Goal: Task Accomplishment & Management: Complete application form

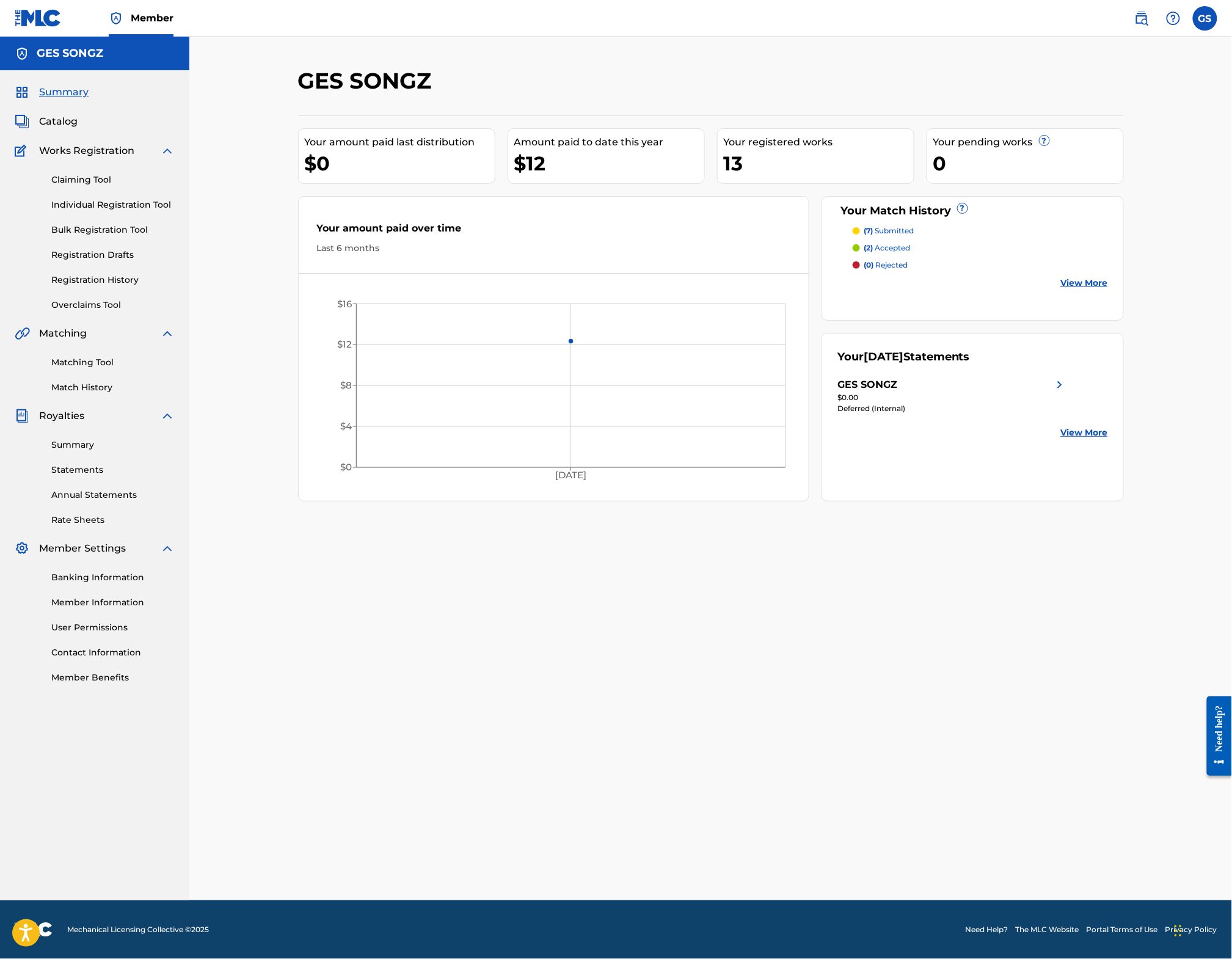
click at [77, 186] on link "Claiming Tool" at bounding box center [113, 179] width 123 height 13
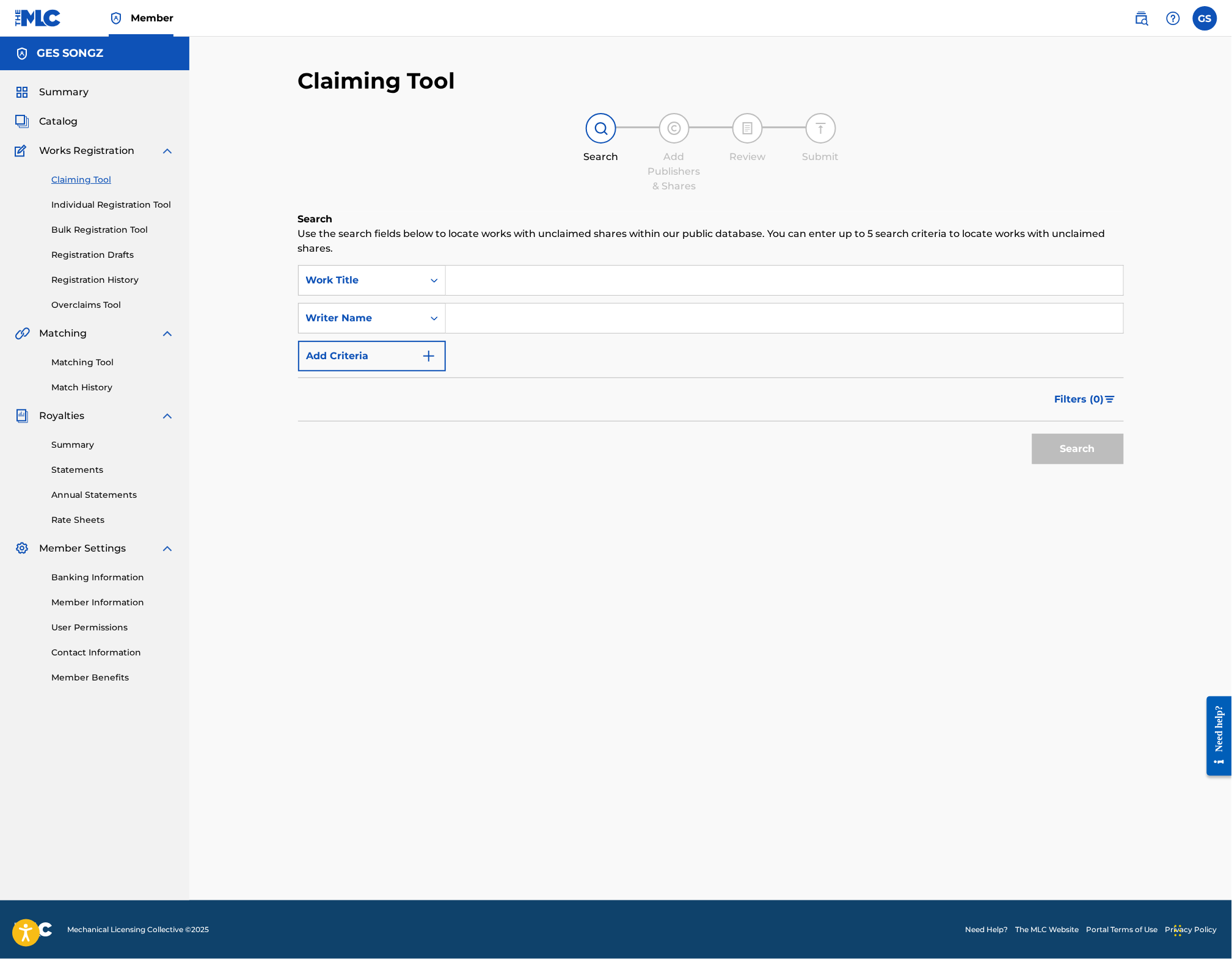
click at [547, 303] on input "Search Form" at bounding box center [785, 318] width 677 height 29
type input "[PERSON_NAME]"
click at [1071, 450] on button "Search" at bounding box center [1078, 449] width 92 height 31
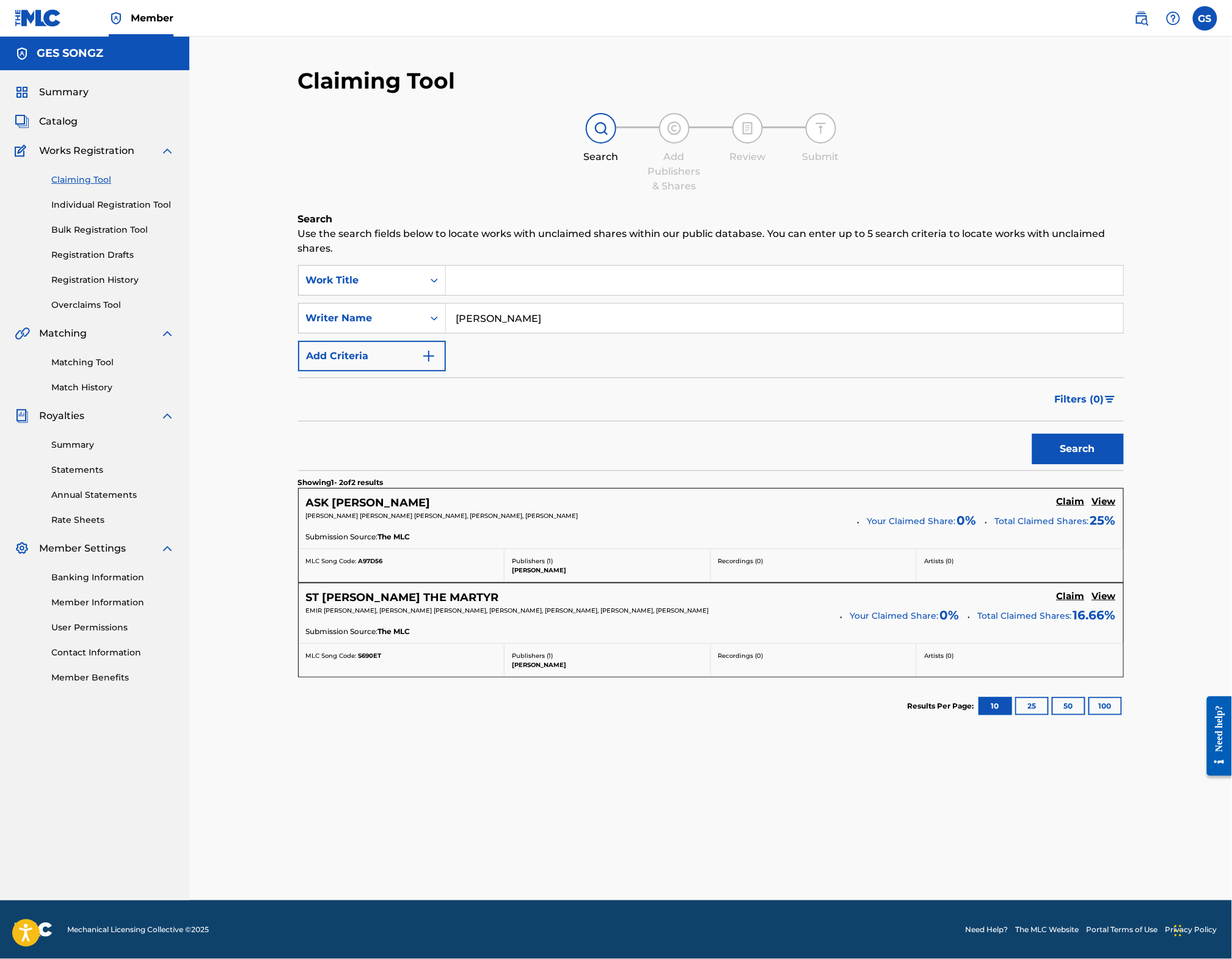
click at [361, 384] on div "Filters ( 0 )" at bounding box center [710, 399] width 826 height 44
click at [43, 129] on span "Catalog" at bounding box center [59, 122] width 39 height 15
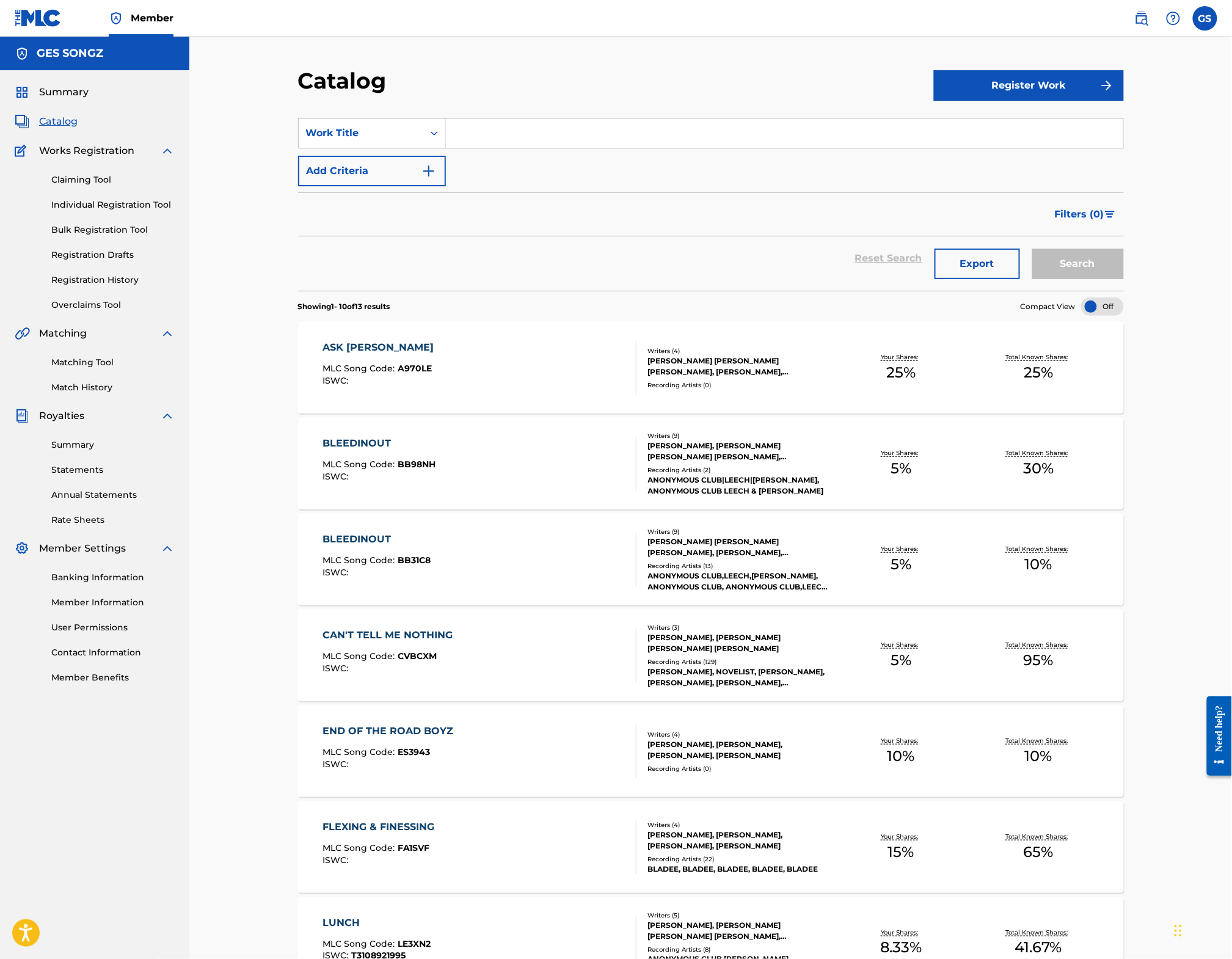
scroll to position [462, 0]
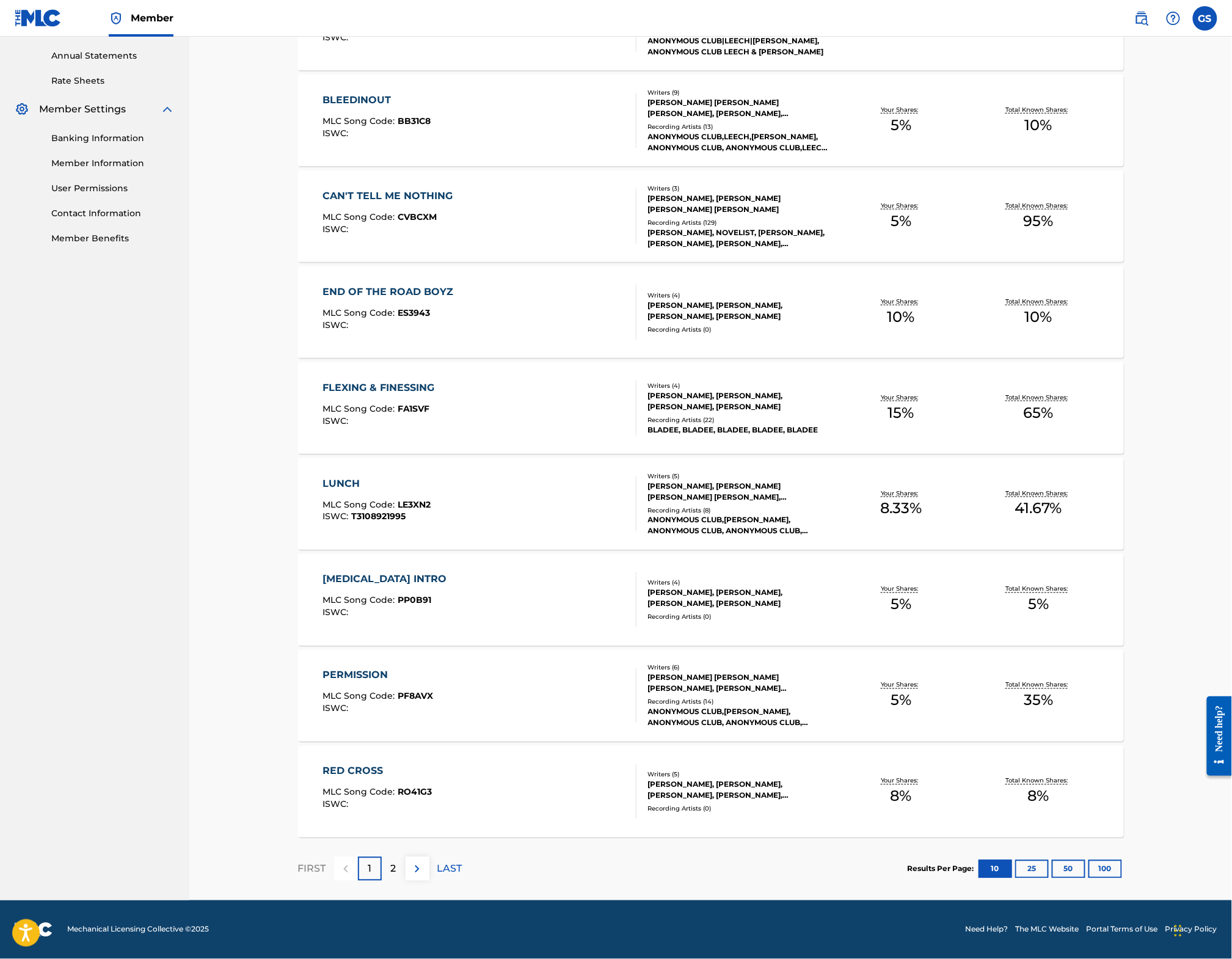
click at [391, 864] on p "2" at bounding box center [393, 869] width 6 height 15
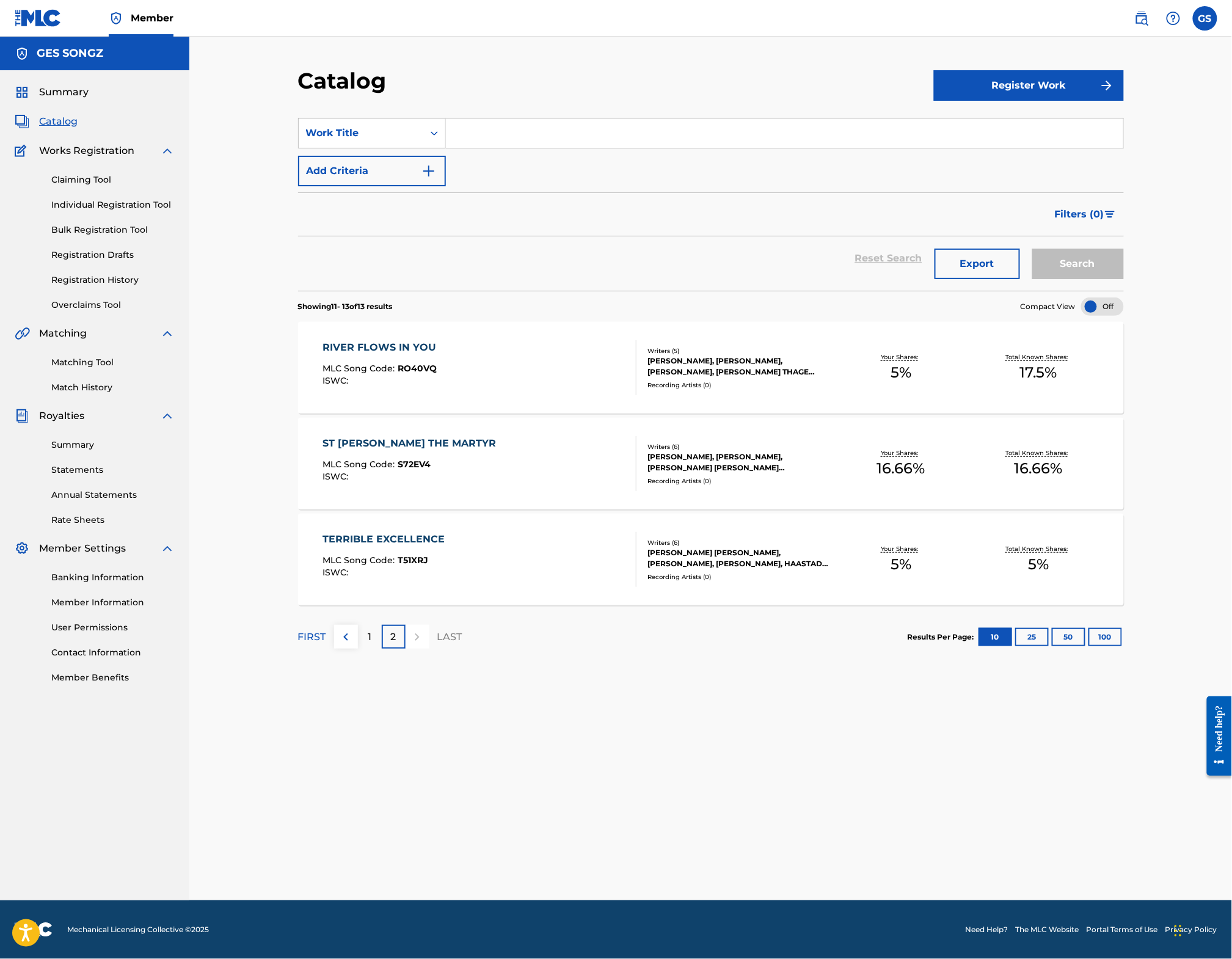
click at [1031, 68] on div "Catalog Register Work SearchWithCriteriaa6fb2542-cf2d-4e7f-b18f-508c43d23fe4 Wo…" at bounding box center [710, 469] width 1043 height 864
click at [1031, 82] on button "Register Work" at bounding box center [1029, 85] width 190 height 31
click at [1039, 136] on link "Individual" at bounding box center [1029, 125] width 190 height 29
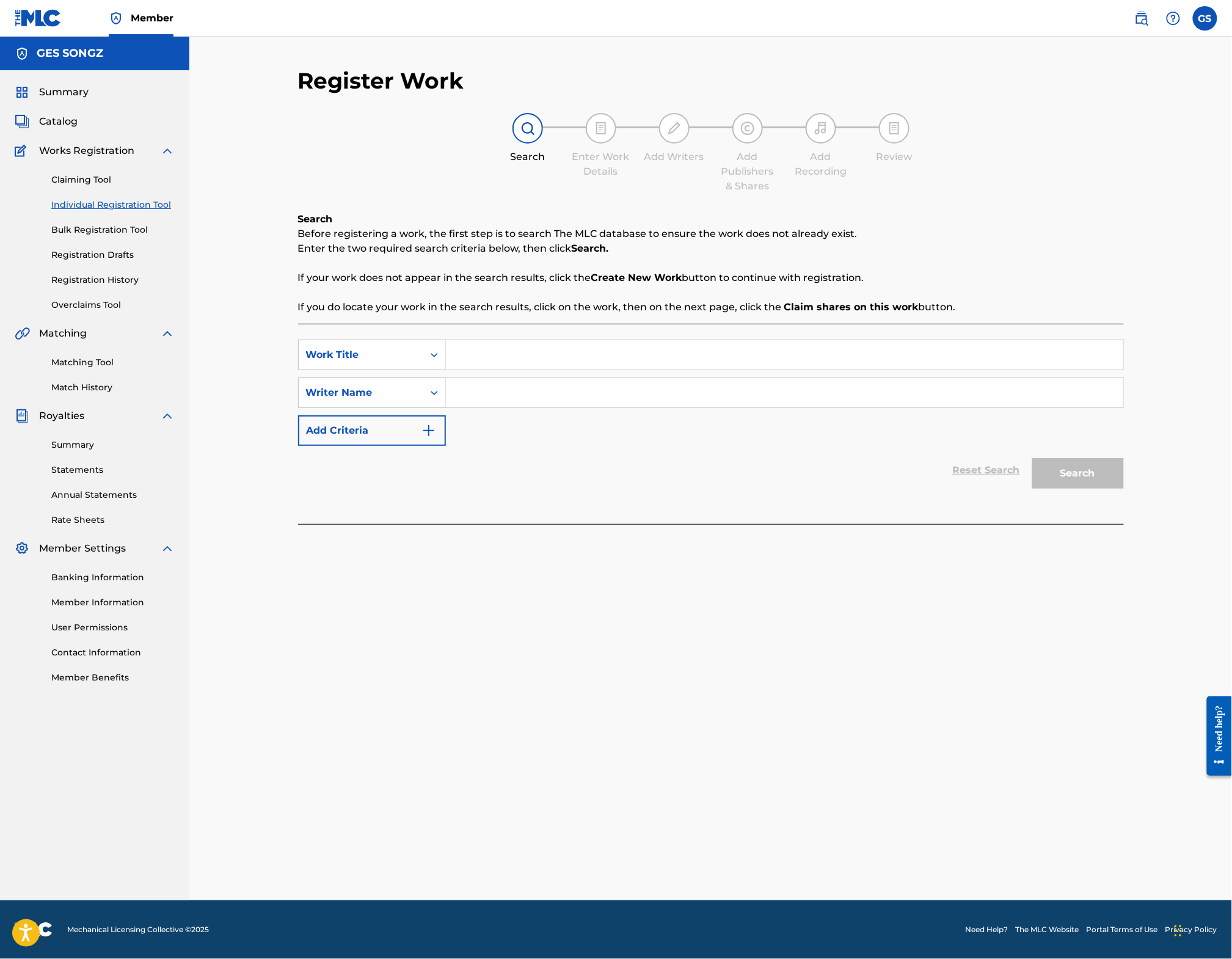
click at [512, 370] on input "Search Form" at bounding box center [785, 355] width 677 height 29
type input "CANT END ON A LOSS (OUTRO)"
click at [535, 401] on input "Search Form" at bounding box center [785, 393] width 677 height 29
type input "[PERSON_NAME]"
click at [1105, 485] on button "Search" at bounding box center [1078, 473] width 92 height 31
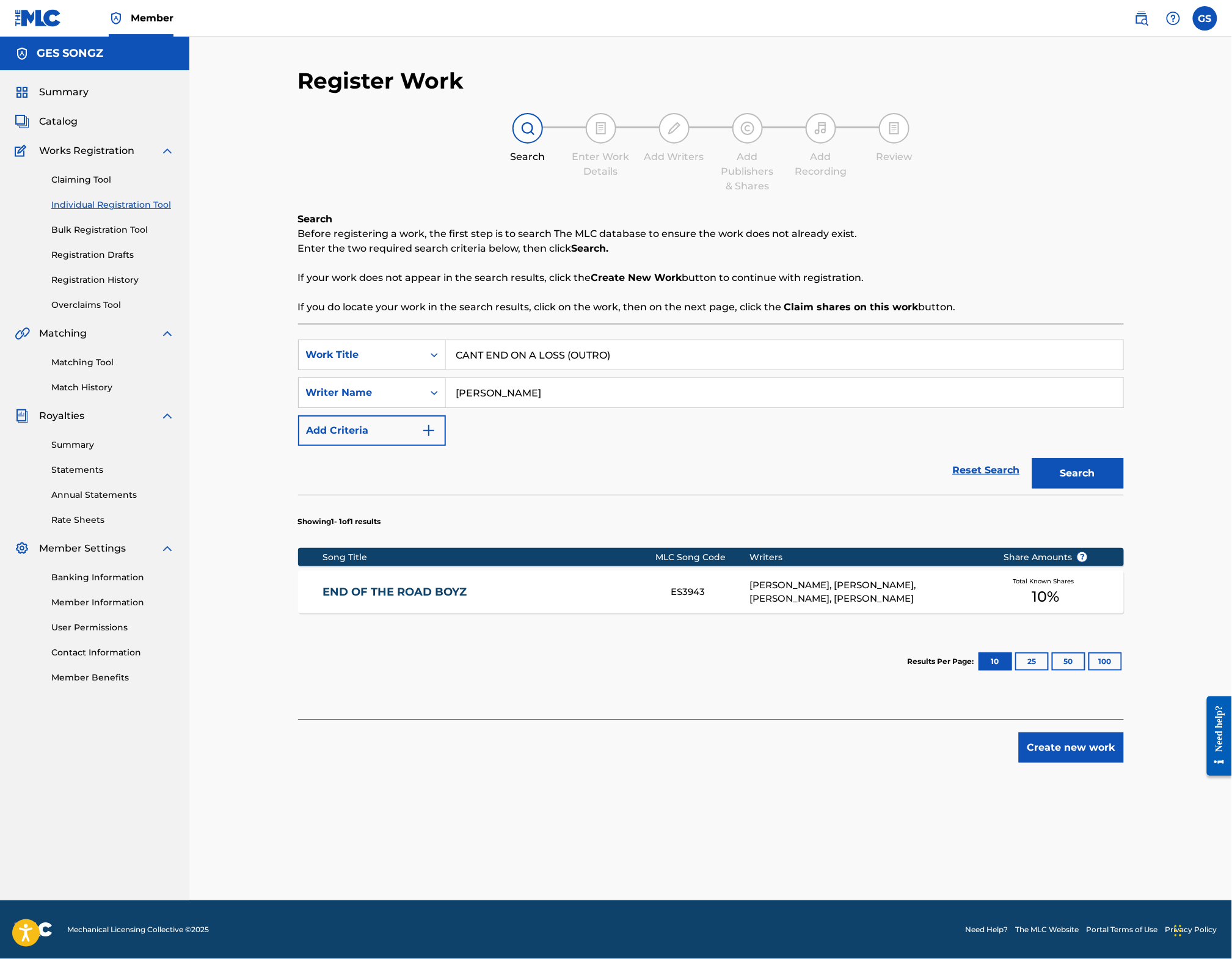
click at [1081, 762] on button "Create new work" at bounding box center [1071, 747] width 105 height 31
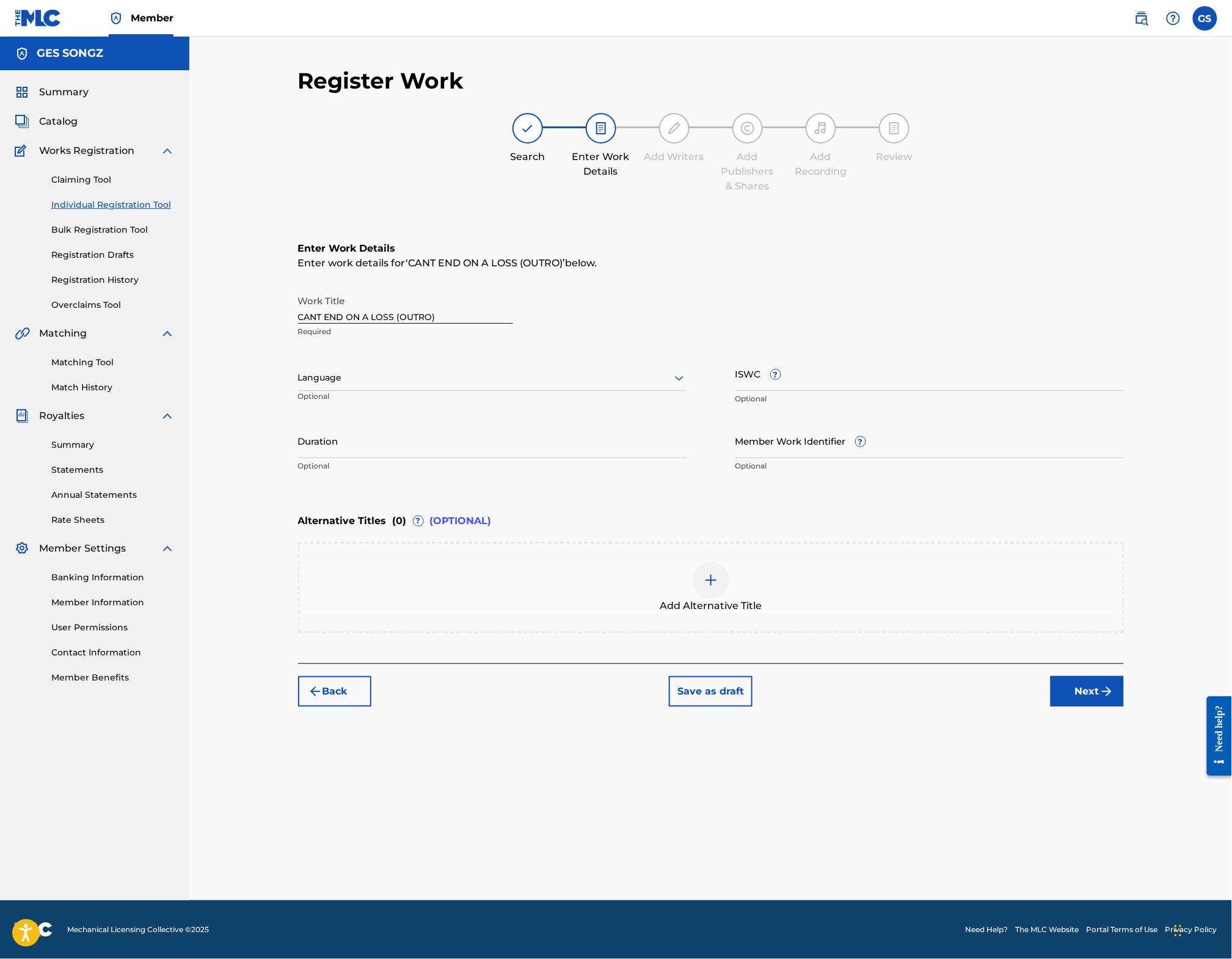
click at [392, 453] on input "Duration" at bounding box center [492, 441] width 388 height 35
type input "03:33"
click at [722, 479] on div "Work Title CANT END ON A LOSS (OUTRO) Required Language Optional ISWC ? Optiona…" at bounding box center [710, 384] width 826 height 189
click at [714, 588] on img at bounding box center [711, 580] width 15 height 15
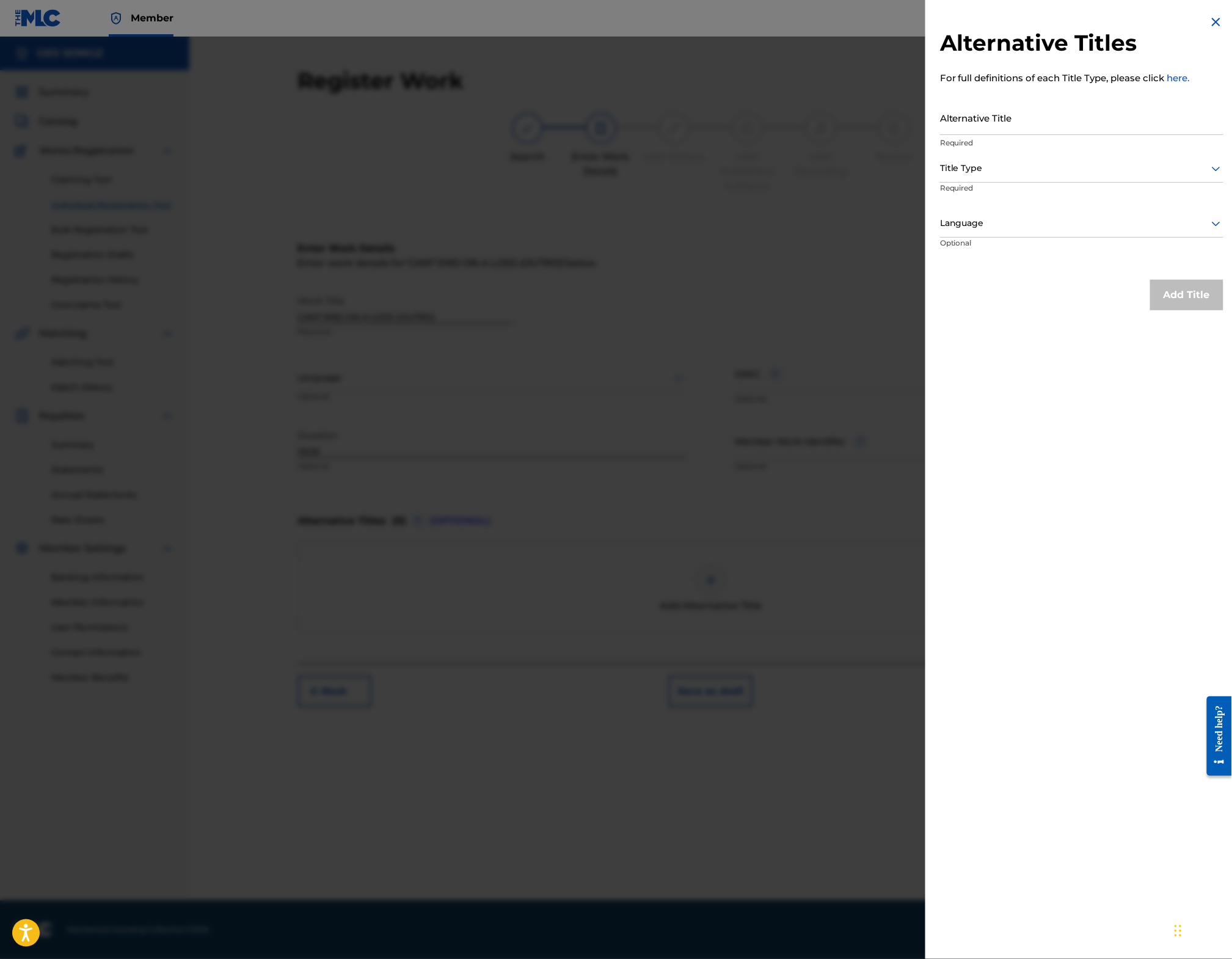
click at [970, 120] on input "Alternative Title" at bounding box center [1082, 118] width 284 height 35
type input "CANT END ON A LOSS"
click at [970, 173] on div at bounding box center [1082, 168] width 284 height 16
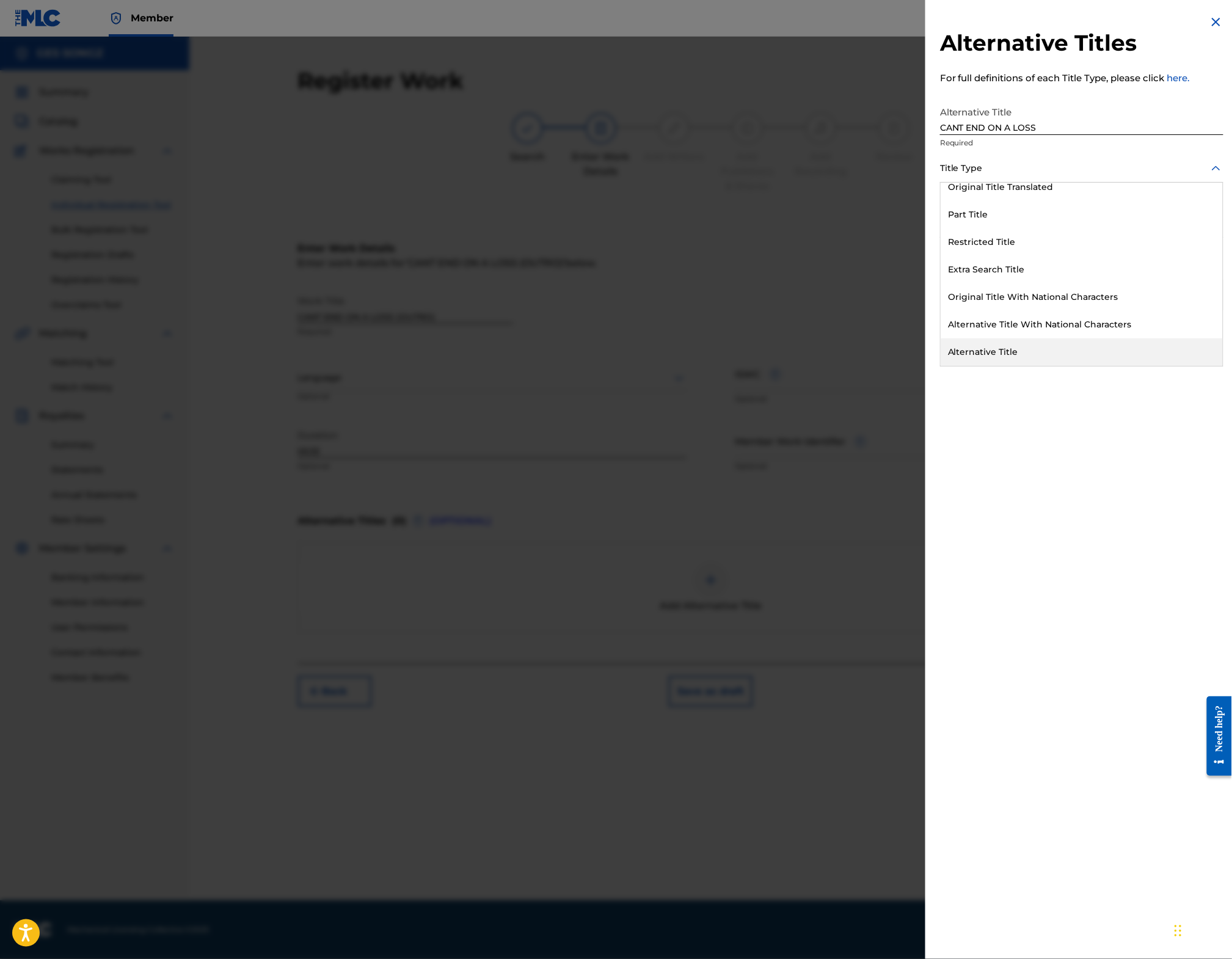
click at [972, 351] on div "Alternative Title" at bounding box center [1082, 352] width 282 height 27
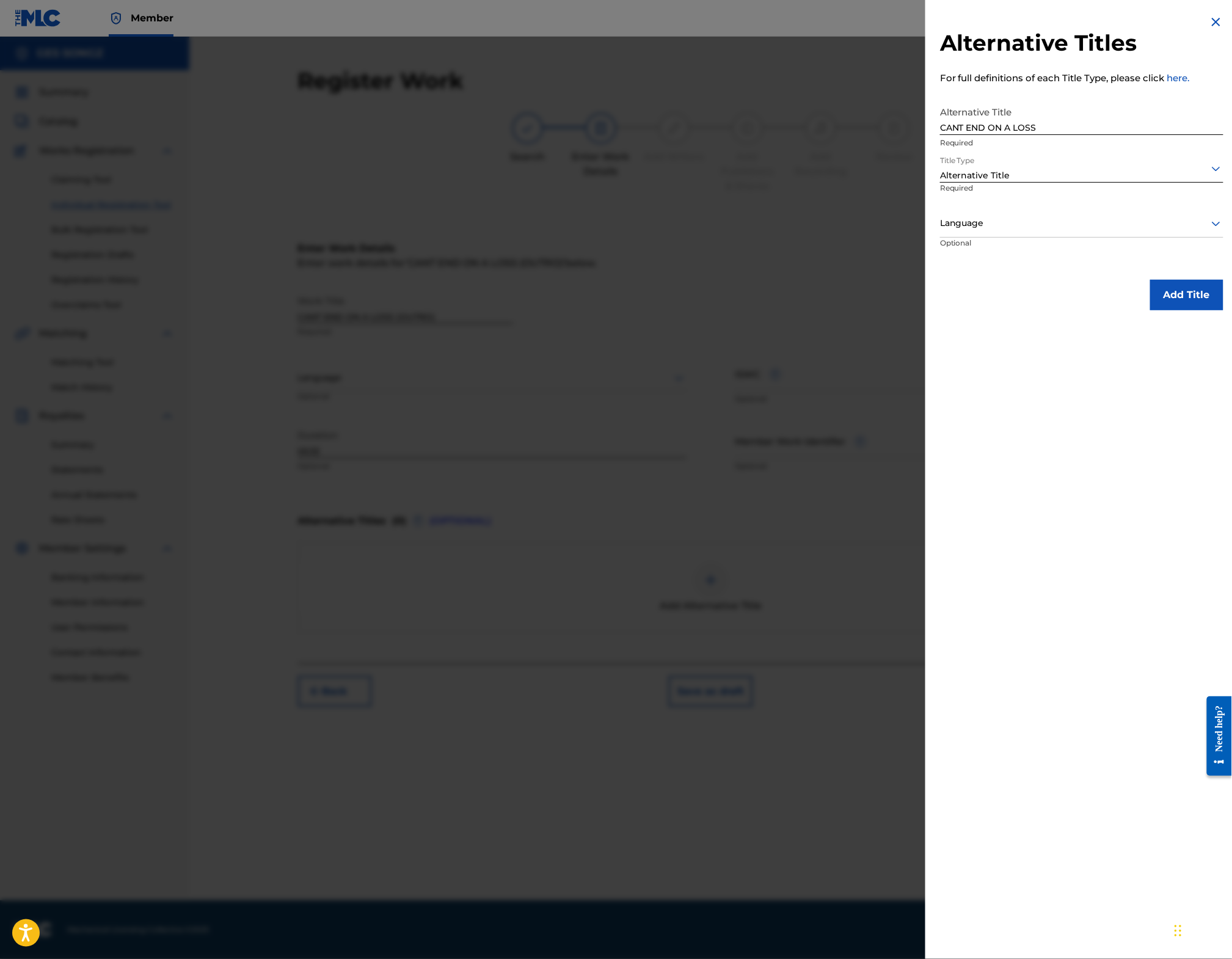
click at [1172, 302] on button "Add Title" at bounding box center [1187, 295] width 74 height 31
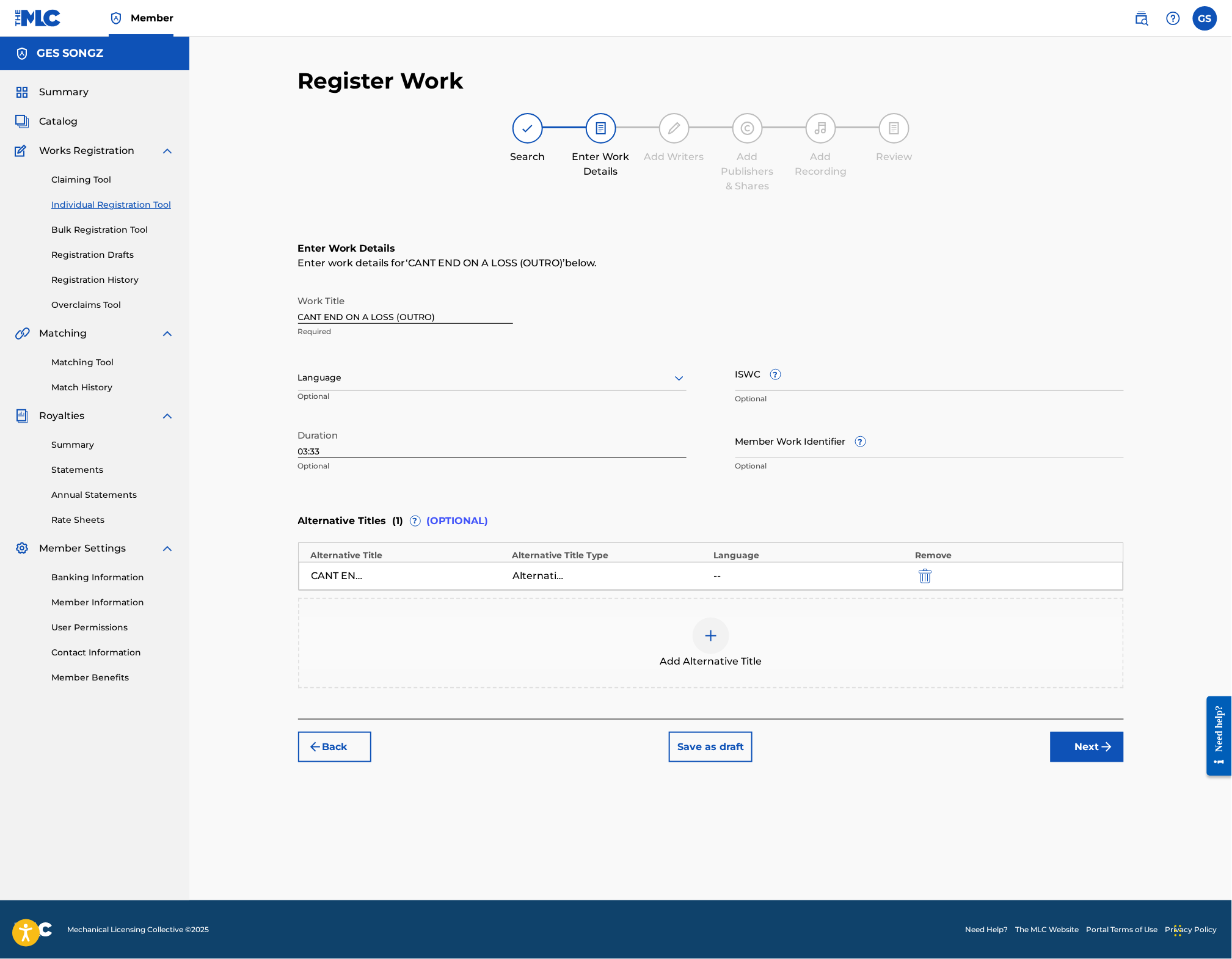
click at [1101, 762] on button "Next" at bounding box center [1087, 747] width 74 height 31
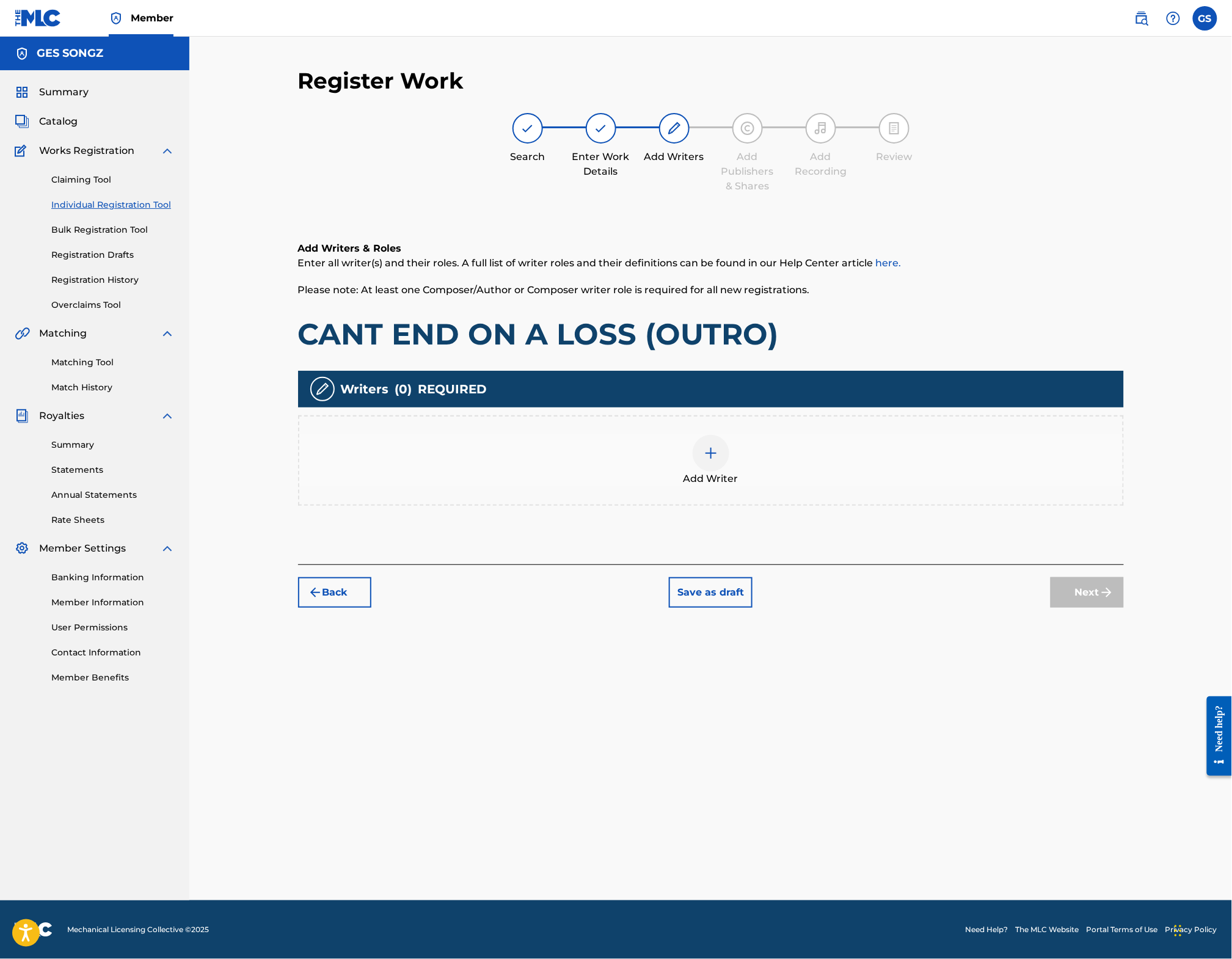
click at [729, 460] on div at bounding box center [711, 453] width 37 height 37
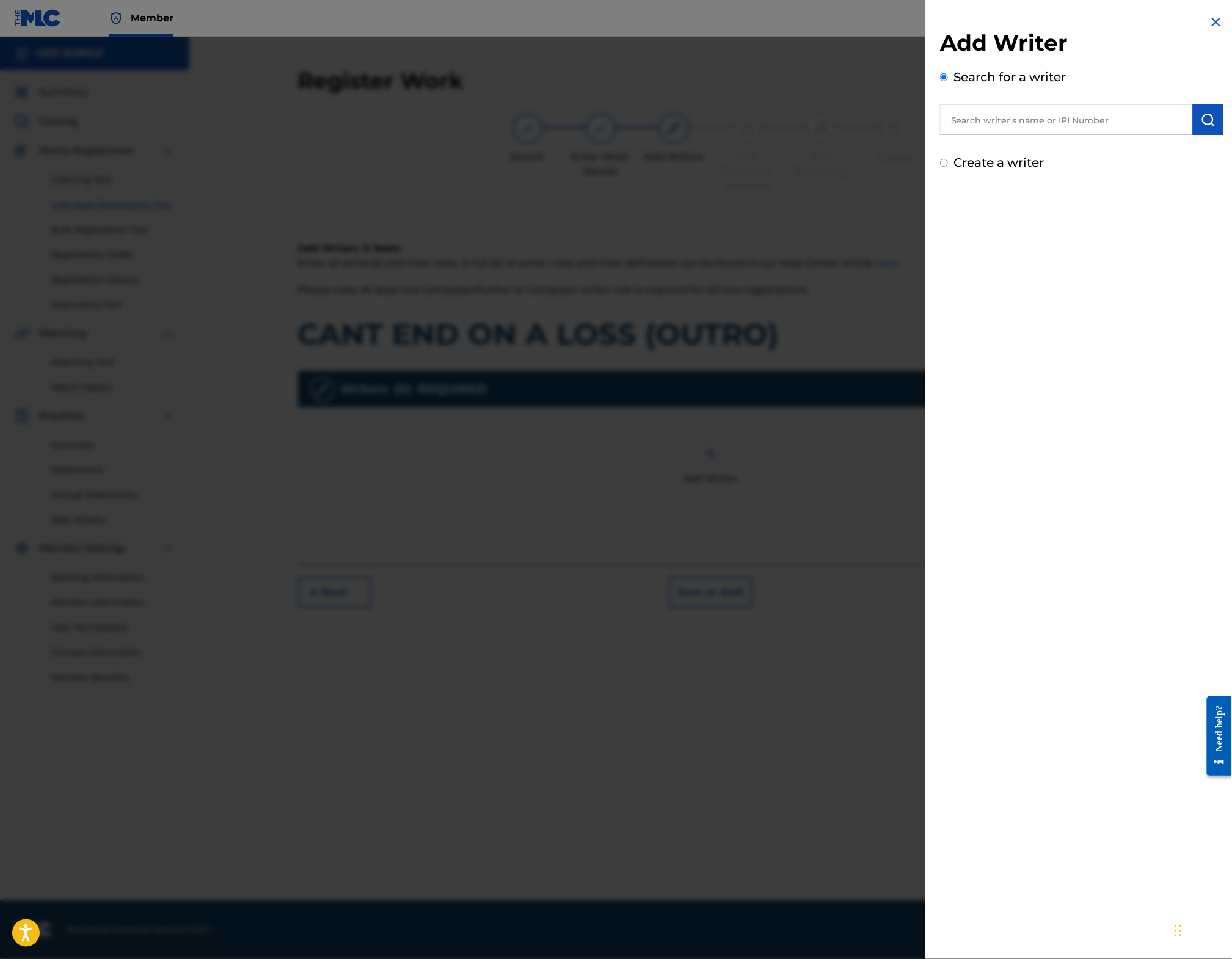
click at [1008, 114] on input "text" at bounding box center [1067, 120] width 253 height 31
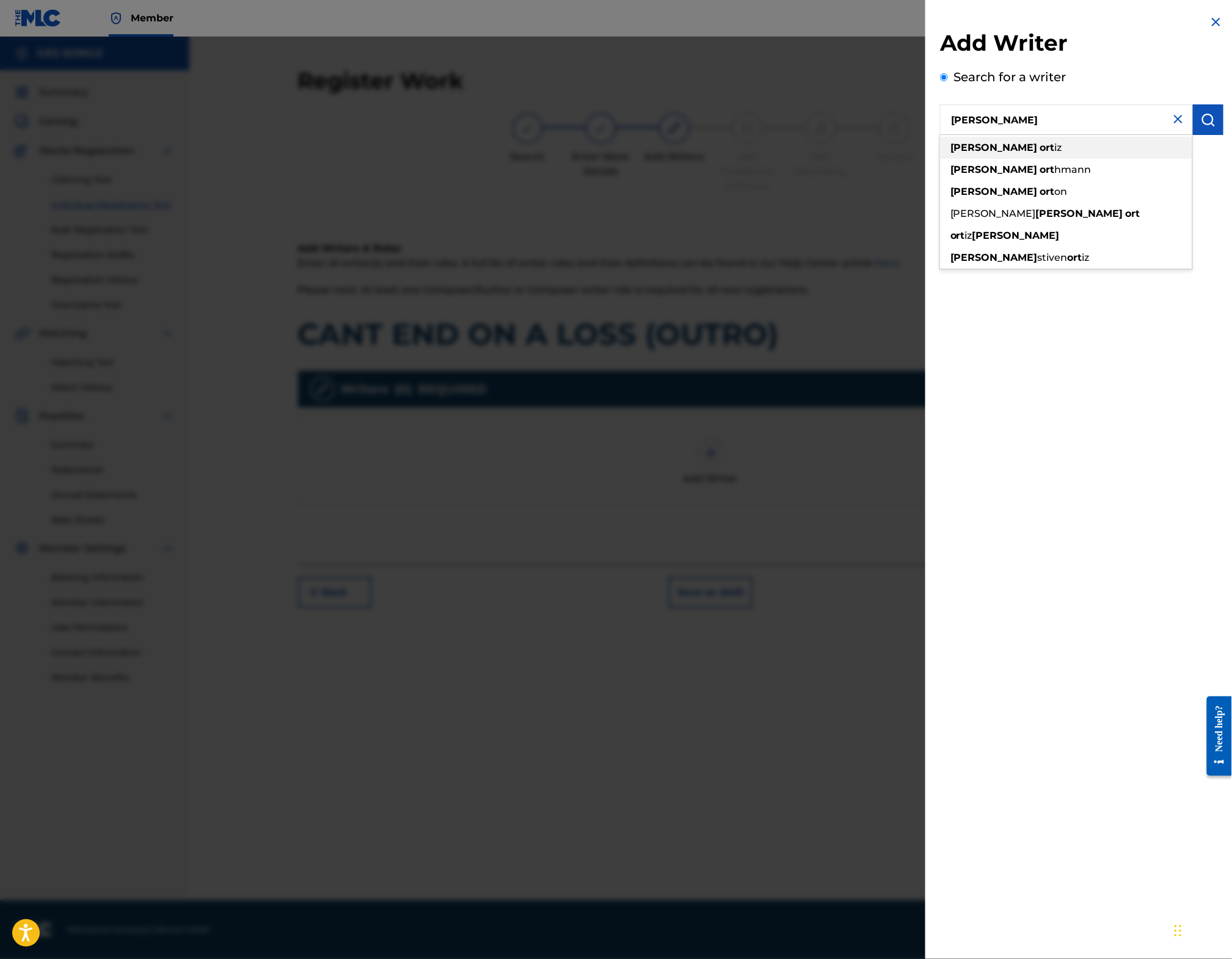
click at [954, 145] on div "[PERSON_NAME] iz" at bounding box center [1066, 148] width 252 height 22
type input "[PERSON_NAME]"
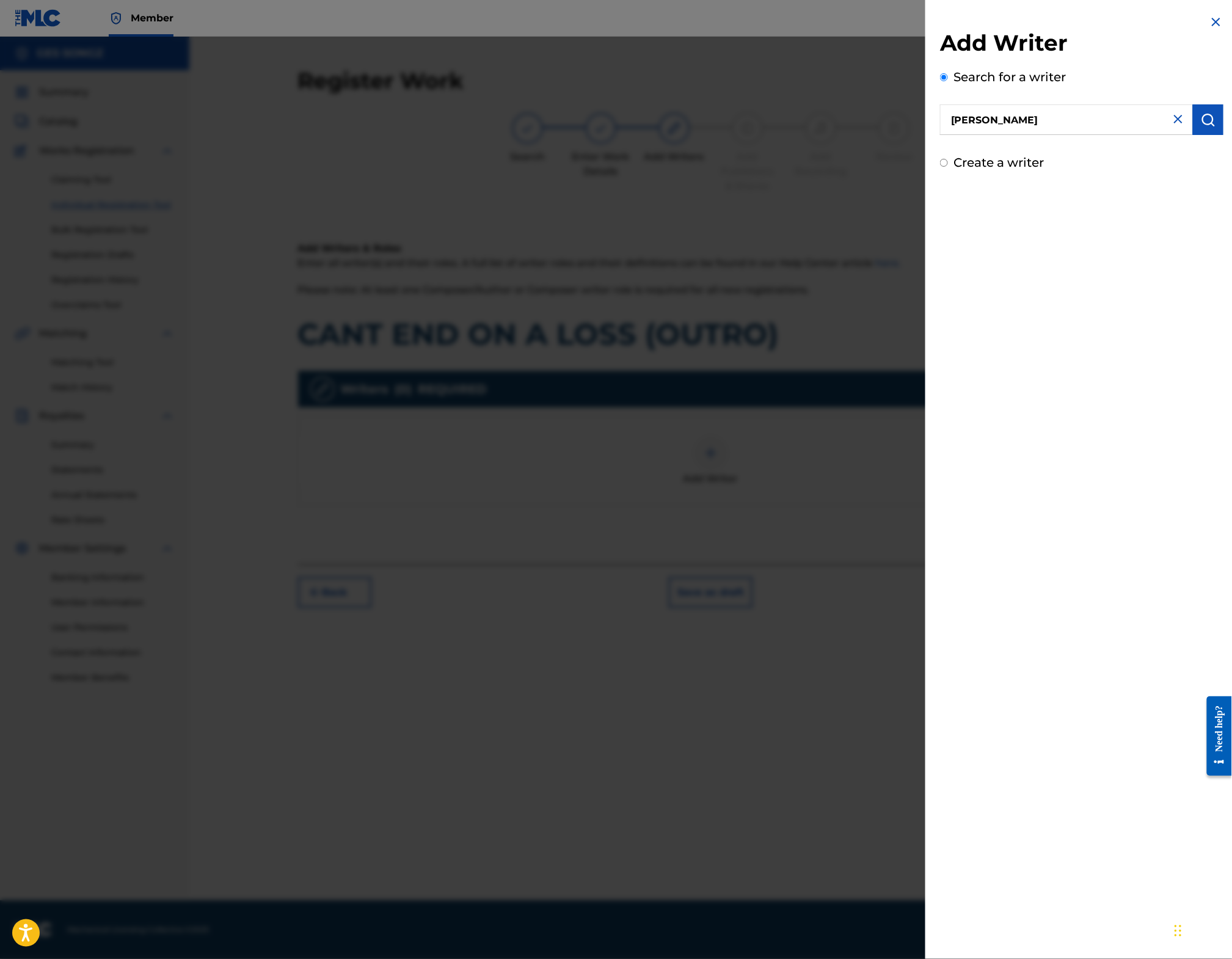
click at [1208, 127] on img "submit" at bounding box center [1208, 120] width 15 height 15
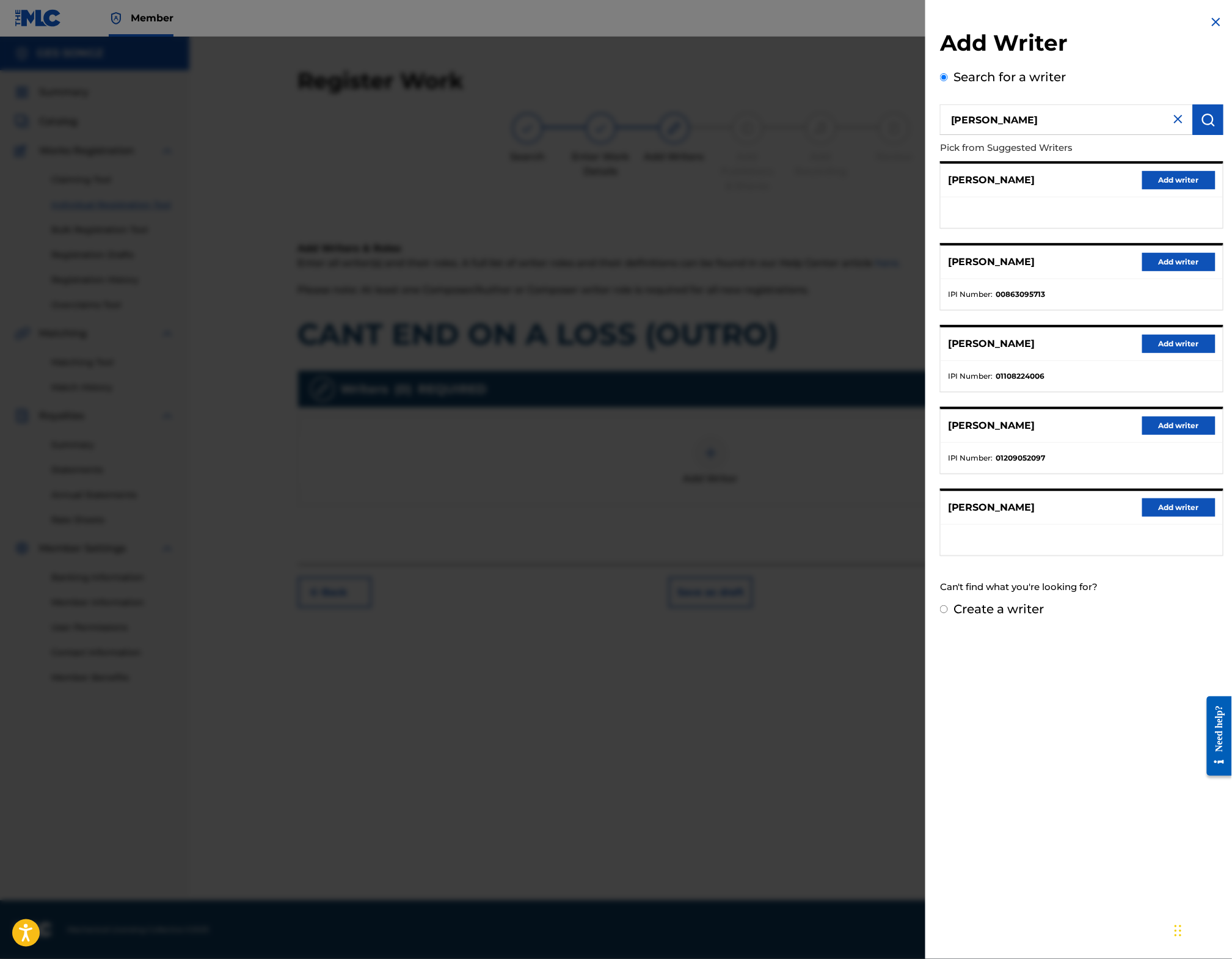
click at [1170, 267] on button "Add writer" at bounding box center [1179, 262] width 74 height 18
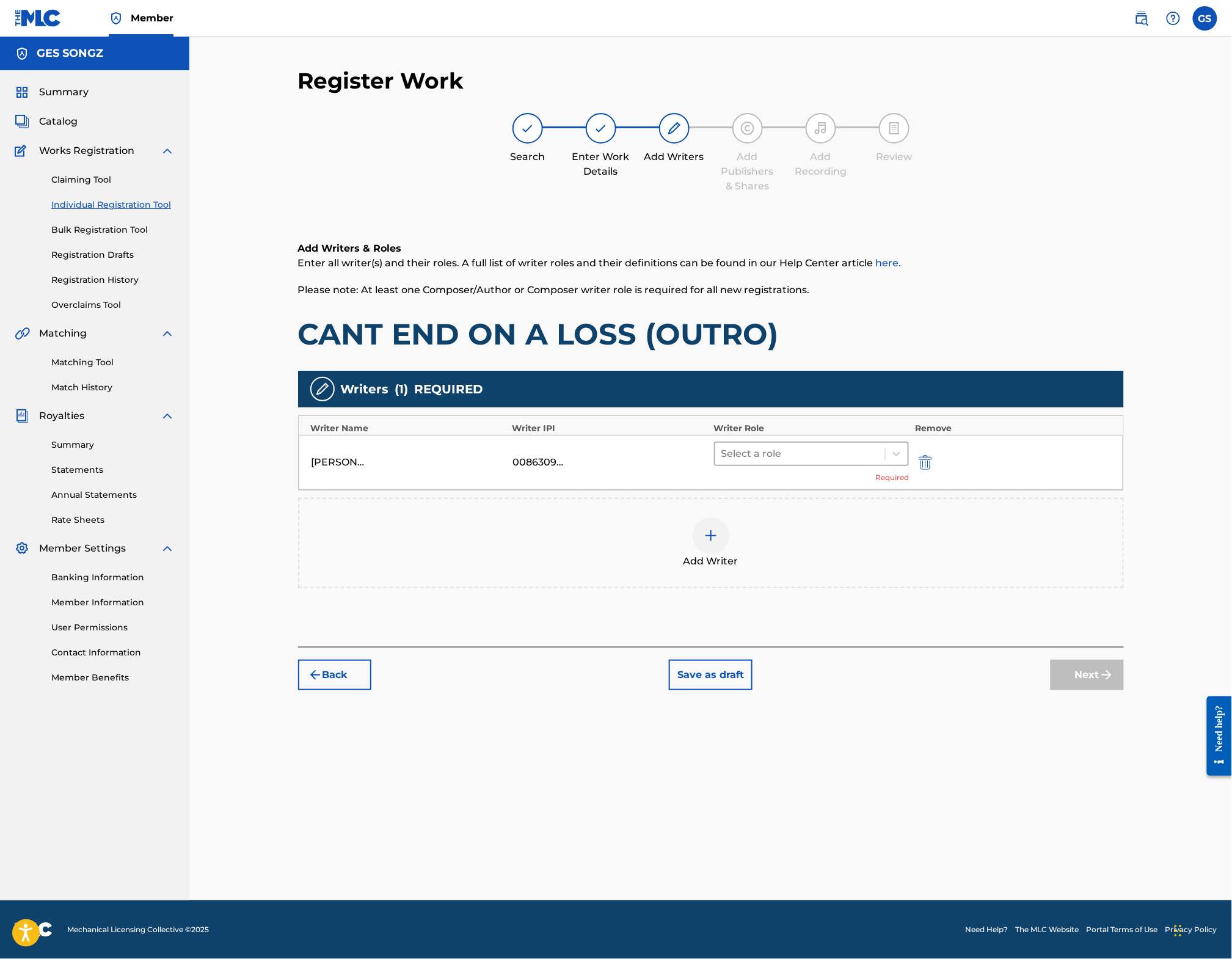
click at [798, 462] on div at bounding box center [801, 454] width 158 height 17
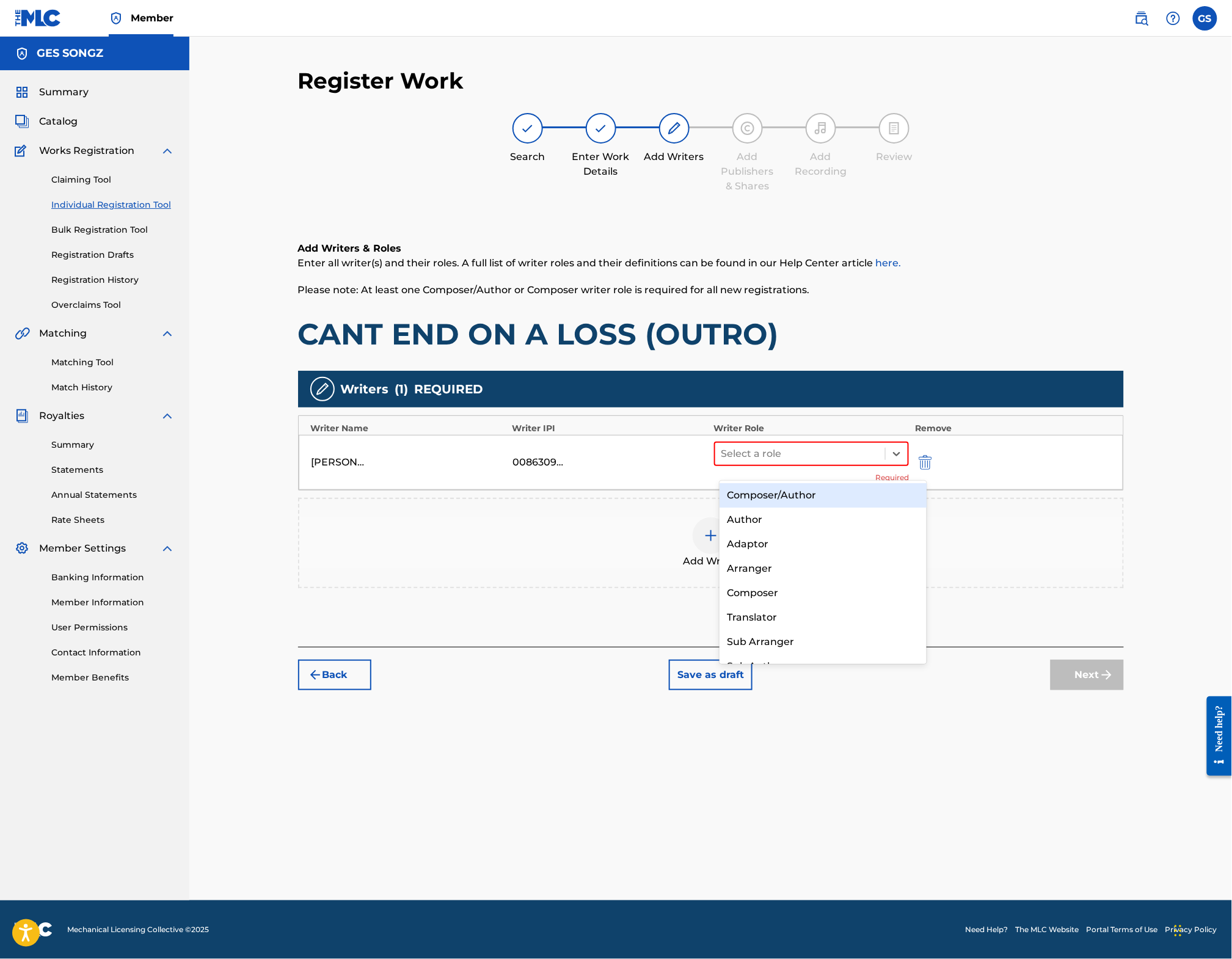
click at [789, 500] on div "Composer/Author" at bounding box center [823, 495] width 207 height 24
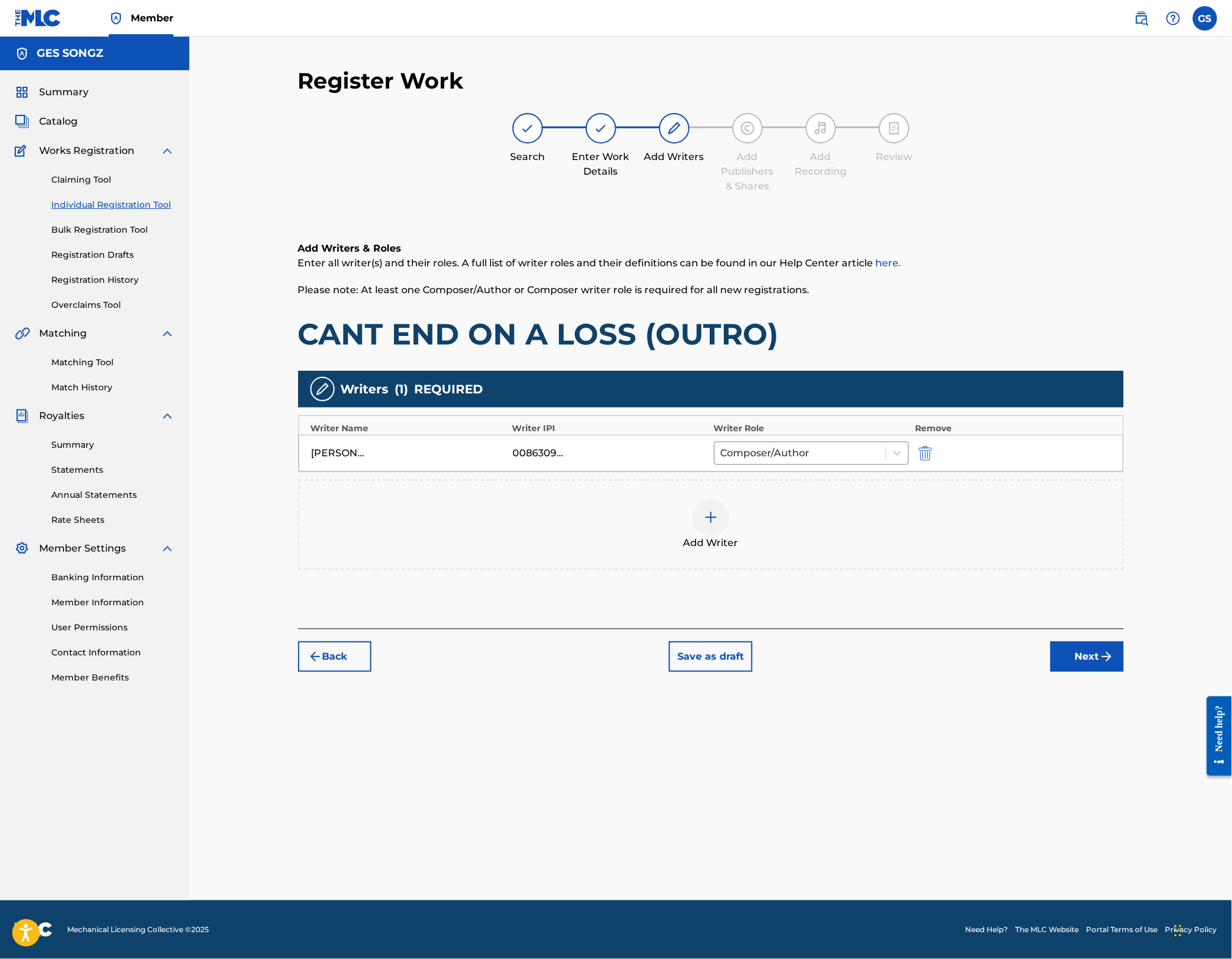
click at [716, 525] on img at bounding box center [711, 518] width 15 height 15
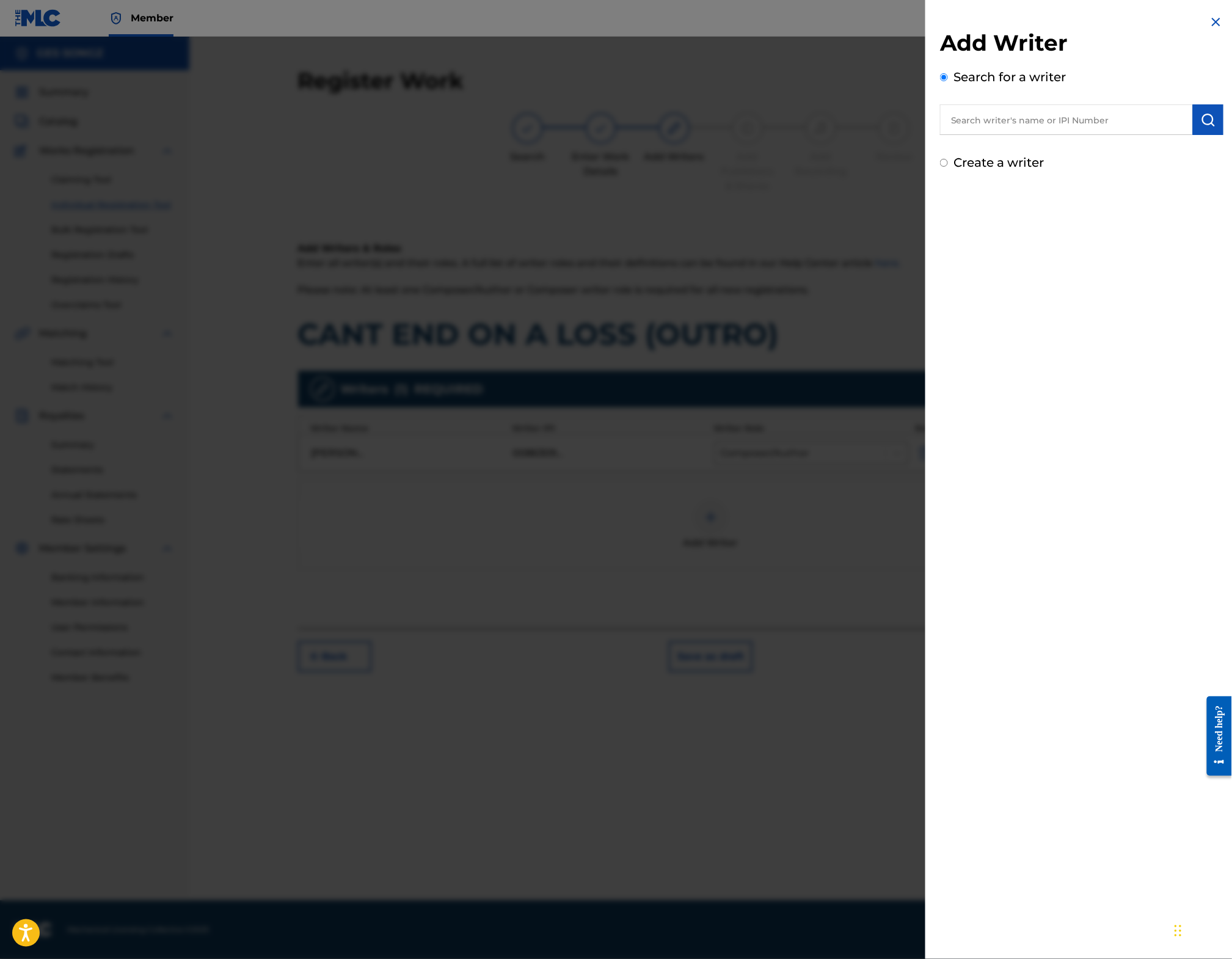
click at [1092, 120] on input "text" at bounding box center [1067, 120] width 253 height 31
type input "b"
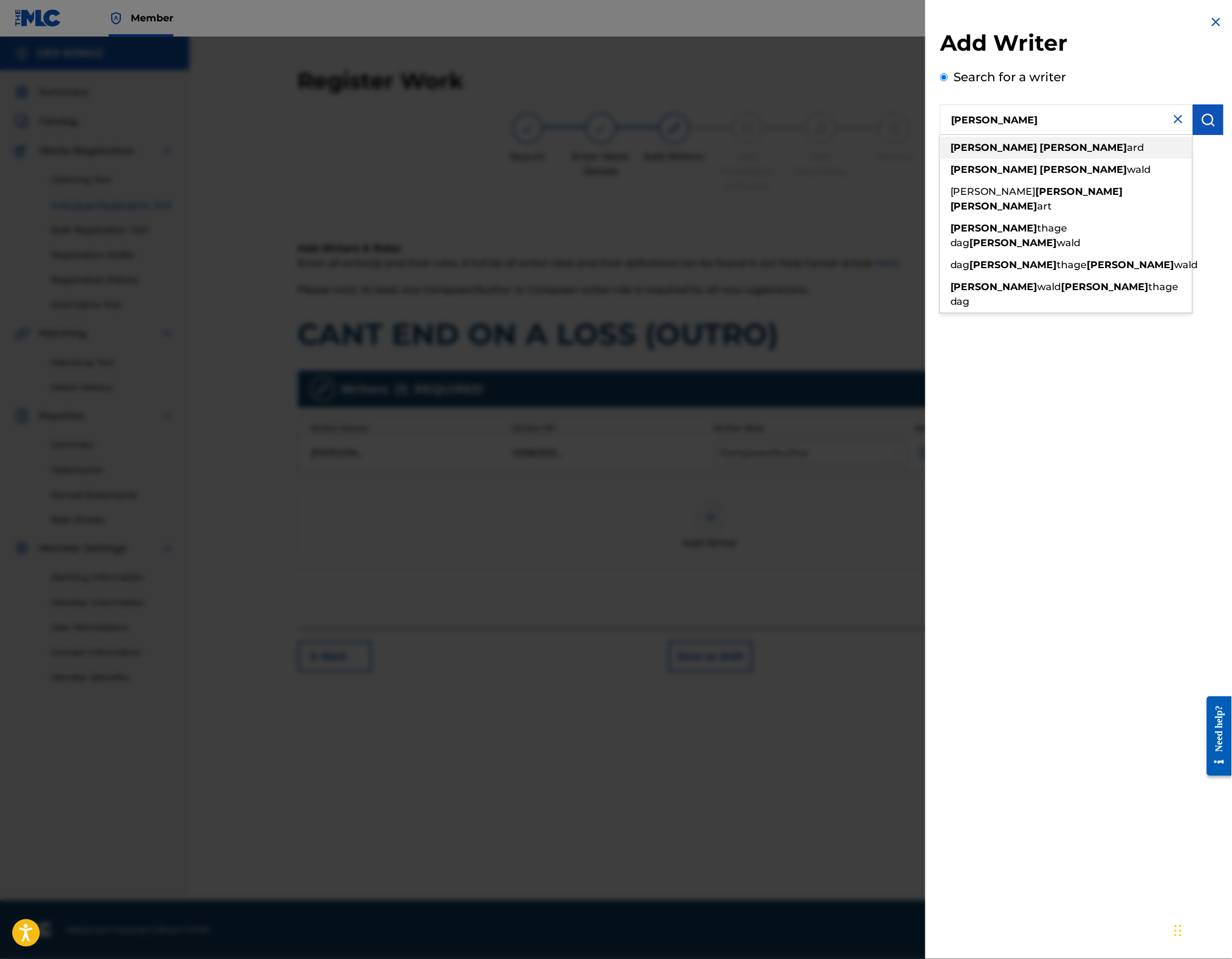
click at [1034, 156] on div "[PERSON_NAME] [PERSON_NAME]" at bounding box center [1066, 148] width 252 height 22
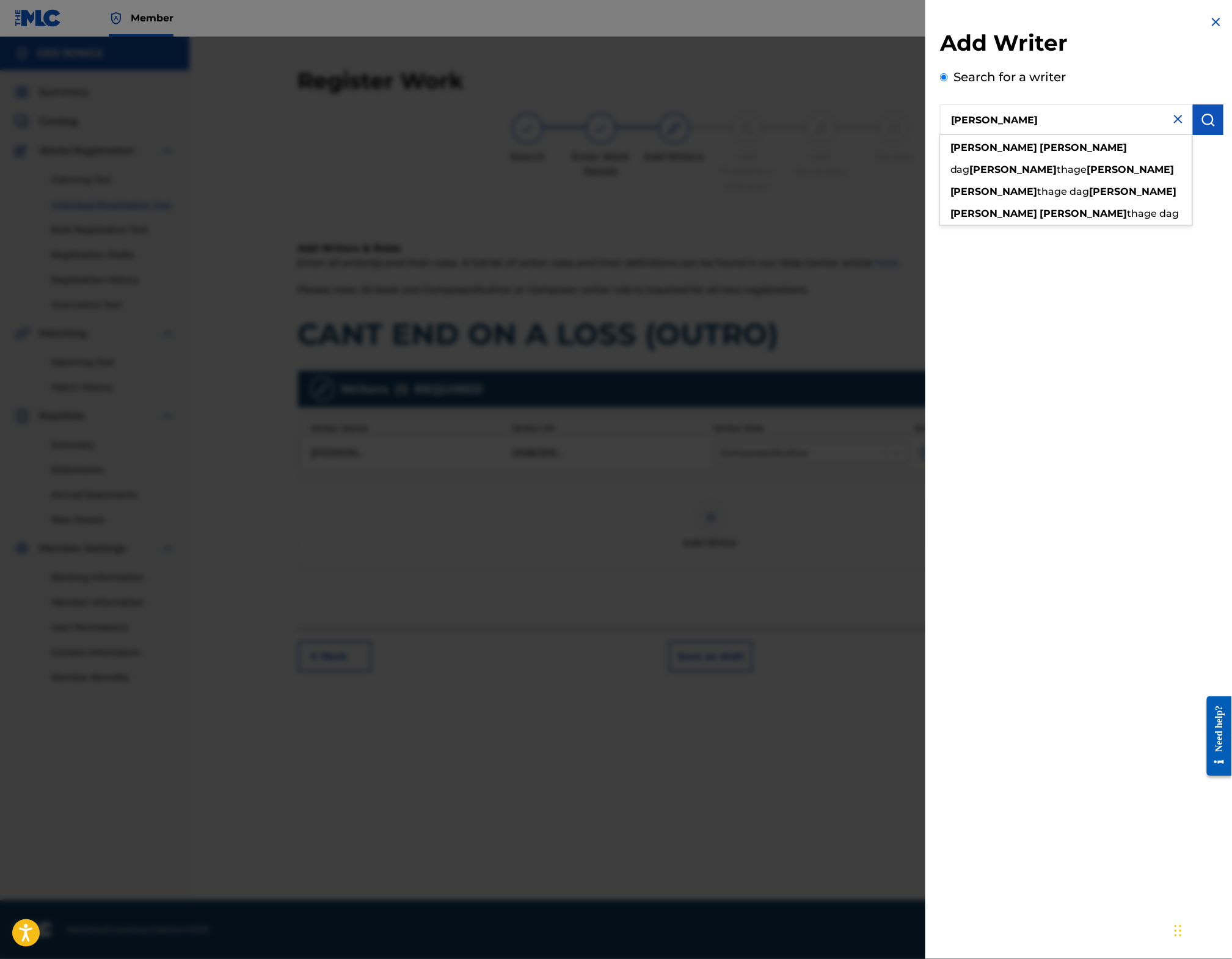
type input "[PERSON_NAME]"
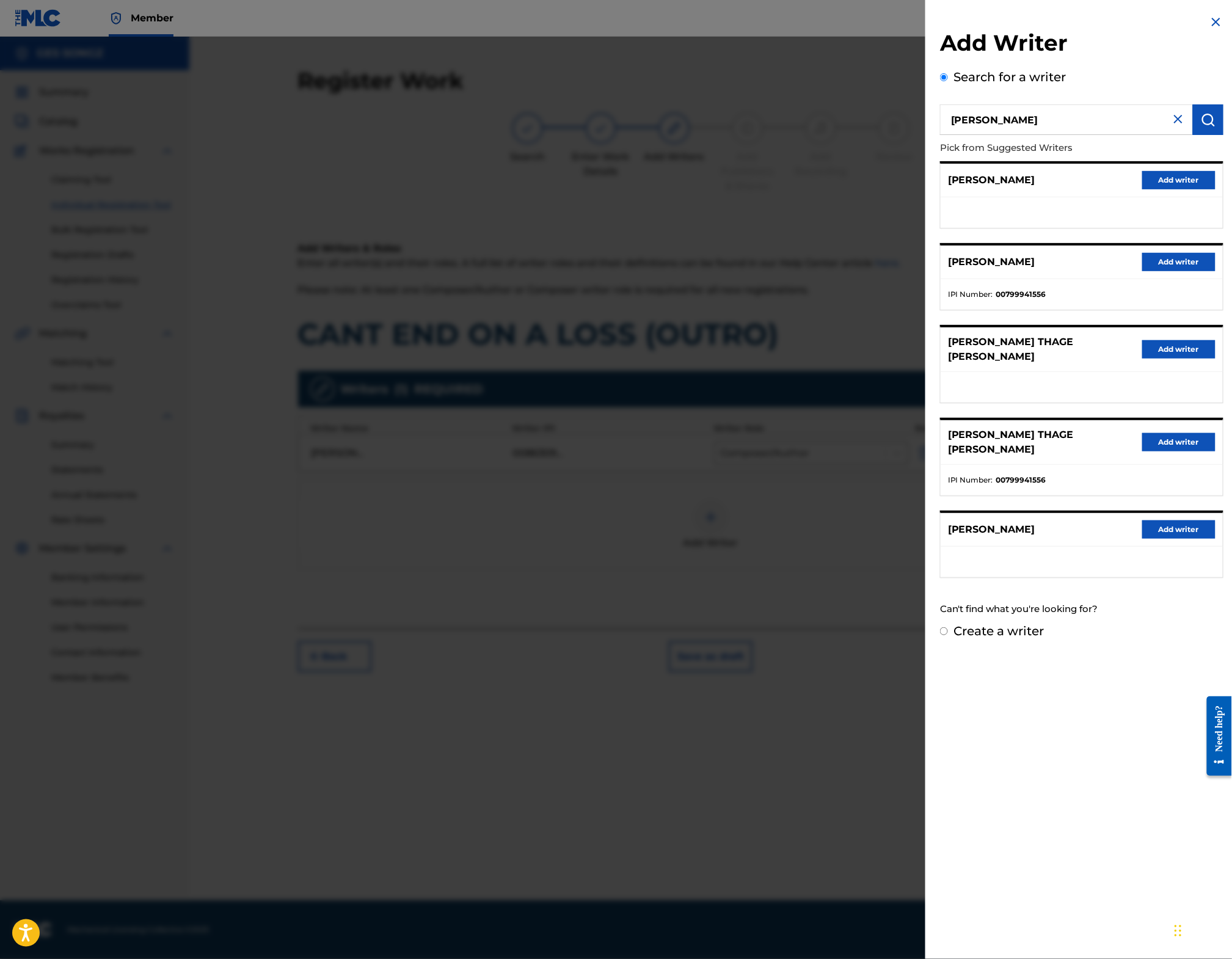
click at [1172, 271] on button "Add writer" at bounding box center [1179, 262] width 74 height 18
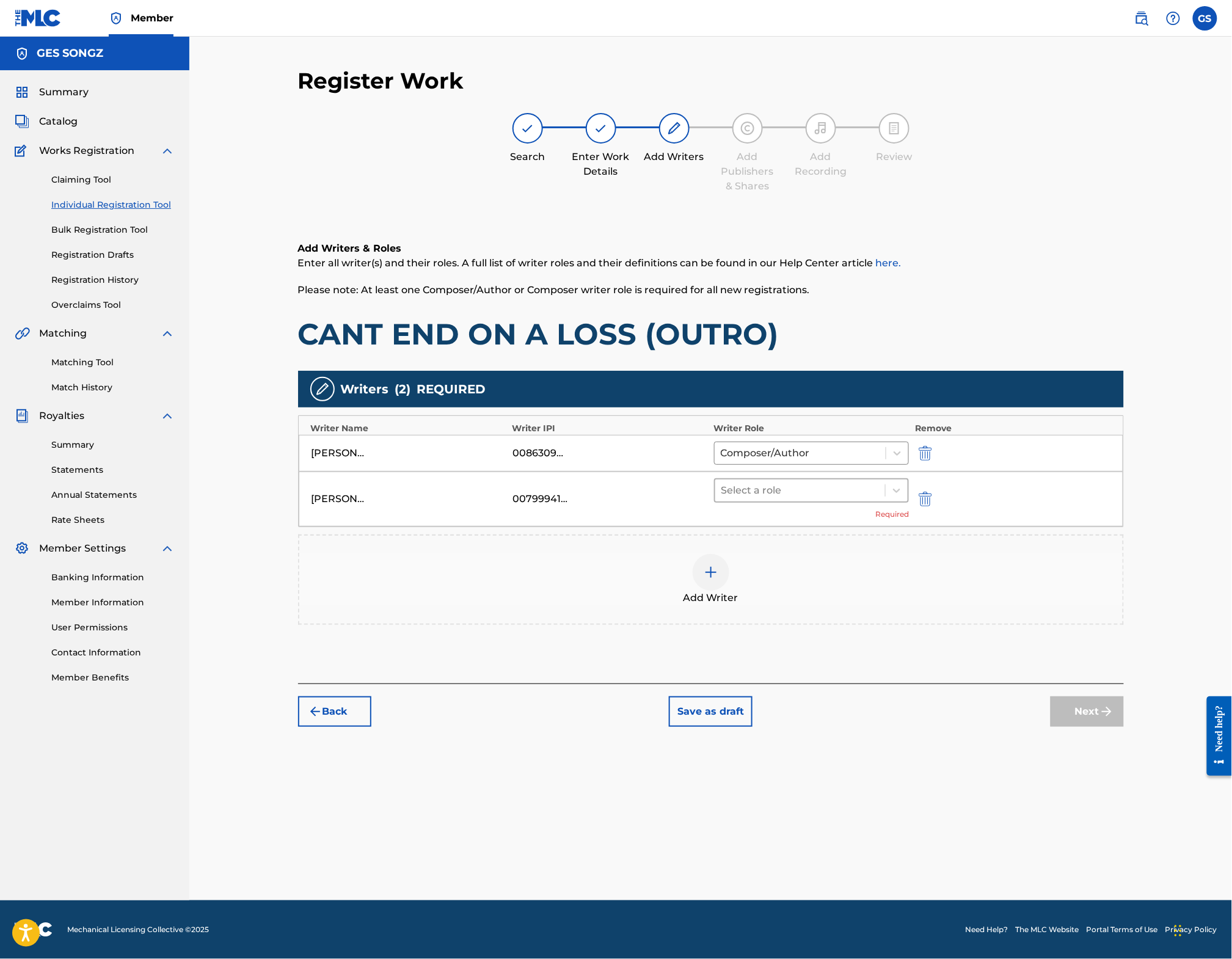
click at [757, 499] on div at bounding box center [801, 490] width 158 height 17
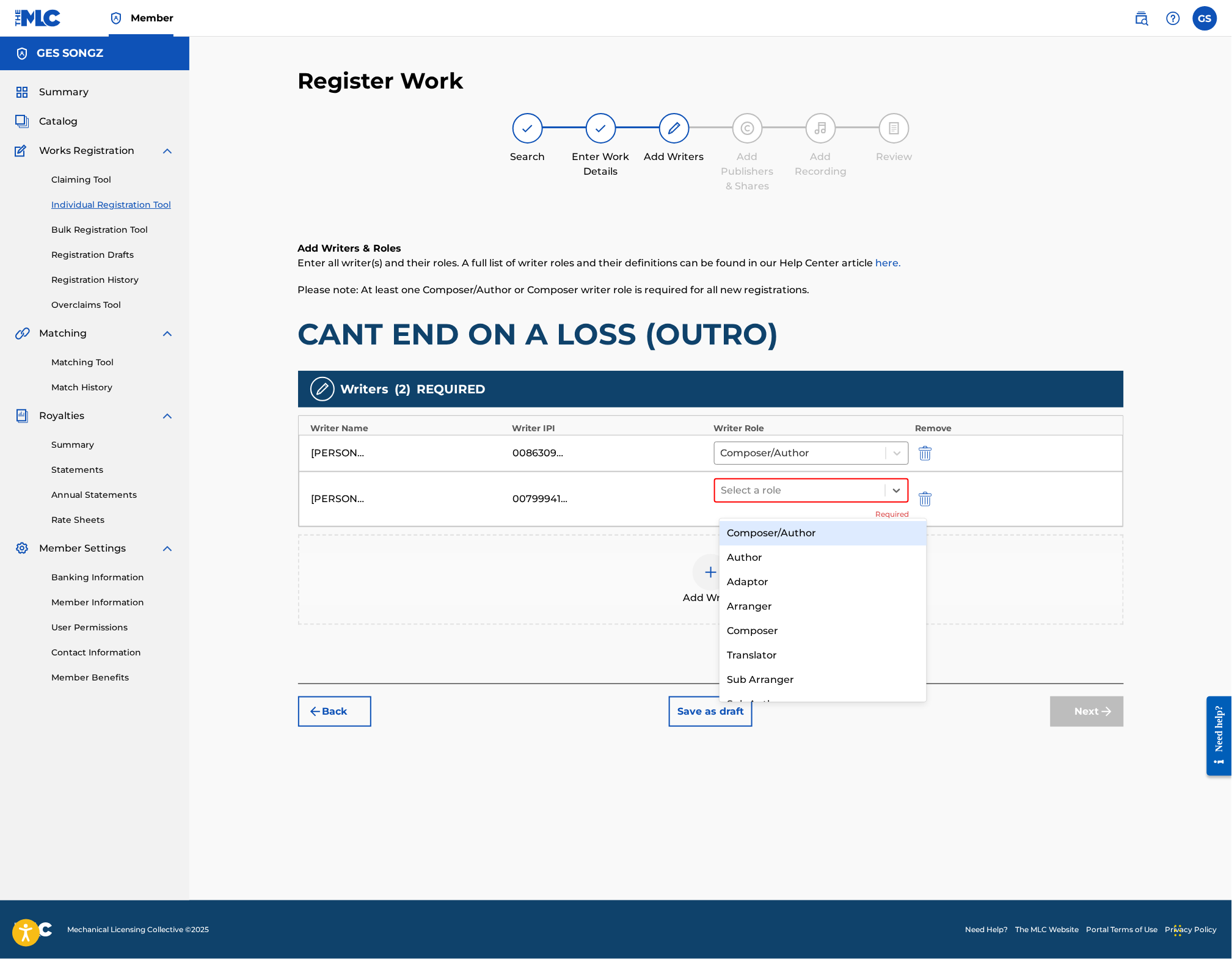
click at [758, 535] on div "Composer/Author" at bounding box center [823, 533] width 207 height 24
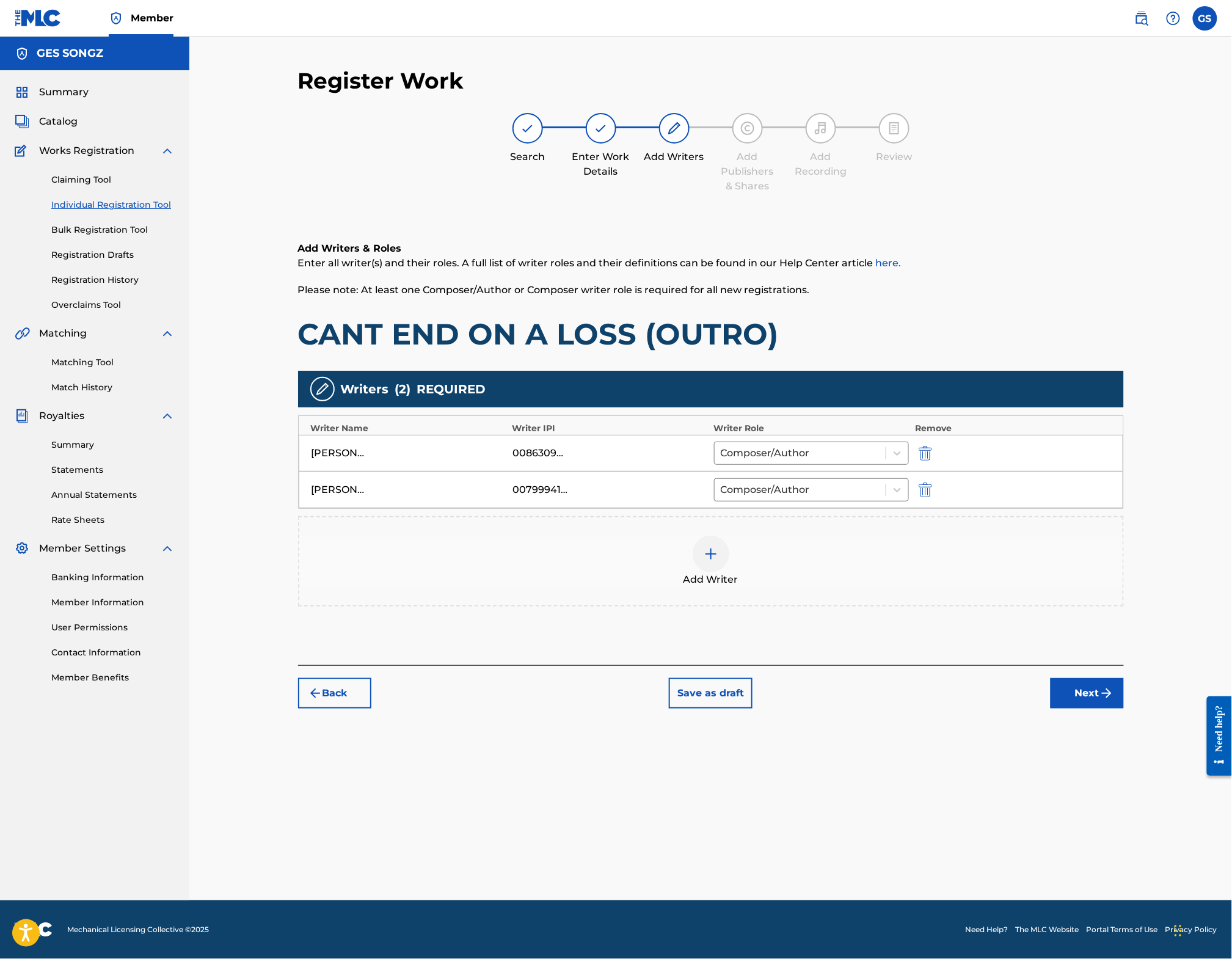
click at [719, 561] on img at bounding box center [711, 554] width 15 height 15
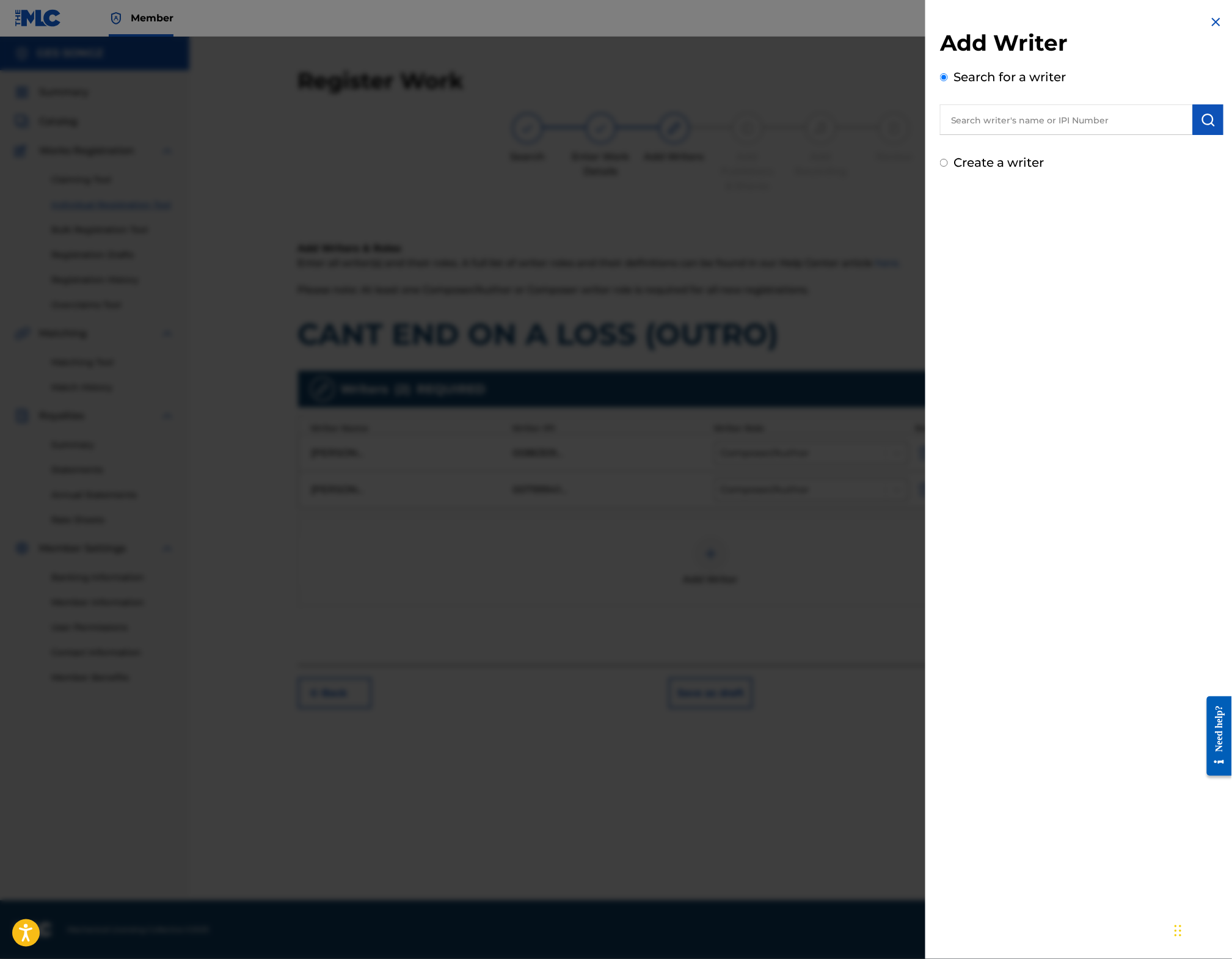
click at [1021, 128] on input "text" at bounding box center [1067, 120] width 253 height 31
type input "[PERSON_NAME]"
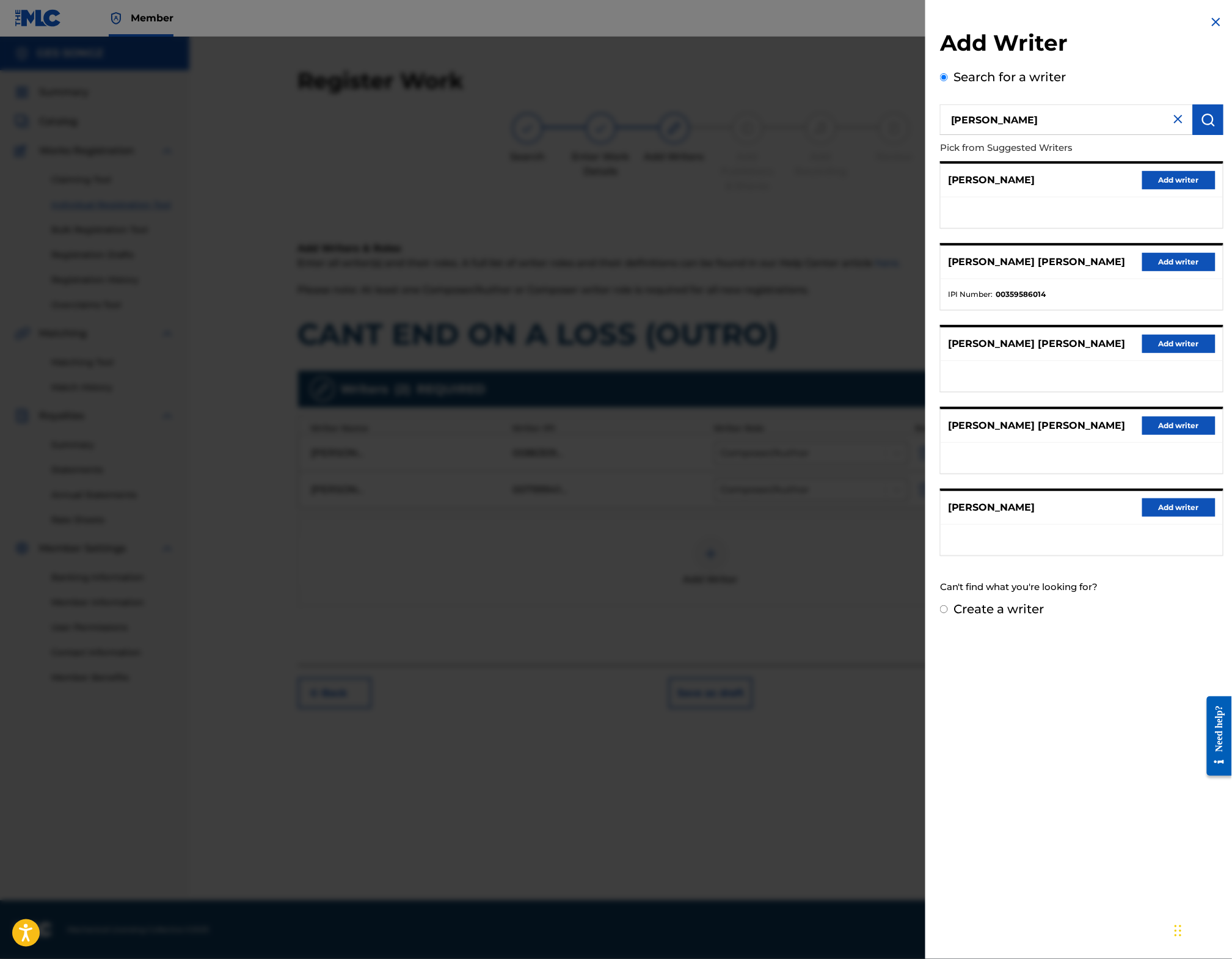
click at [1162, 271] on button "Add writer" at bounding box center [1179, 262] width 74 height 18
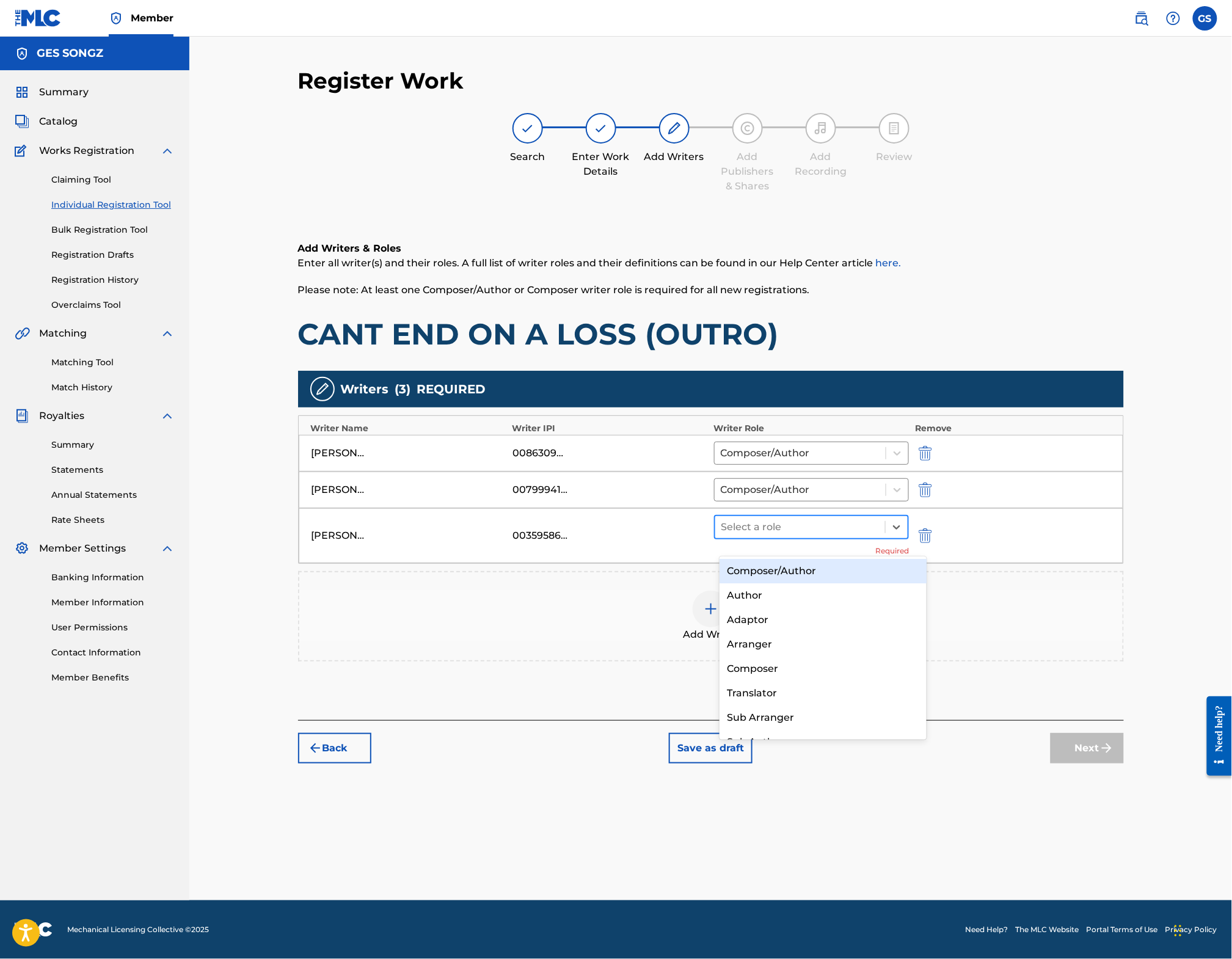
click at [776, 536] on div at bounding box center [801, 527] width 158 height 17
click at [766, 569] on div "Composer/Author" at bounding box center [823, 571] width 207 height 24
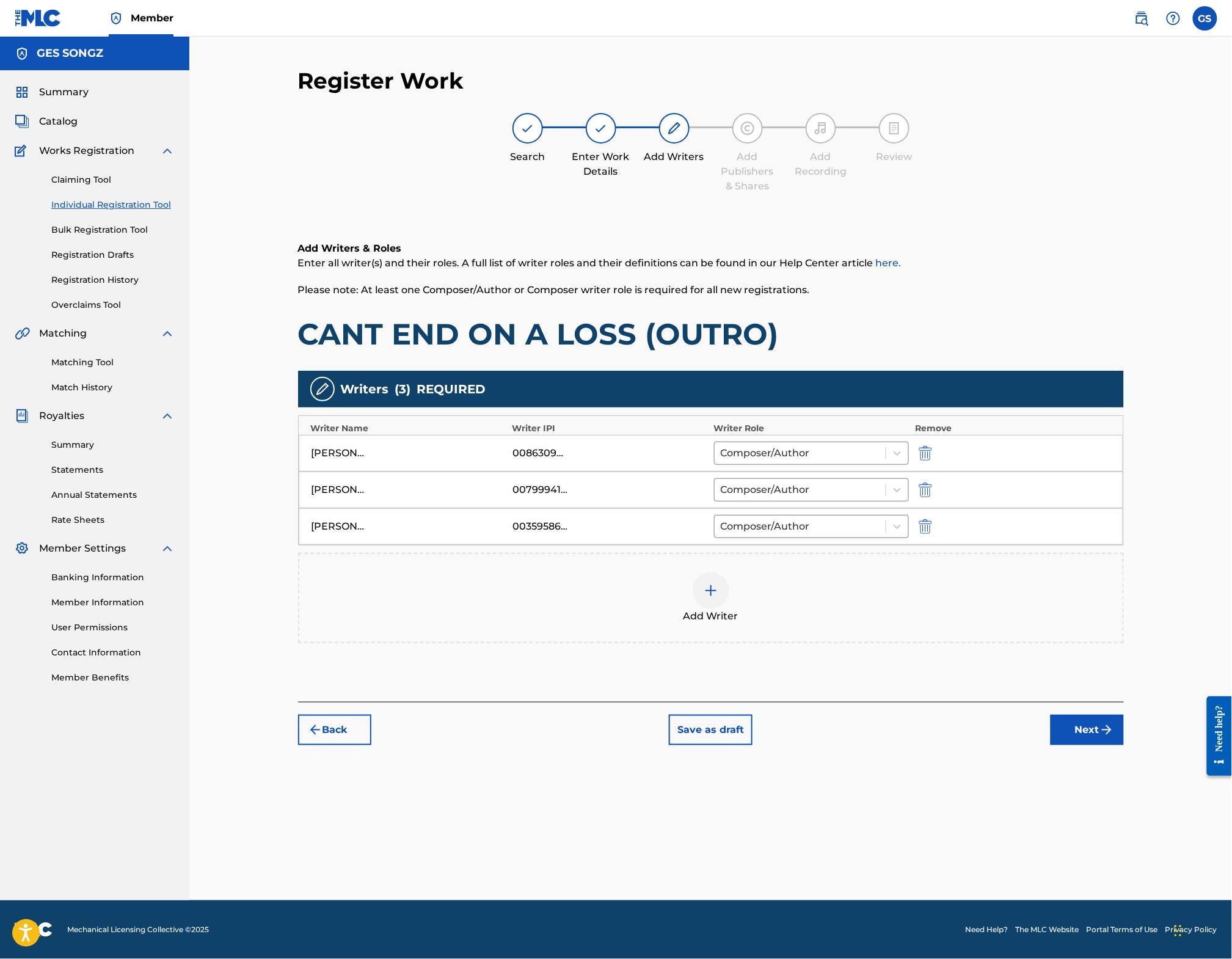
click at [719, 598] on img at bounding box center [711, 591] width 15 height 15
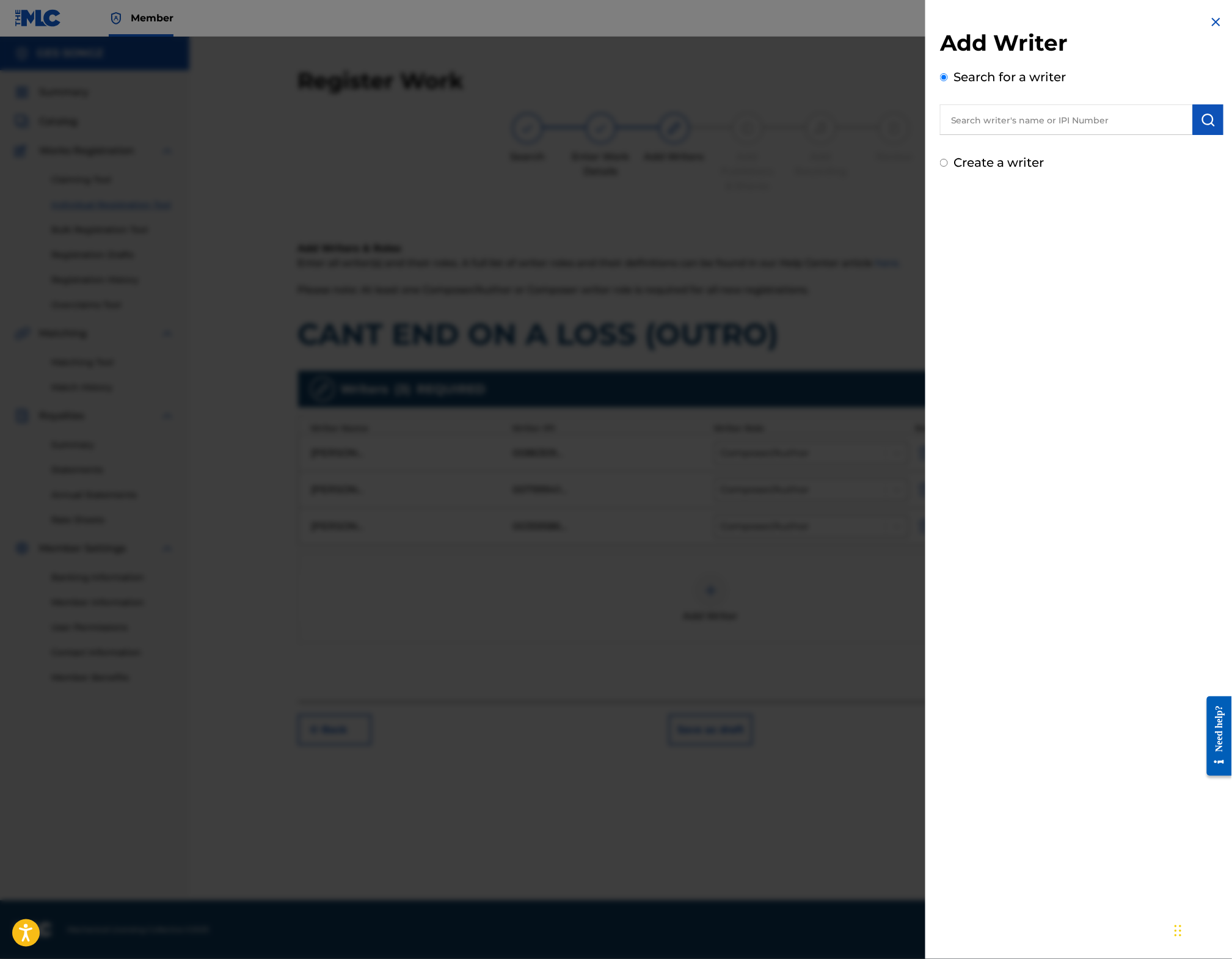
click at [1011, 112] on input "text" at bounding box center [1067, 120] width 253 height 31
type input "[PERSON_NAME]"
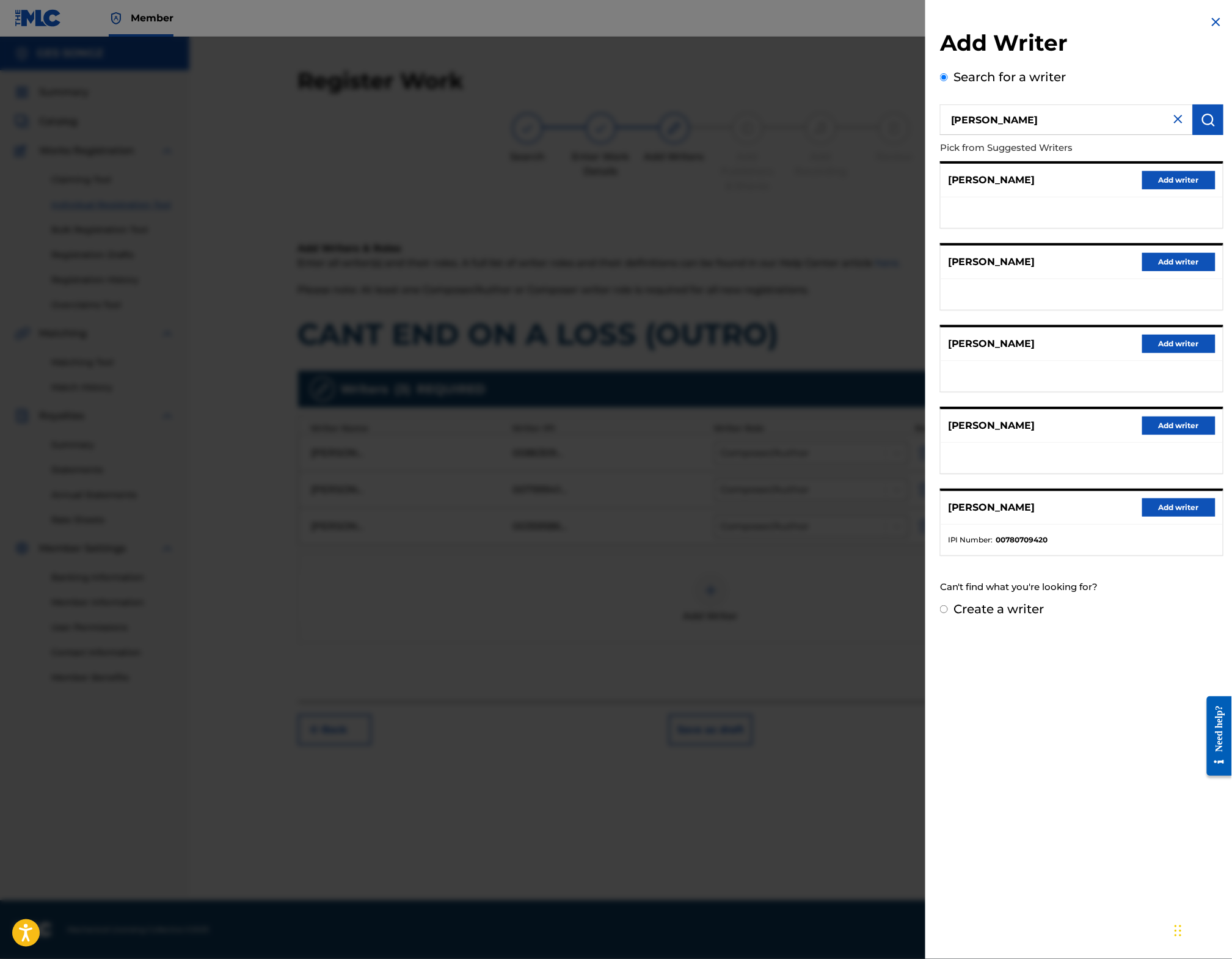
click at [1161, 517] on button "Add writer" at bounding box center [1179, 507] width 74 height 18
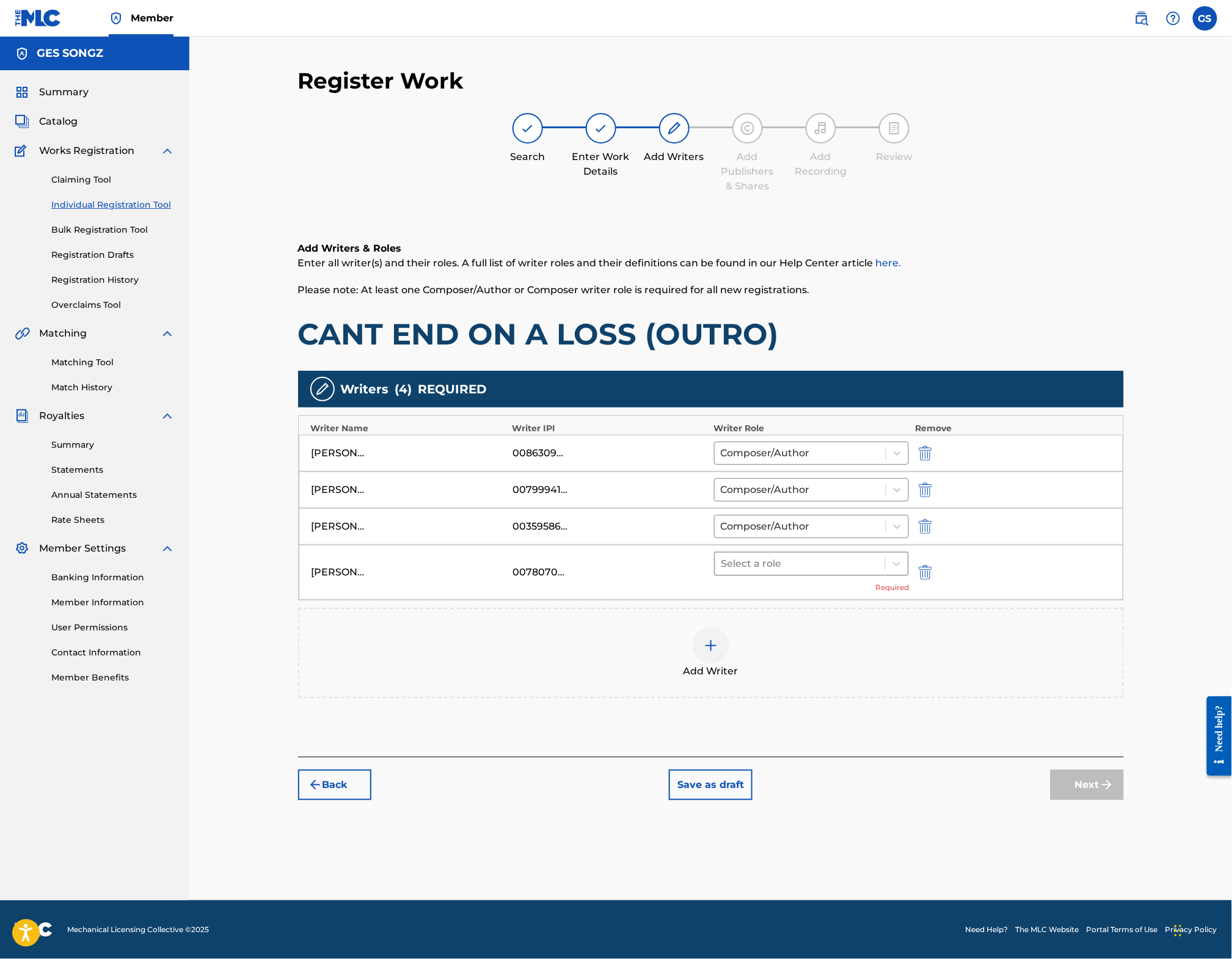
click at [740, 573] on div at bounding box center [801, 563] width 158 height 17
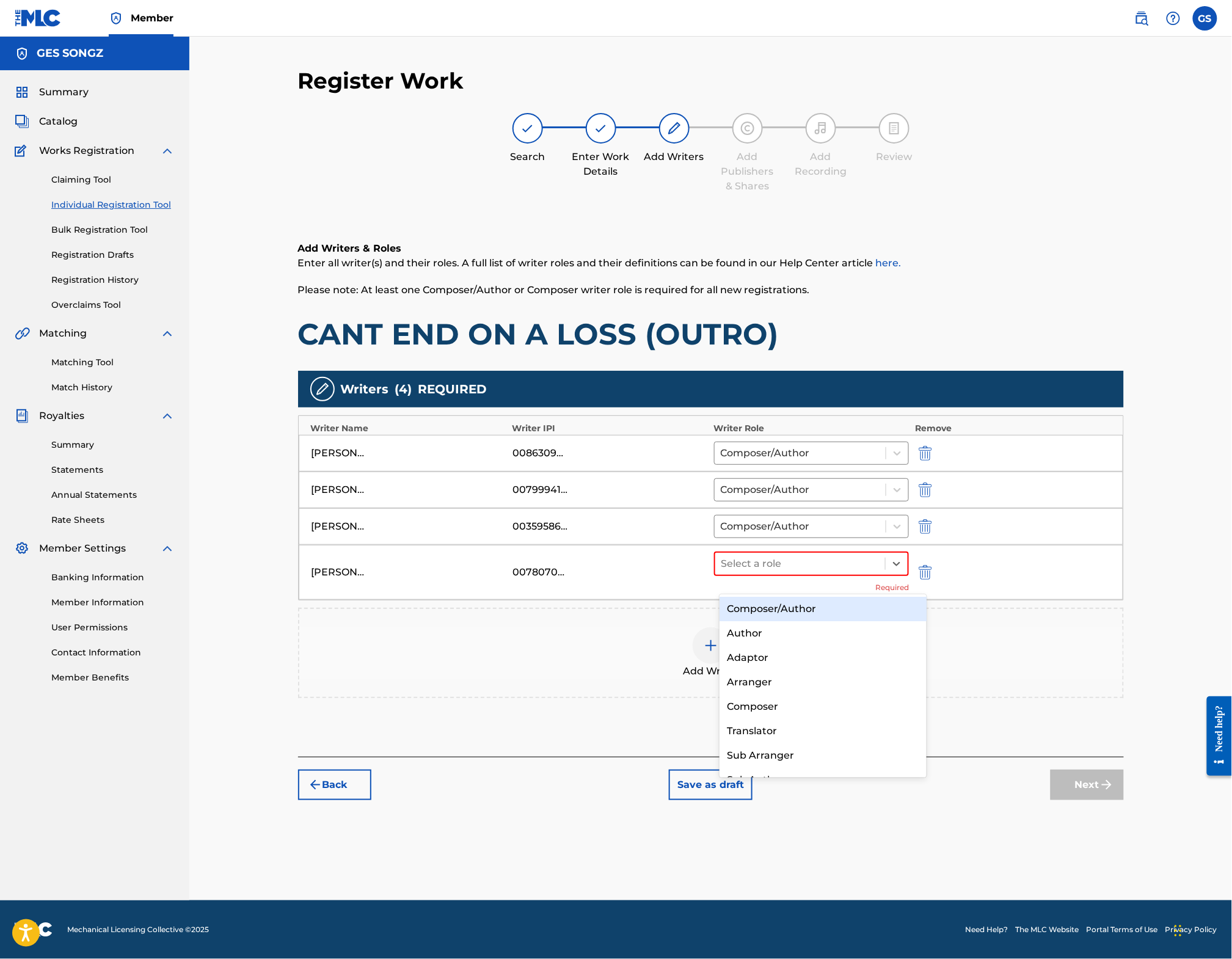
click at [754, 610] on div "Composer/Author" at bounding box center [823, 609] width 207 height 24
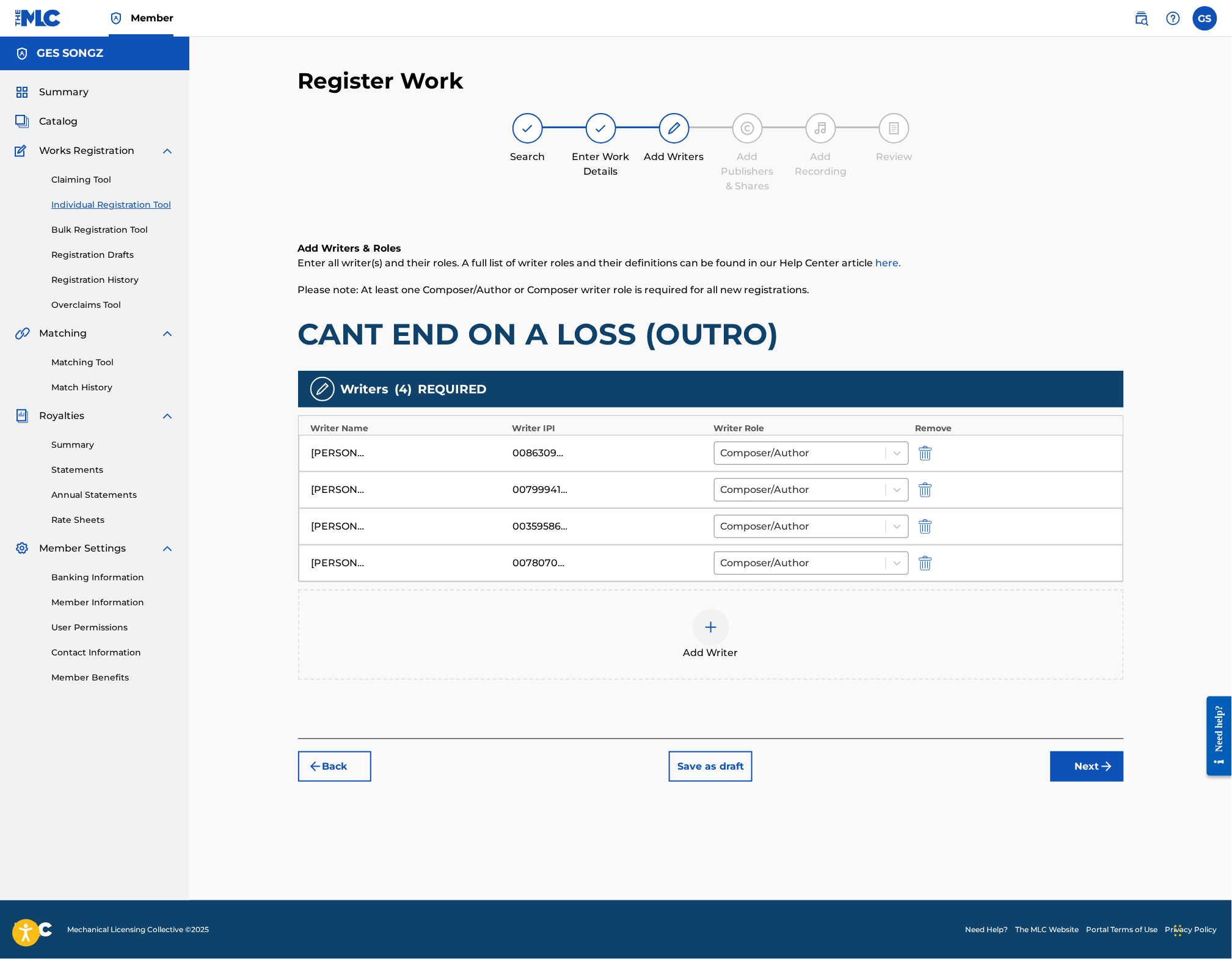
click at [1122, 782] on button "Next" at bounding box center [1087, 766] width 74 height 31
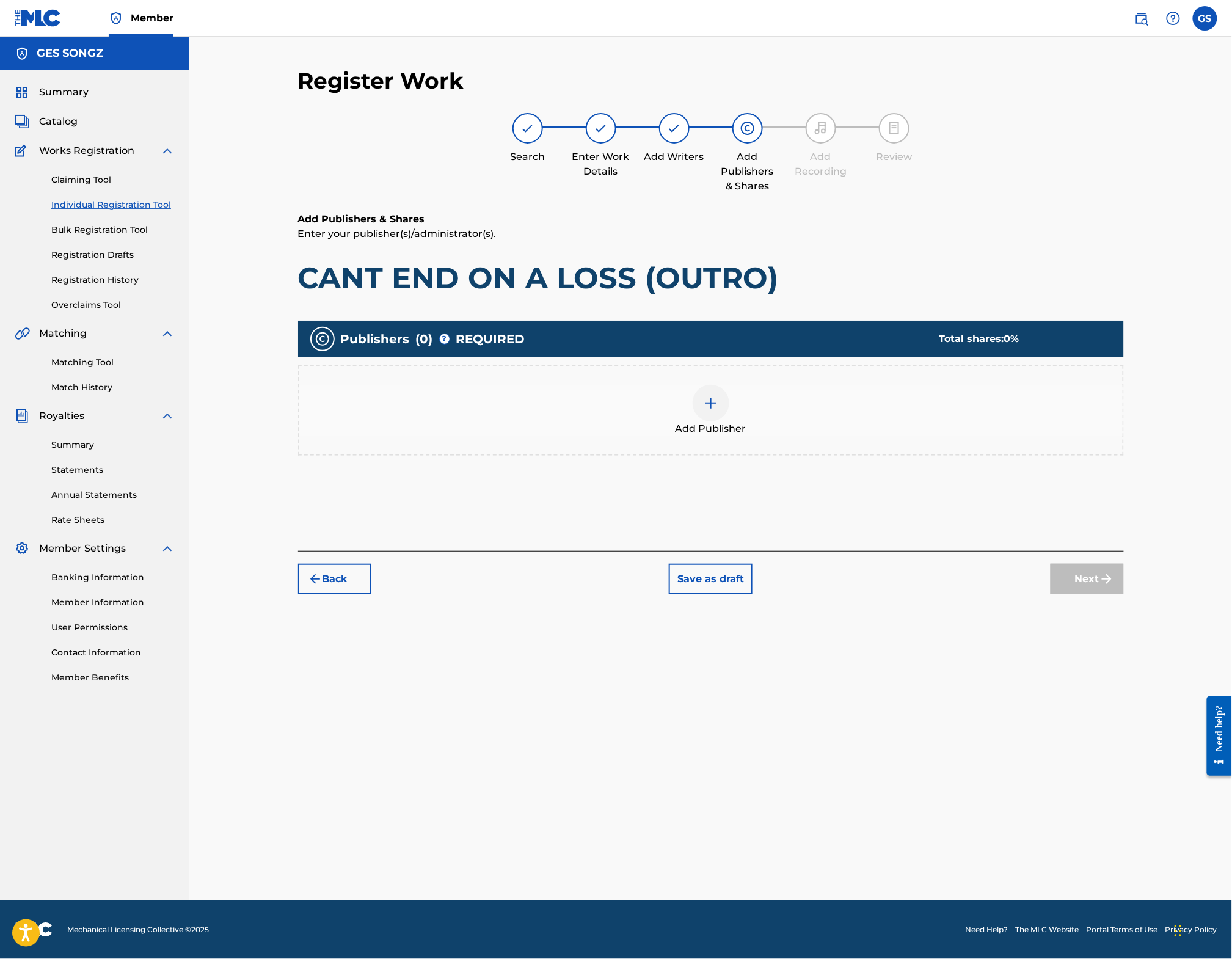
click at [729, 414] on div at bounding box center [711, 403] width 37 height 37
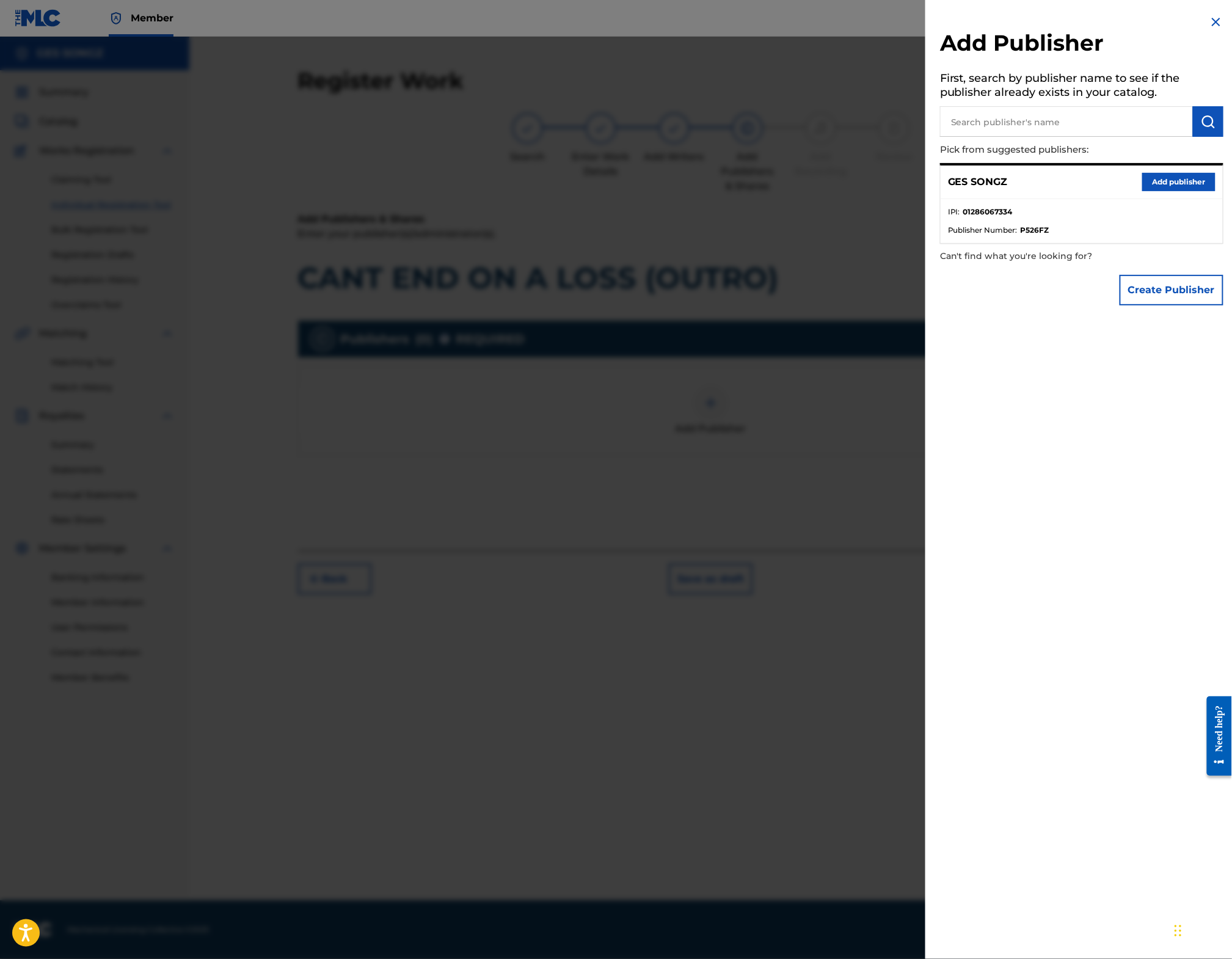
click at [1174, 186] on button "Add publisher" at bounding box center [1179, 181] width 74 height 18
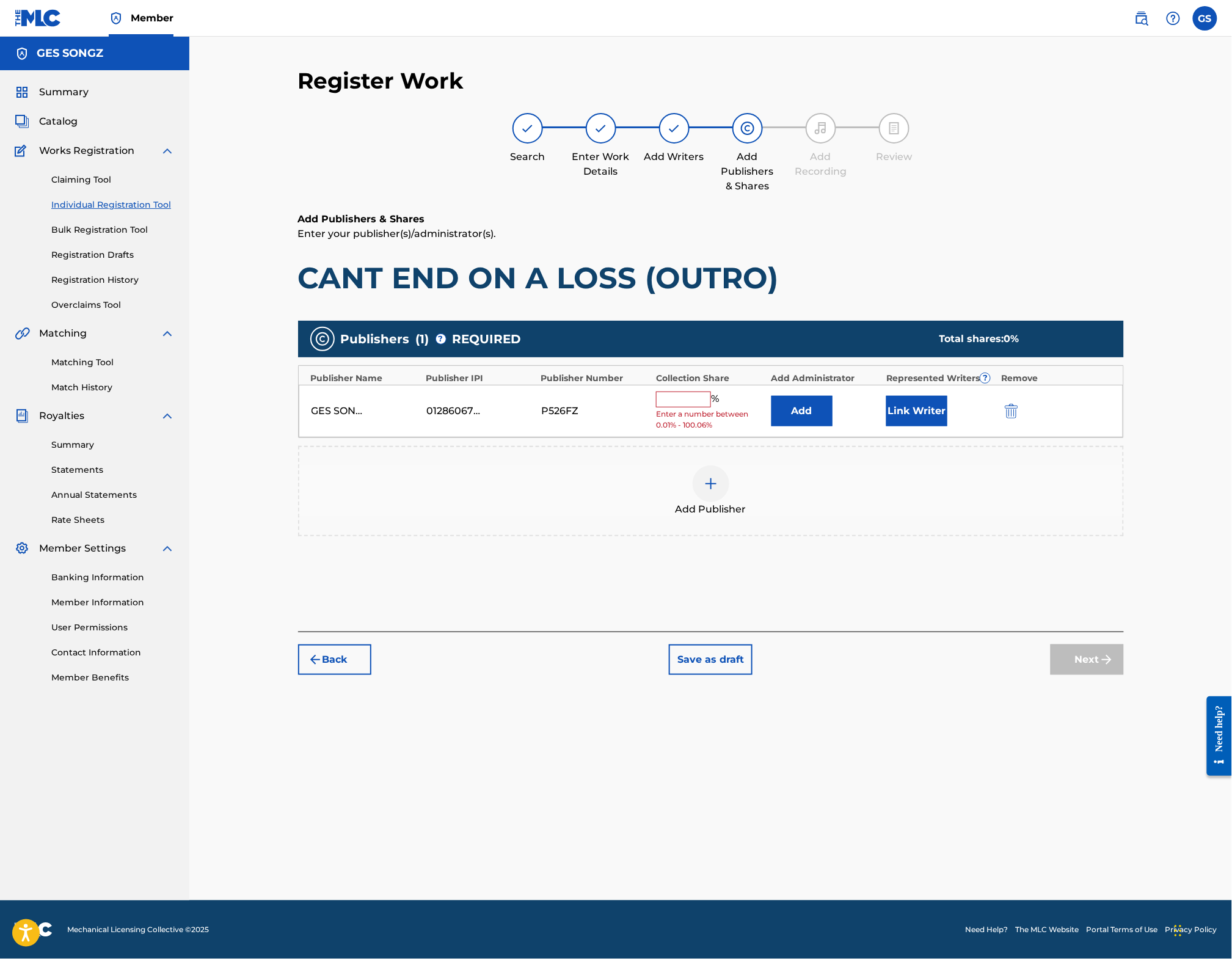
click at [699, 408] on input "text" at bounding box center [684, 399] width 55 height 16
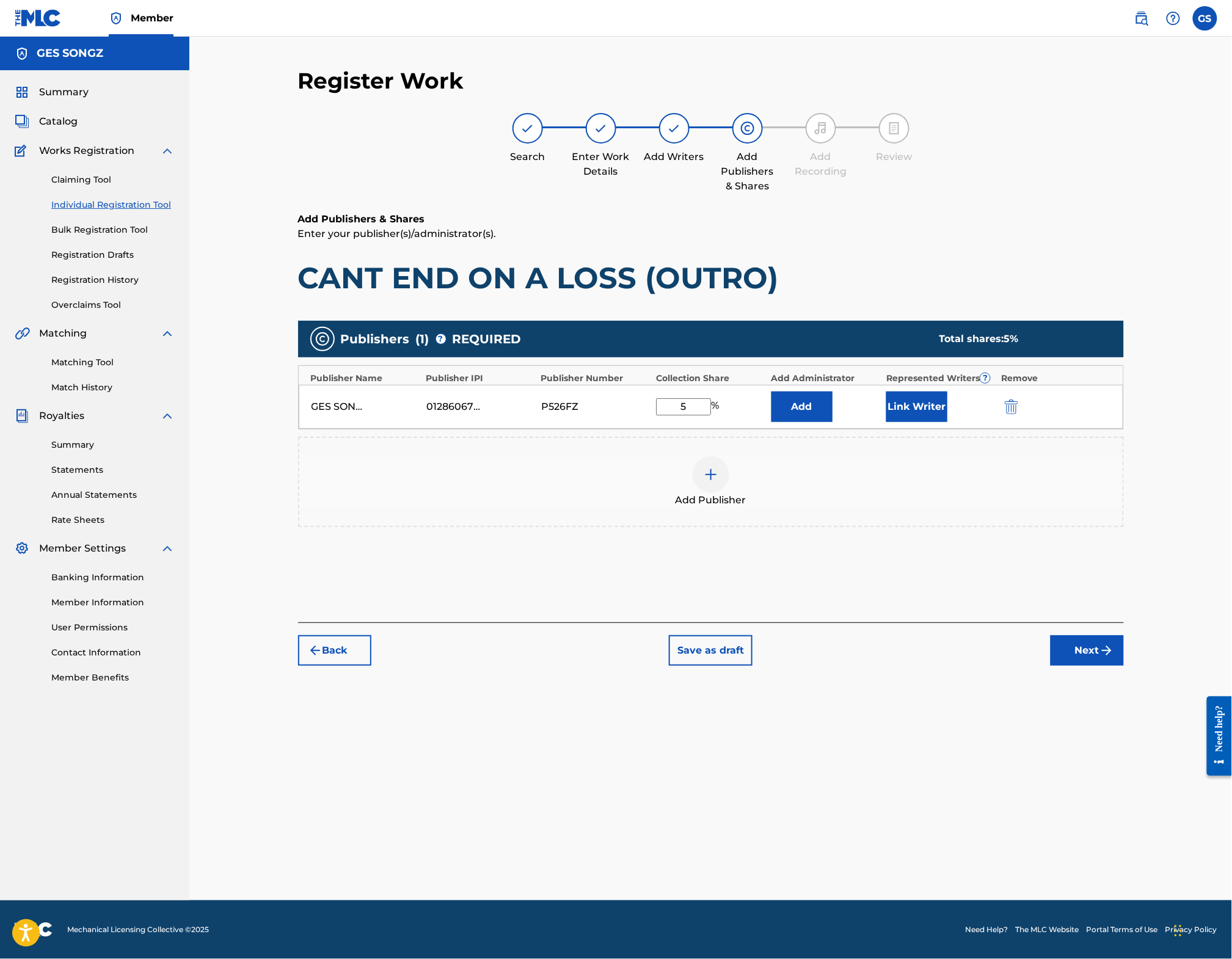
type input "5"
click at [934, 422] on button "Link Writer" at bounding box center [917, 406] width 61 height 31
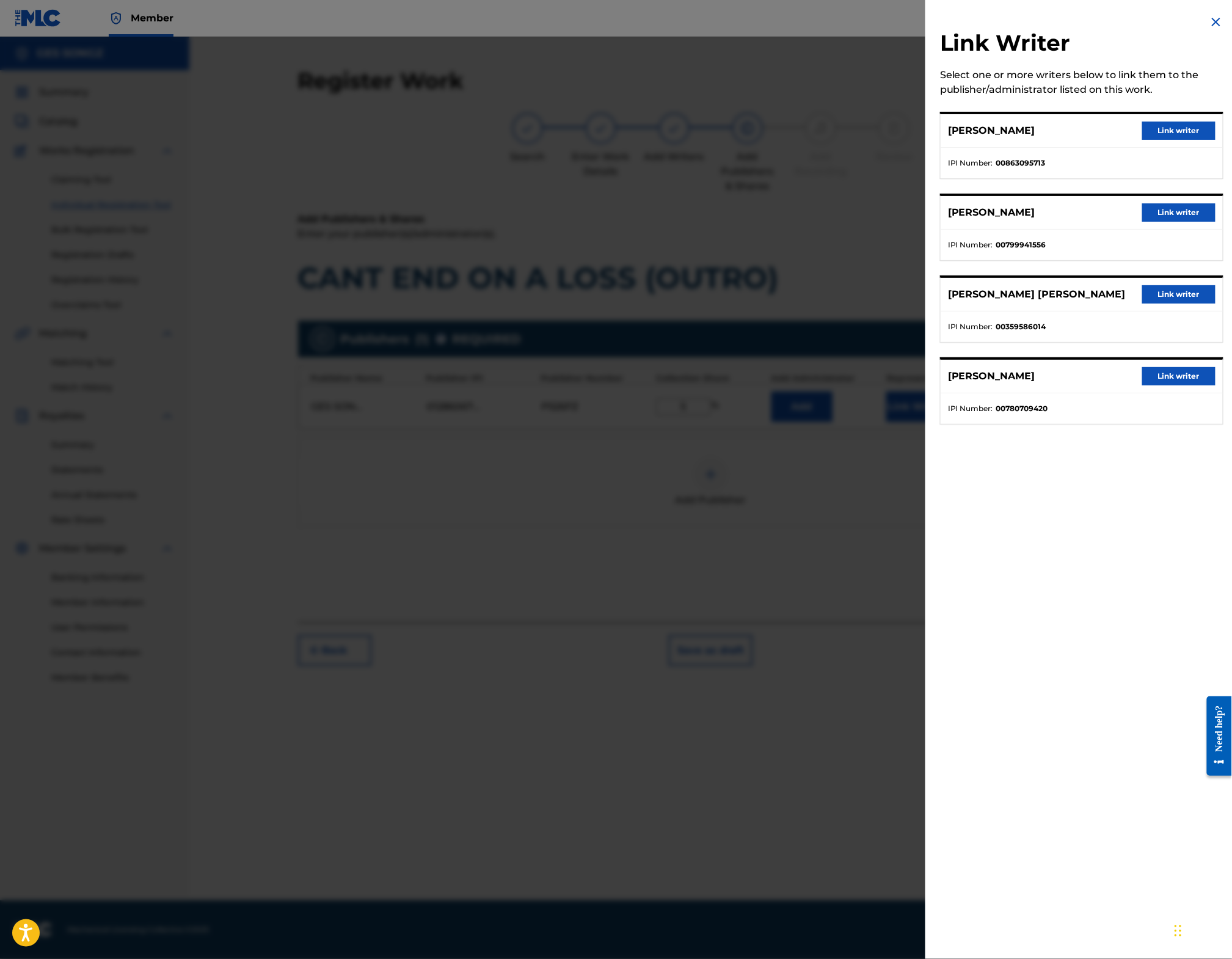
click at [1149, 386] on button "Link writer" at bounding box center [1179, 376] width 74 height 18
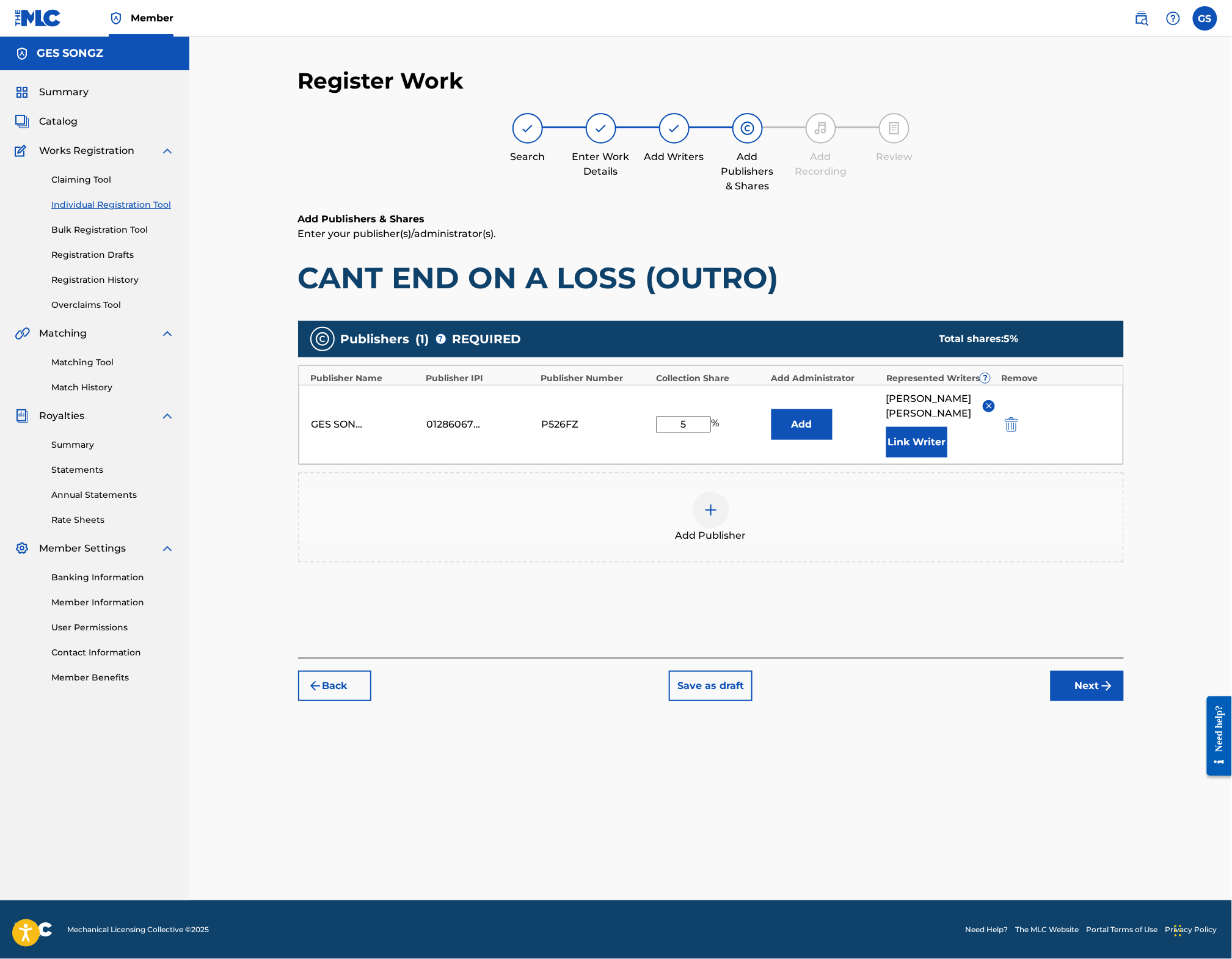
click at [1114, 701] on button "Next" at bounding box center [1087, 685] width 74 height 31
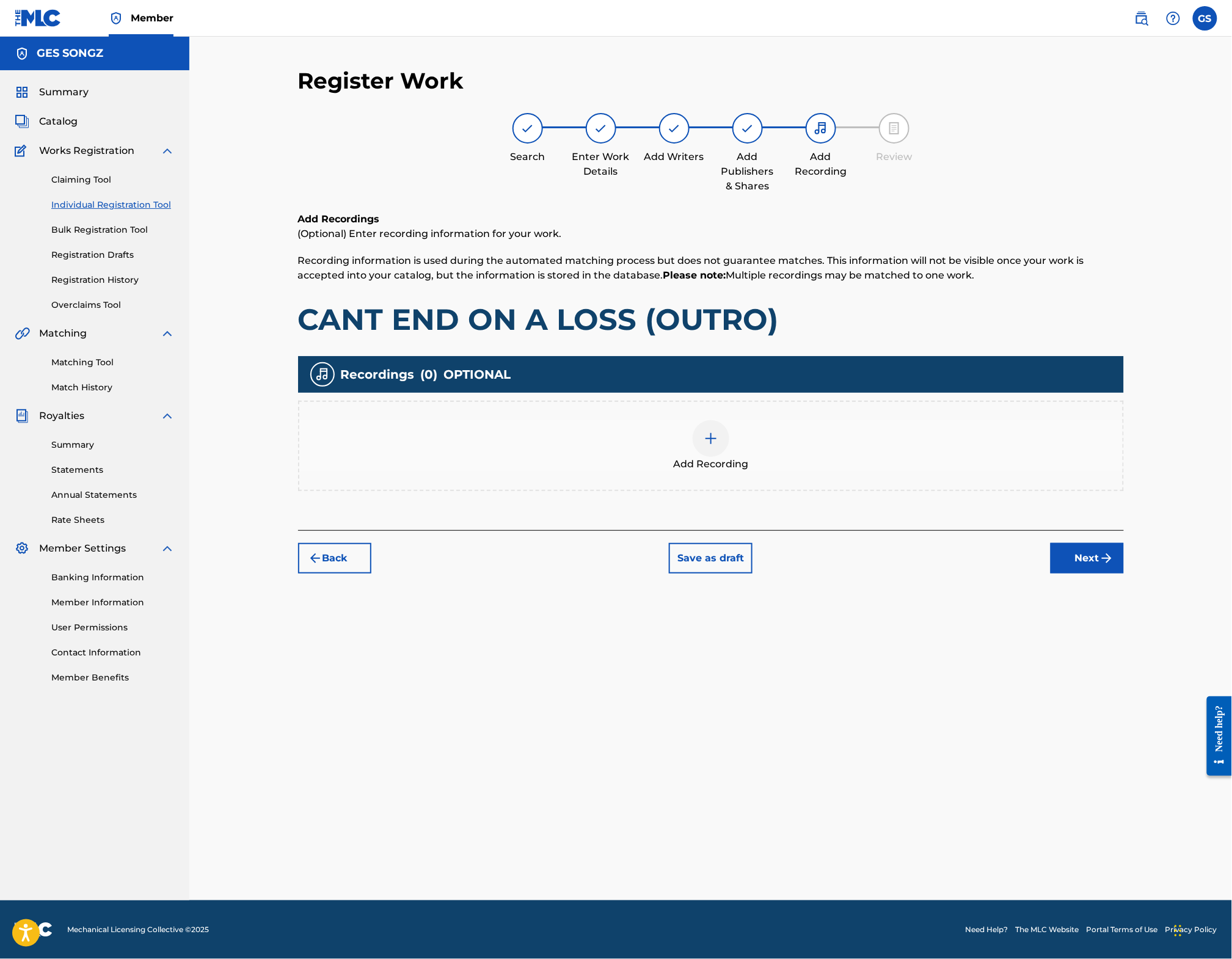
click at [701, 447] on div at bounding box center [711, 438] width 37 height 37
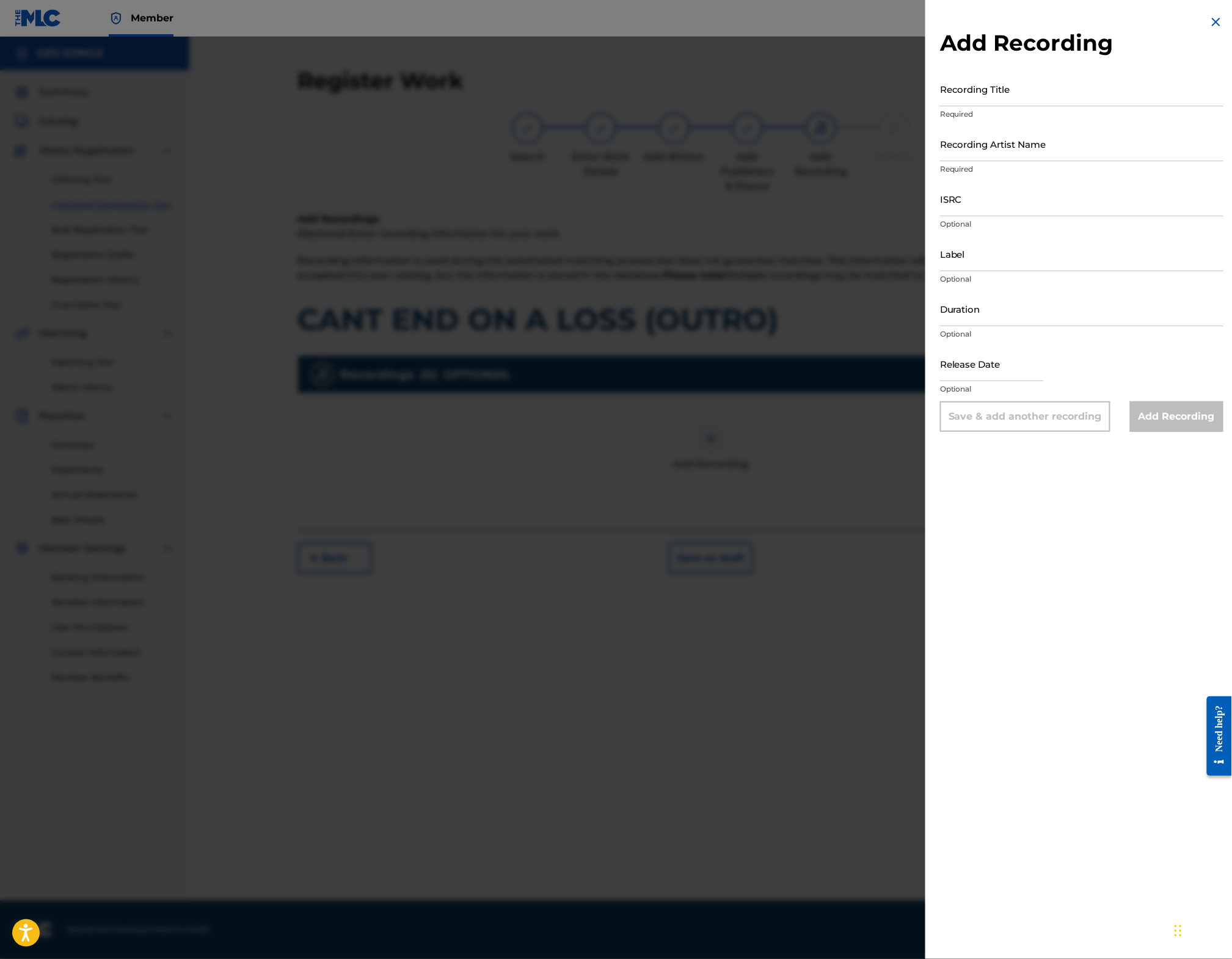
click at [1001, 100] on input "Recording Title" at bounding box center [1082, 89] width 284 height 35
type input "CANT END ON A LOSS (OUTRO)"
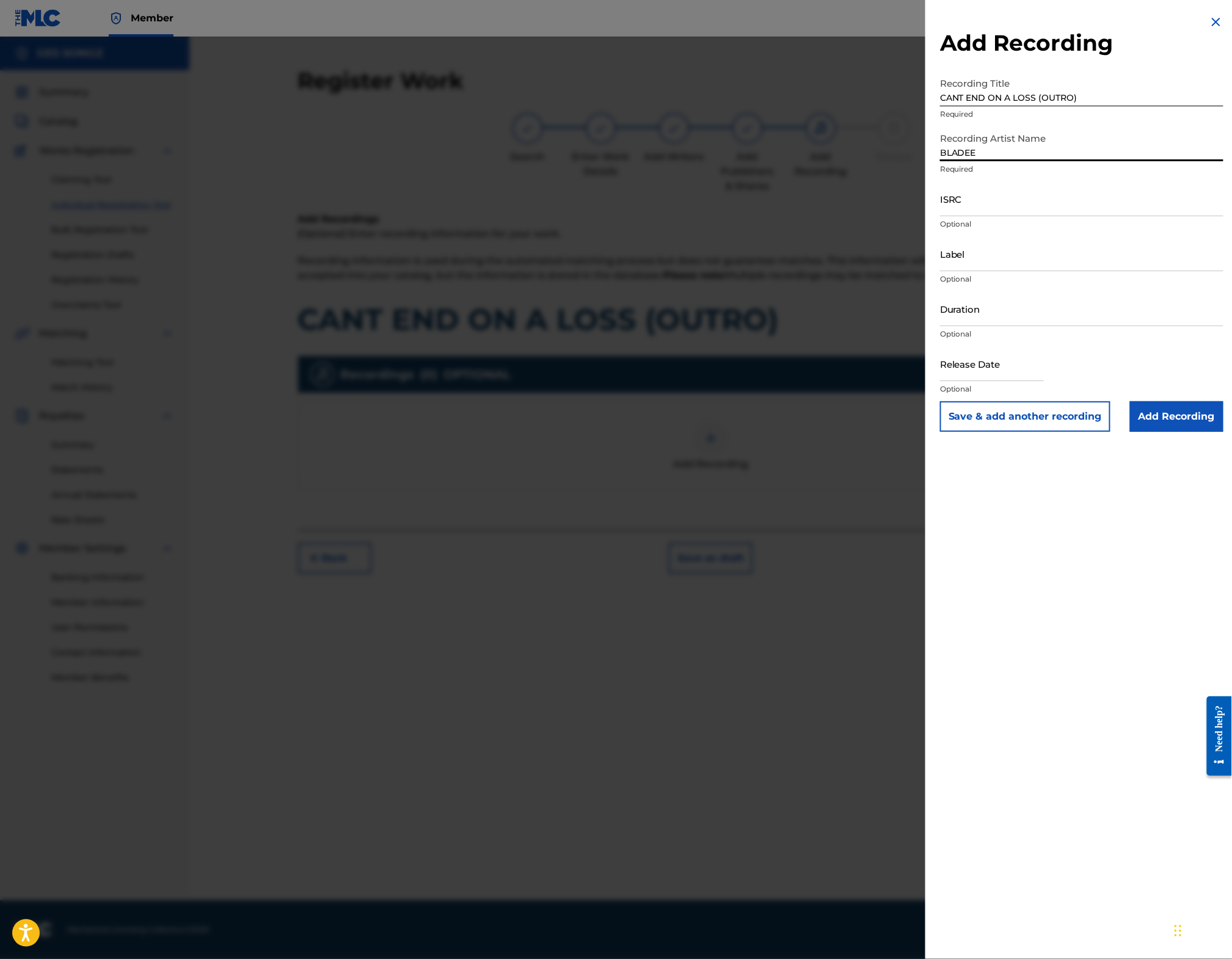
type input "BLADEE"
paste input "QM6MZ2475276"
type input "QM6MZ2475276"
type input "[GEOGRAPHIC_DATA]"
type input "03:33"
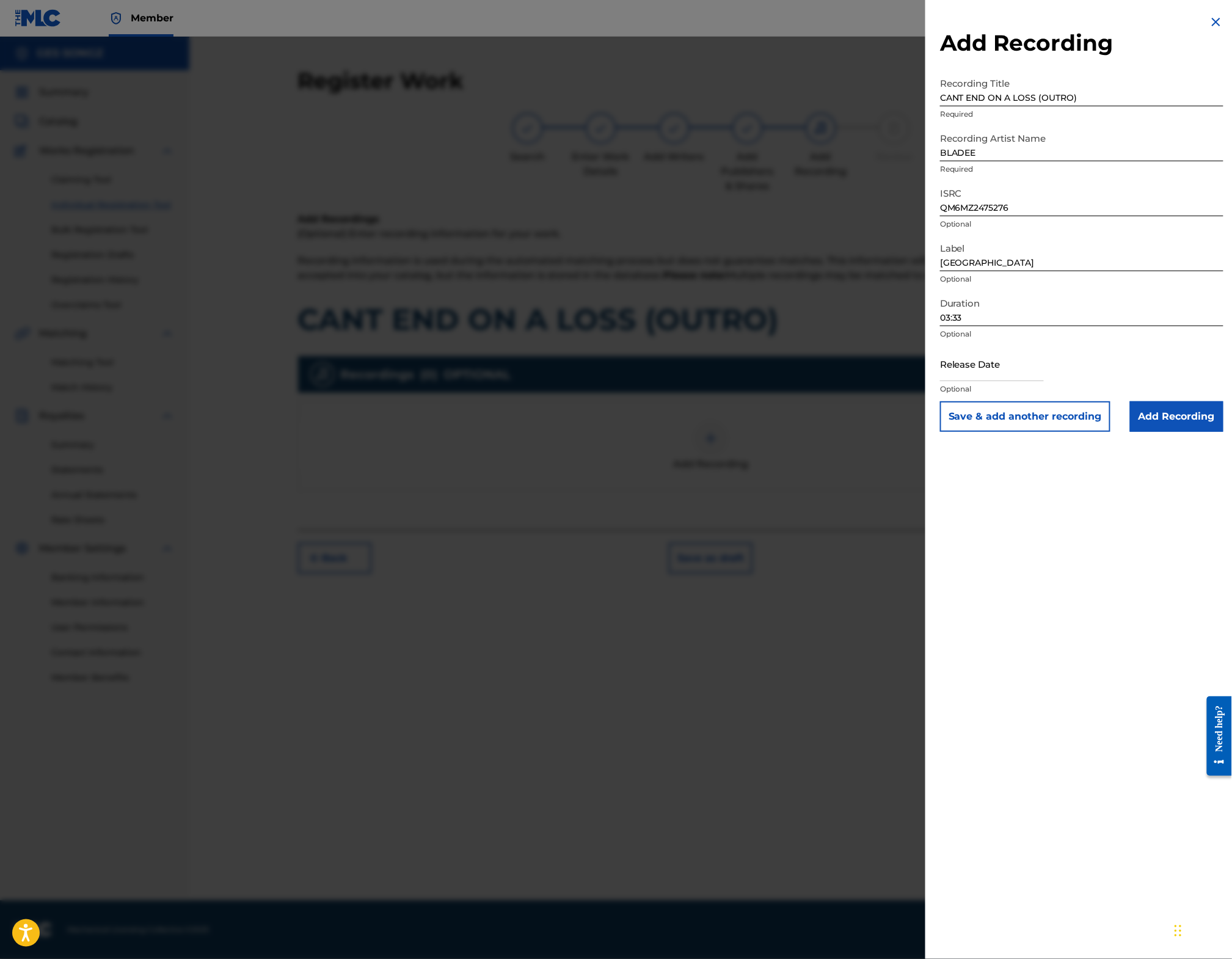
click at [1187, 432] on input "Add Recording" at bounding box center [1177, 416] width 93 height 31
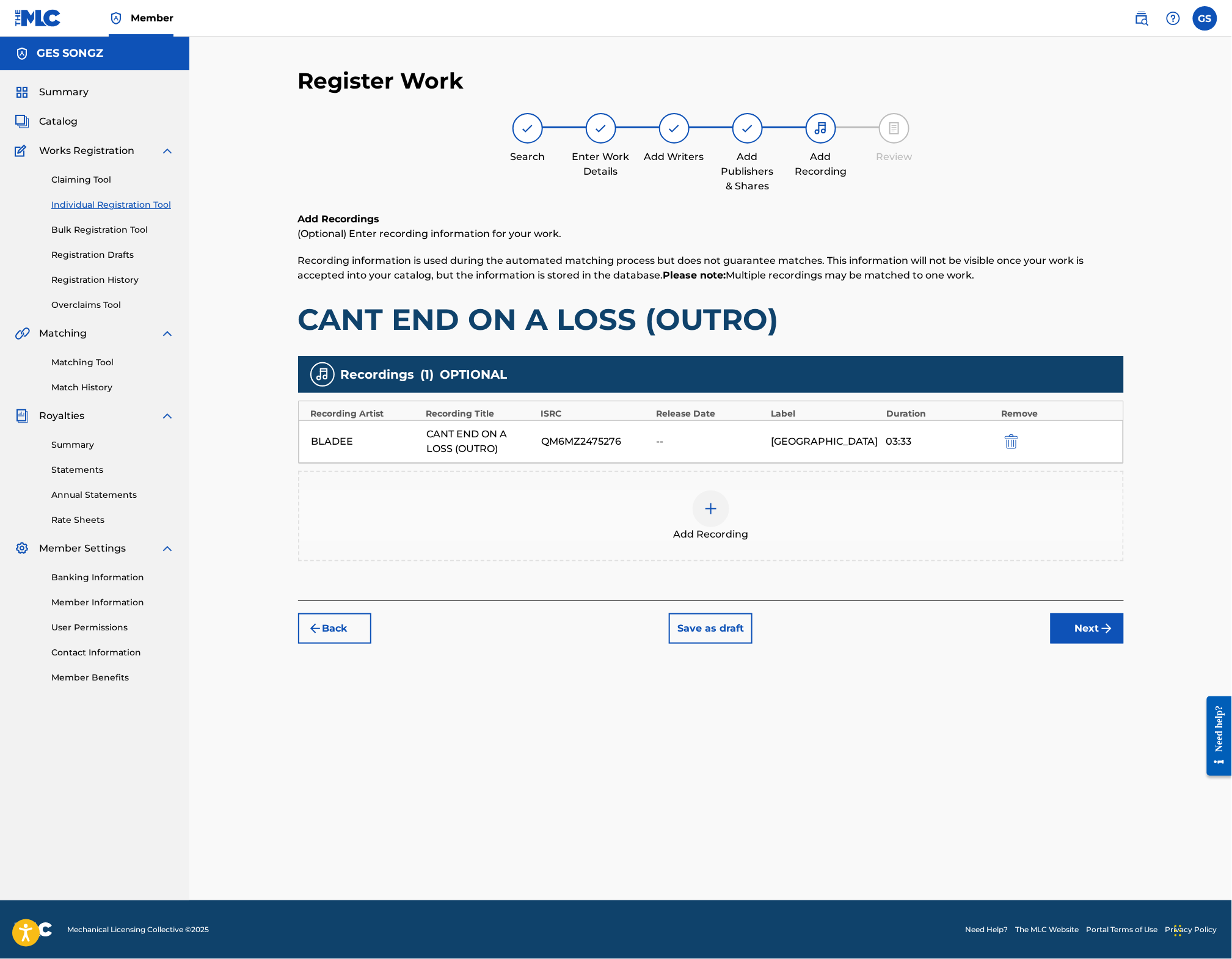
click at [1112, 641] on button "Next" at bounding box center [1087, 628] width 74 height 31
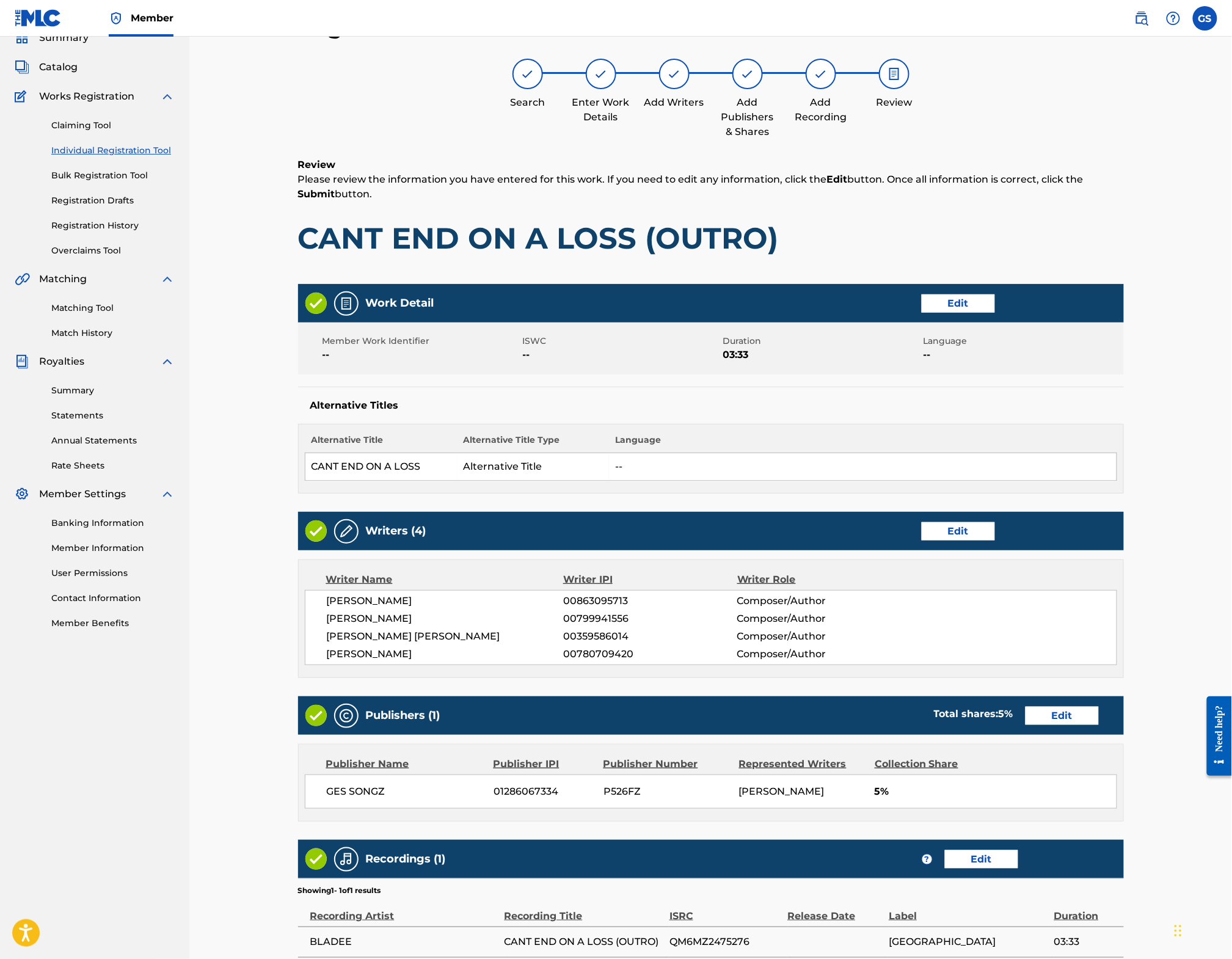
scroll to position [198, 0]
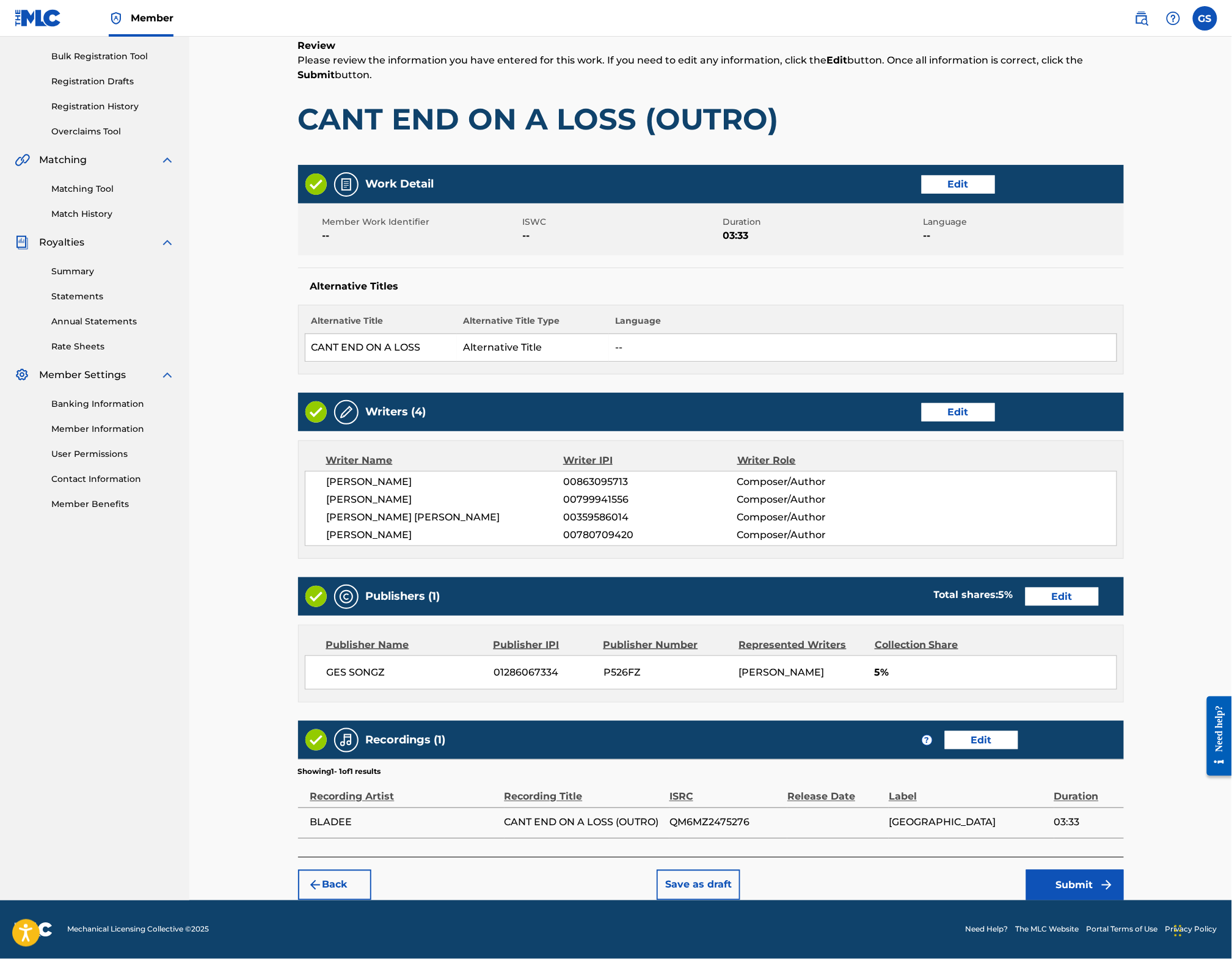
click at [1094, 882] on button "Submit" at bounding box center [1075, 885] width 98 height 31
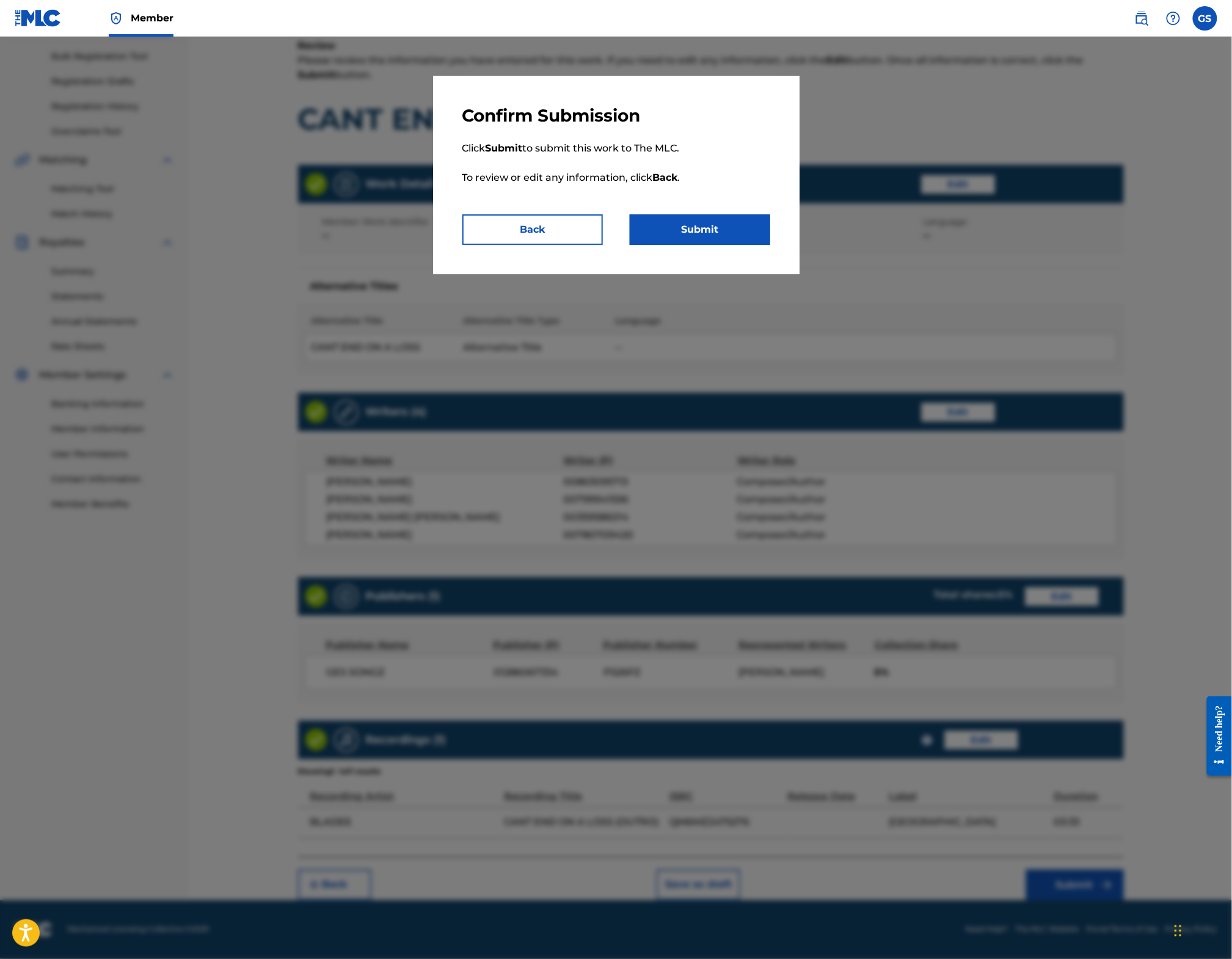
click at [677, 226] on button "Submit" at bounding box center [700, 229] width 140 height 31
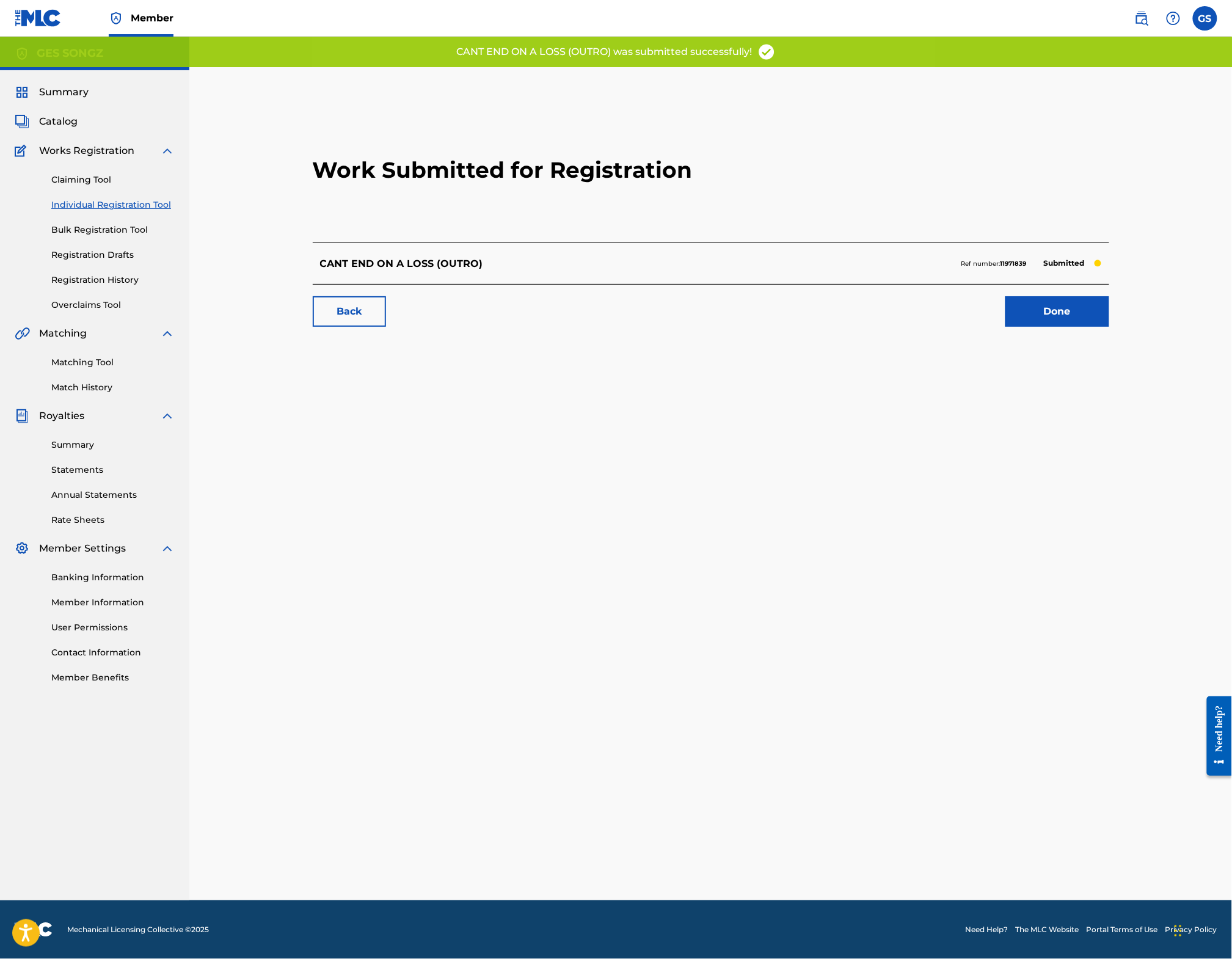
click at [1078, 321] on link "Done" at bounding box center [1058, 311] width 104 height 31
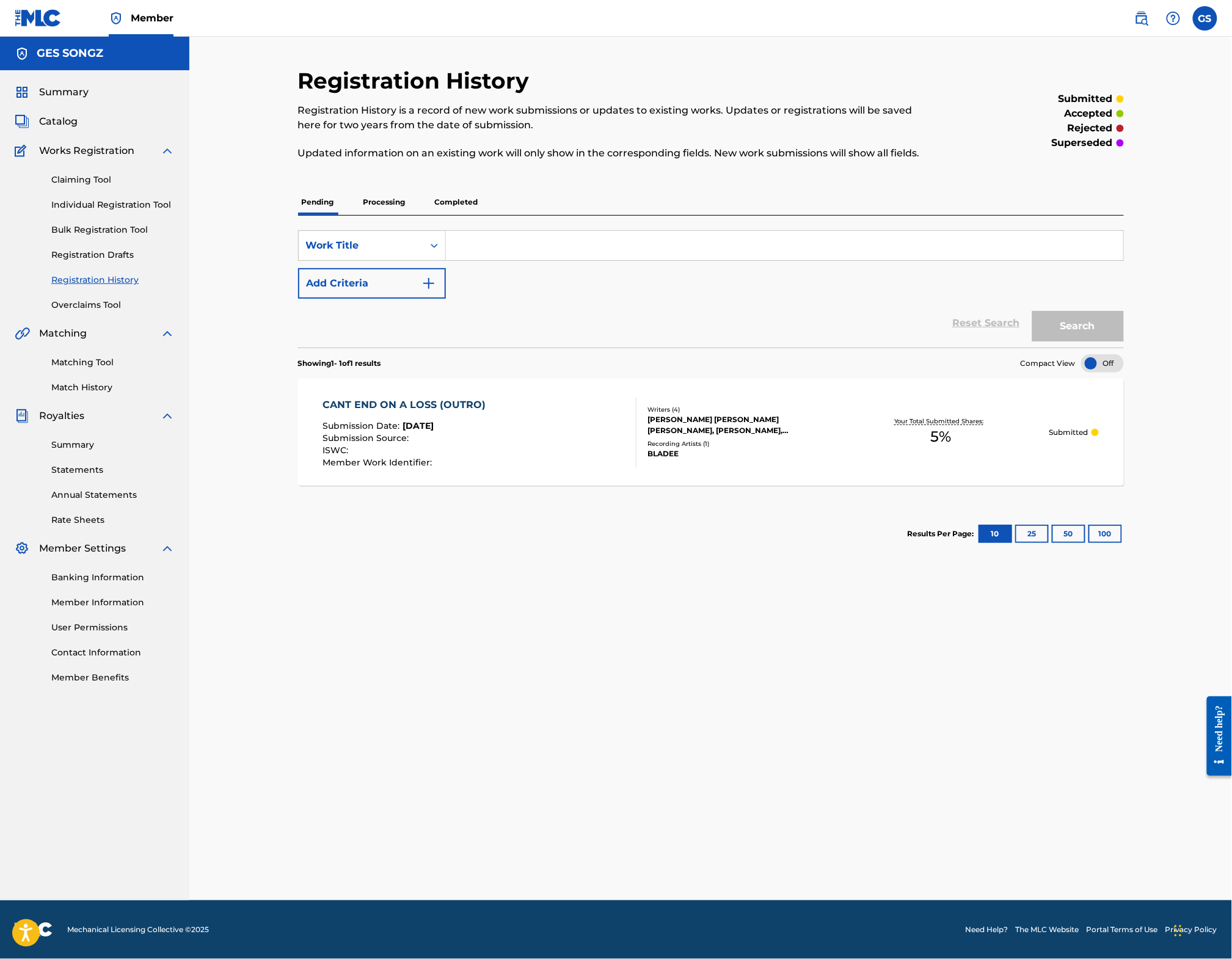
click at [67, 125] on span "Catalog" at bounding box center [59, 122] width 39 height 15
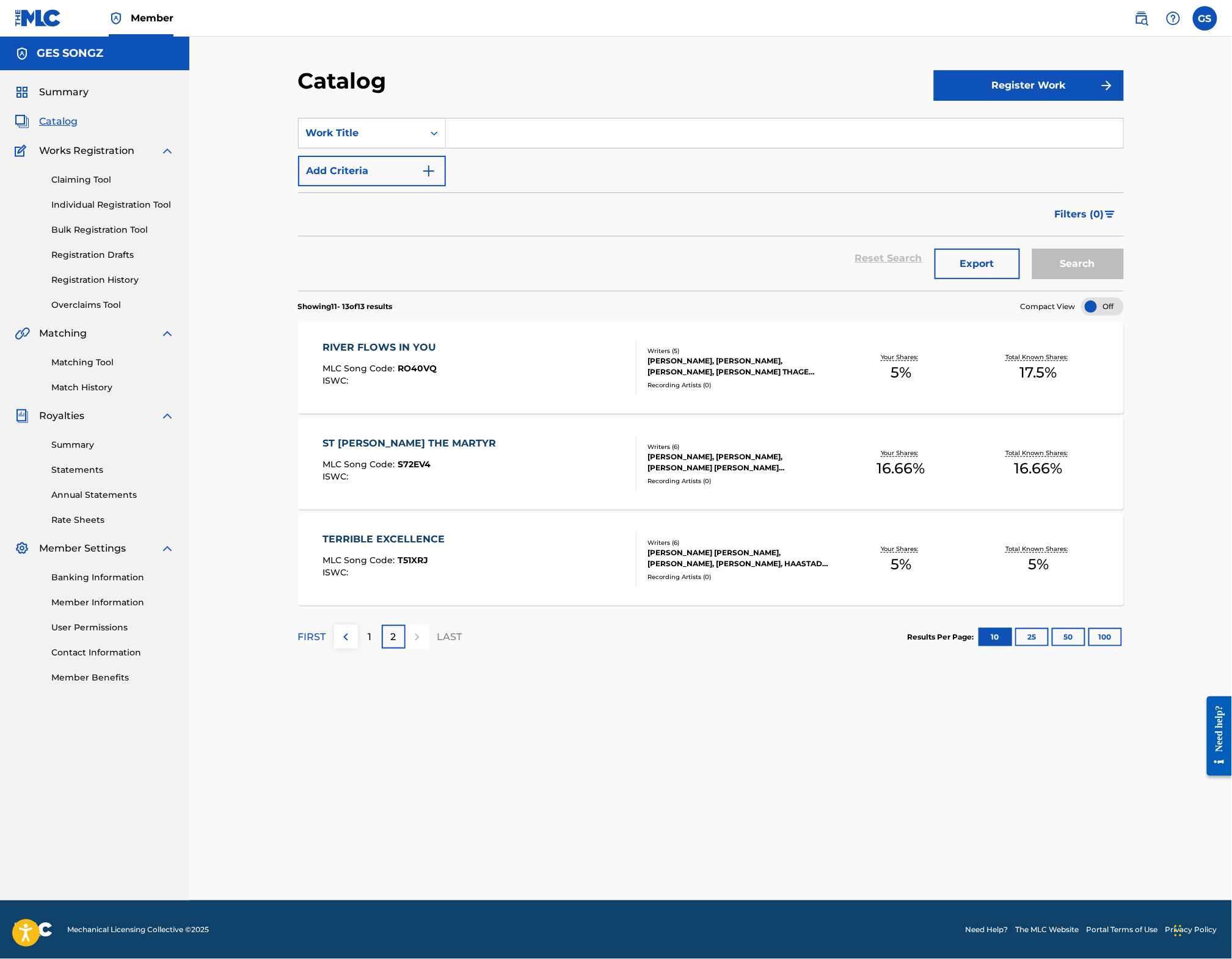
click at [368, 644] on p "1" at bounding box center [370, 637] width 4 height 15
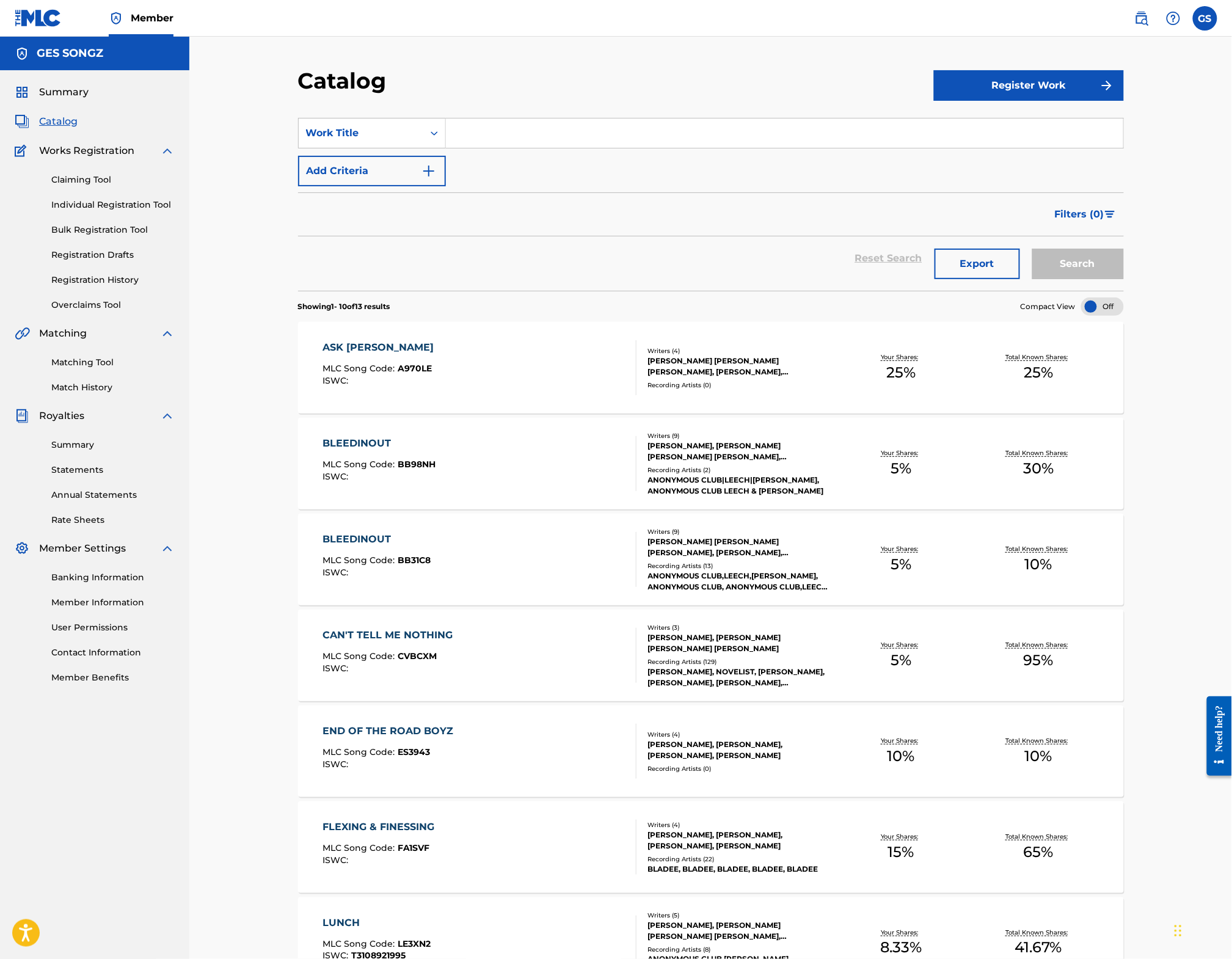
click at [103, 287] on link "Registration History" at bounding box center [113, 280] width 123 height 13
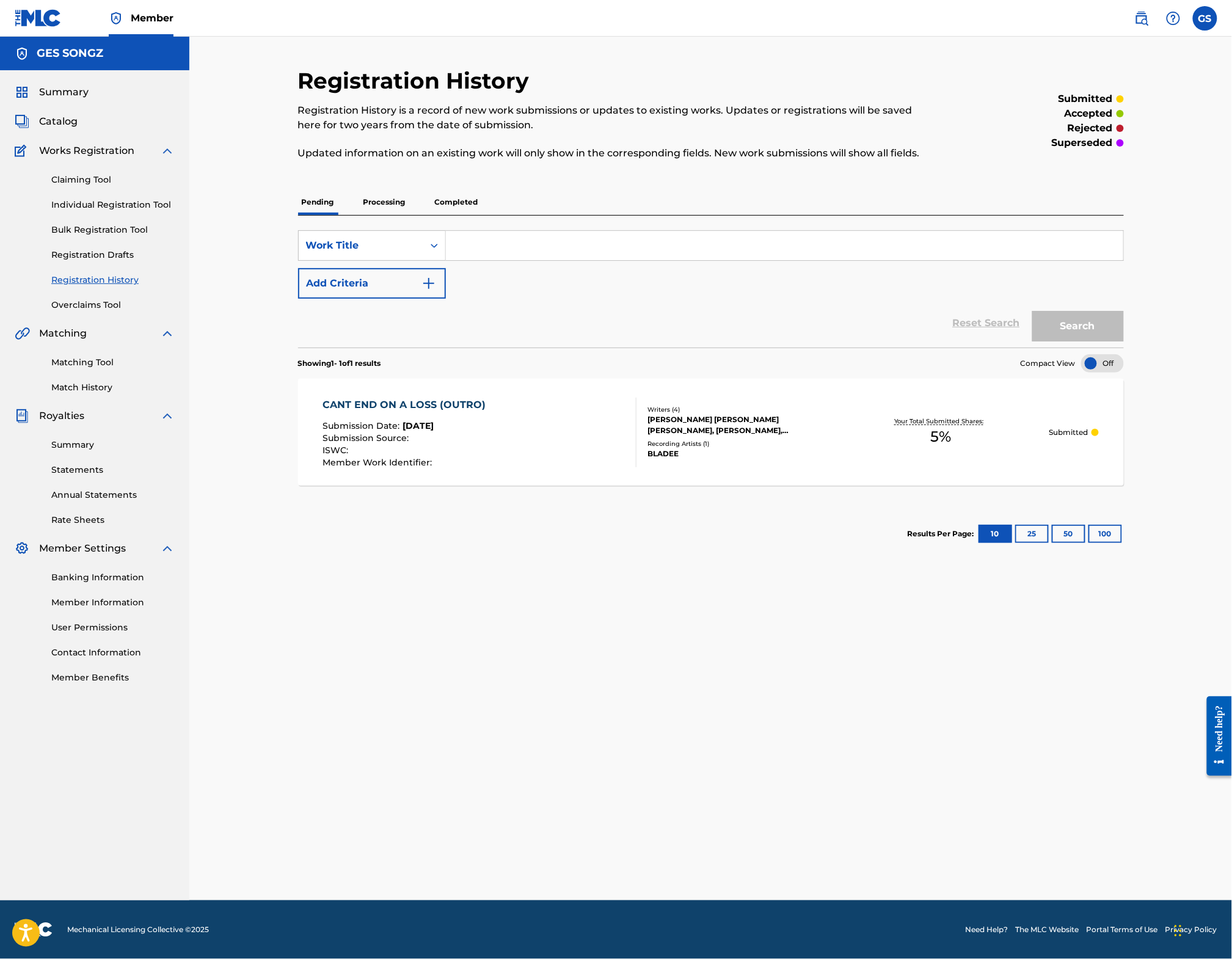
click at [441, 207] on p "Completed" at bounding box center [456, 202] width 50 height 26
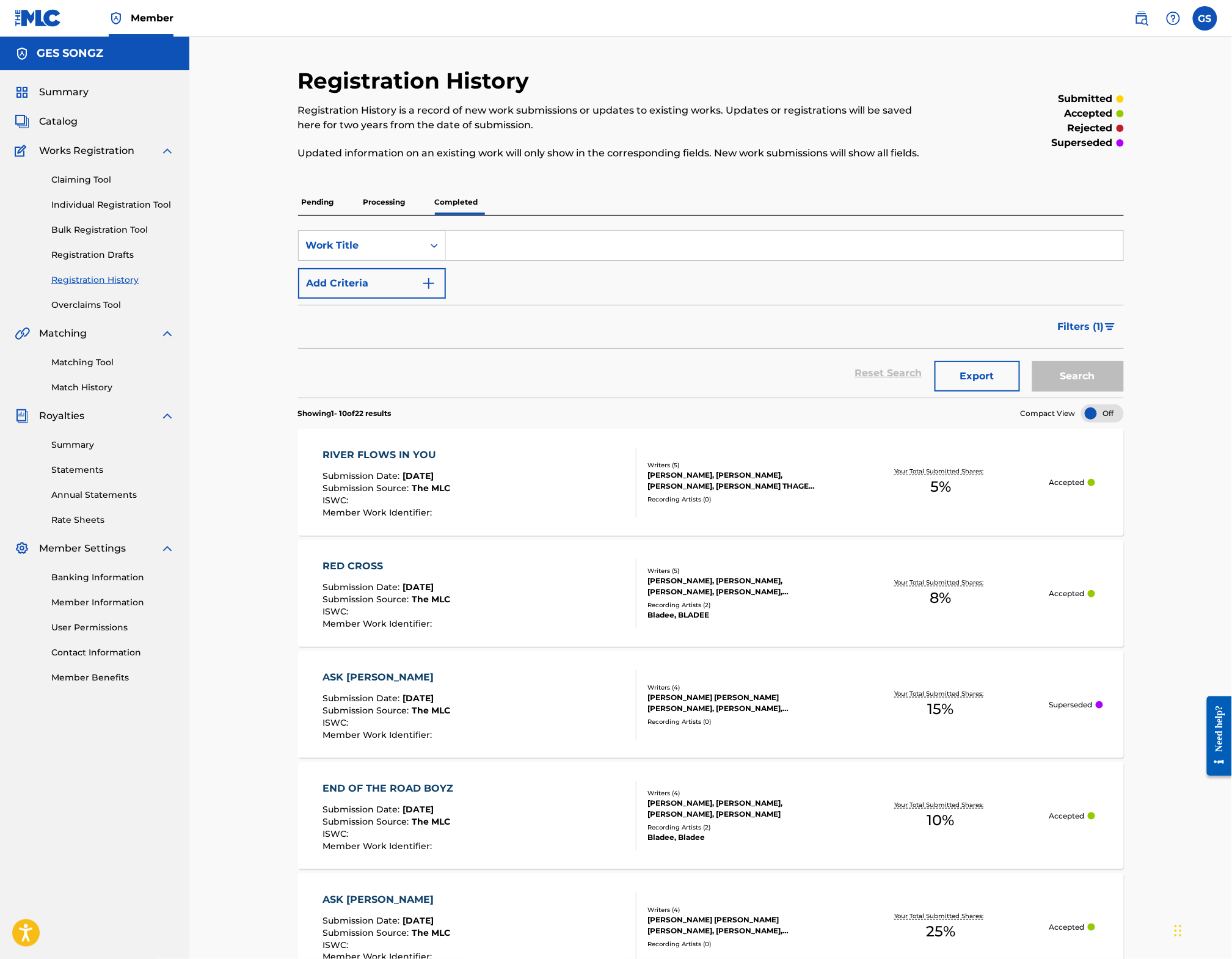
click at [377, 204] on p "Processing" at bounding box center [384, 202] width 49 height 26
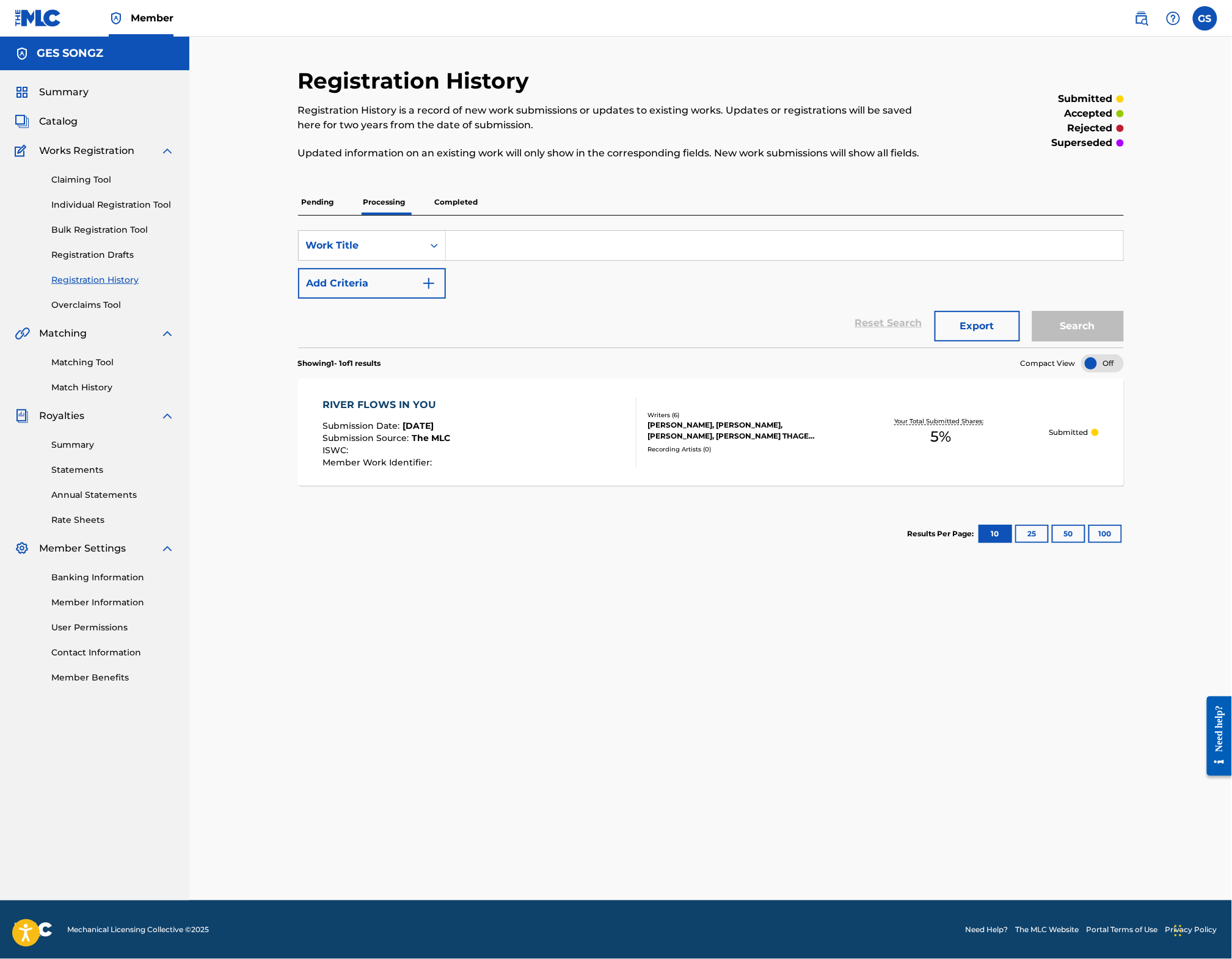
click at [431, 206] on p "Completed" at bounding box center [456, 202] width 50 height 26
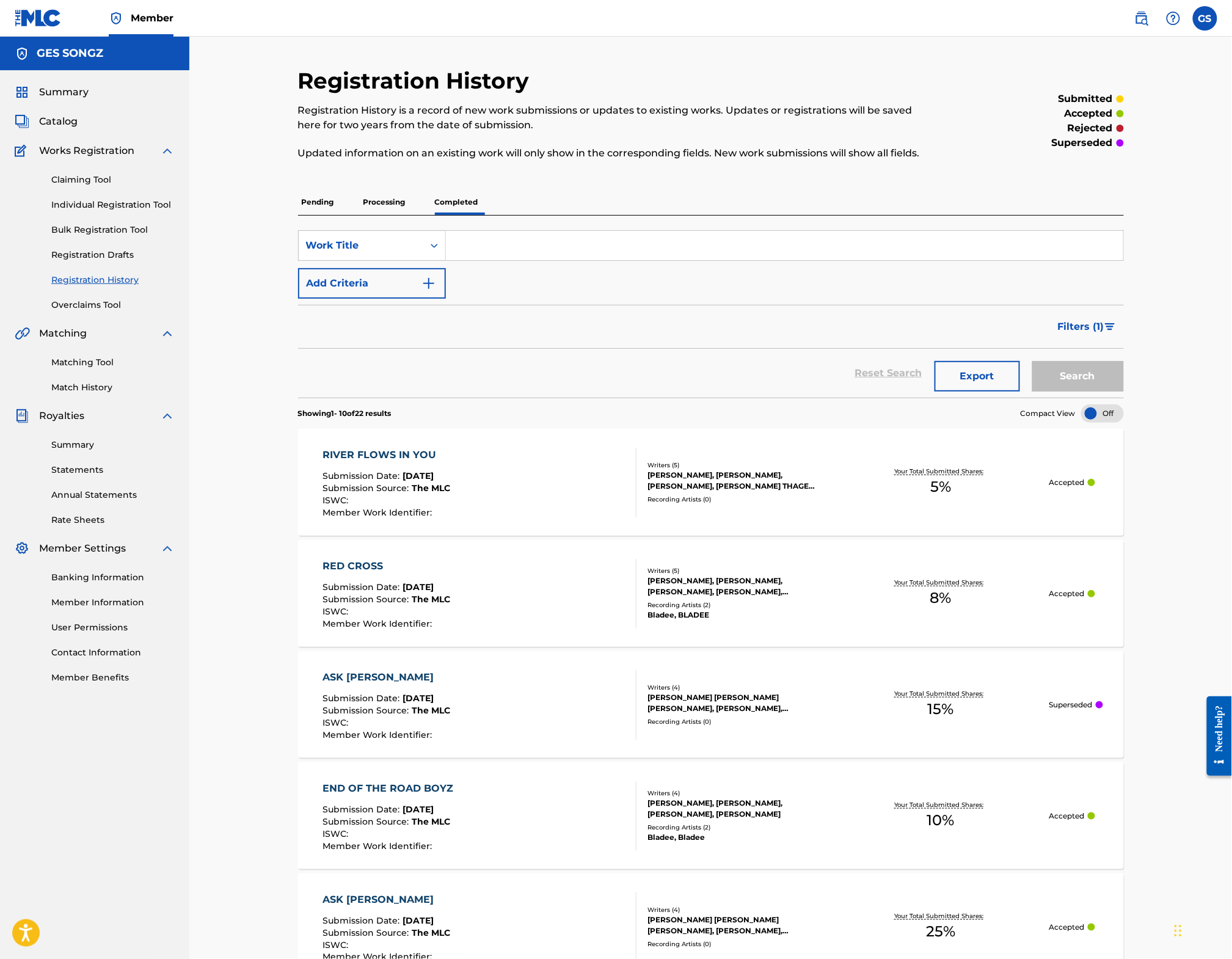
click at [59, 100] on span "Summary" at bounding box center [64, 92] width 49 height 15
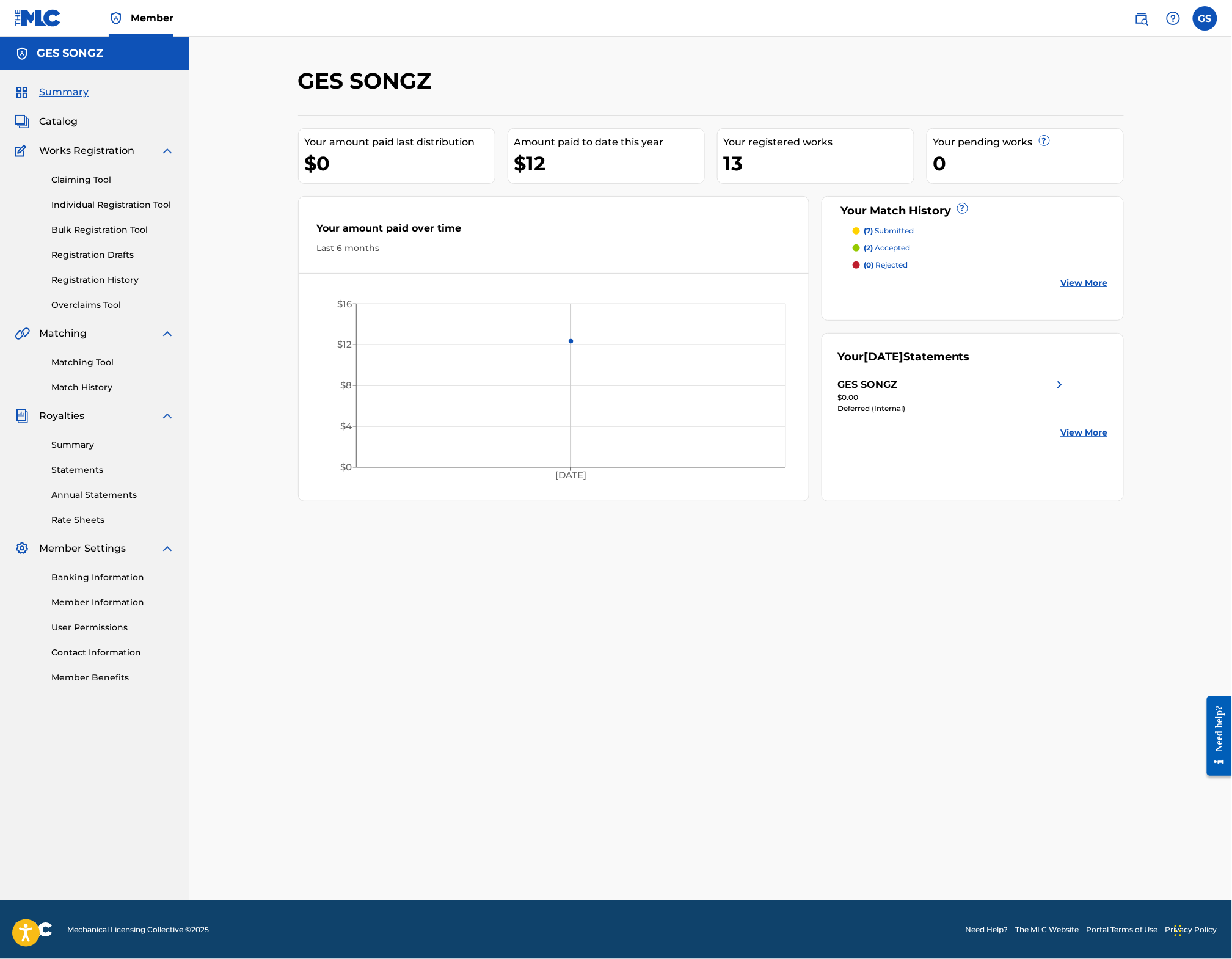
click at [1108, 439] on link "View More" at bounding box center [1084, 432] width 47 height 13
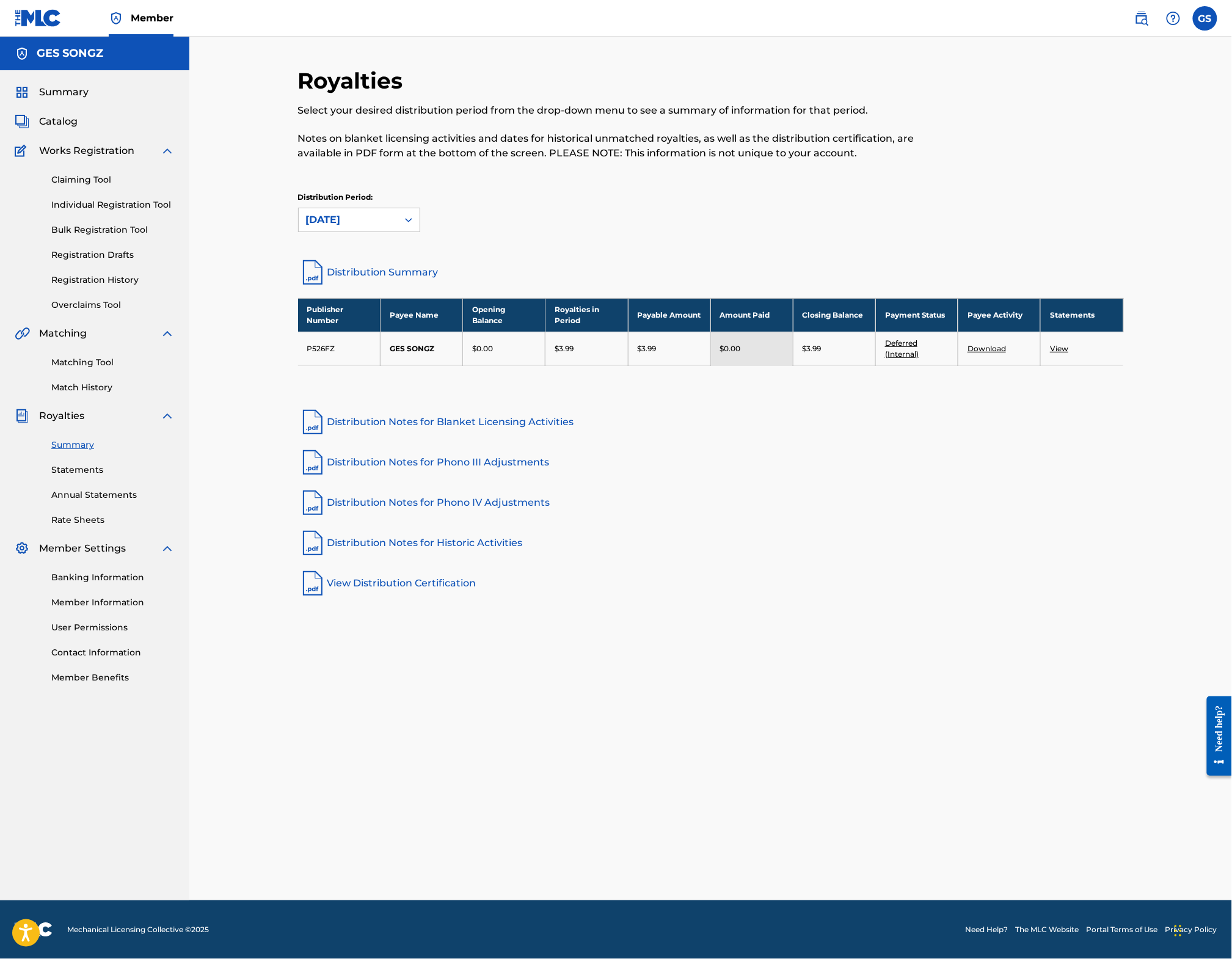
click at [1006, 353] on link "Download" at bounding box center [987, 348] width 39 height 9
click at [1068, 353] on link "View" at bounding box center [1059, 348] width 18 height 9
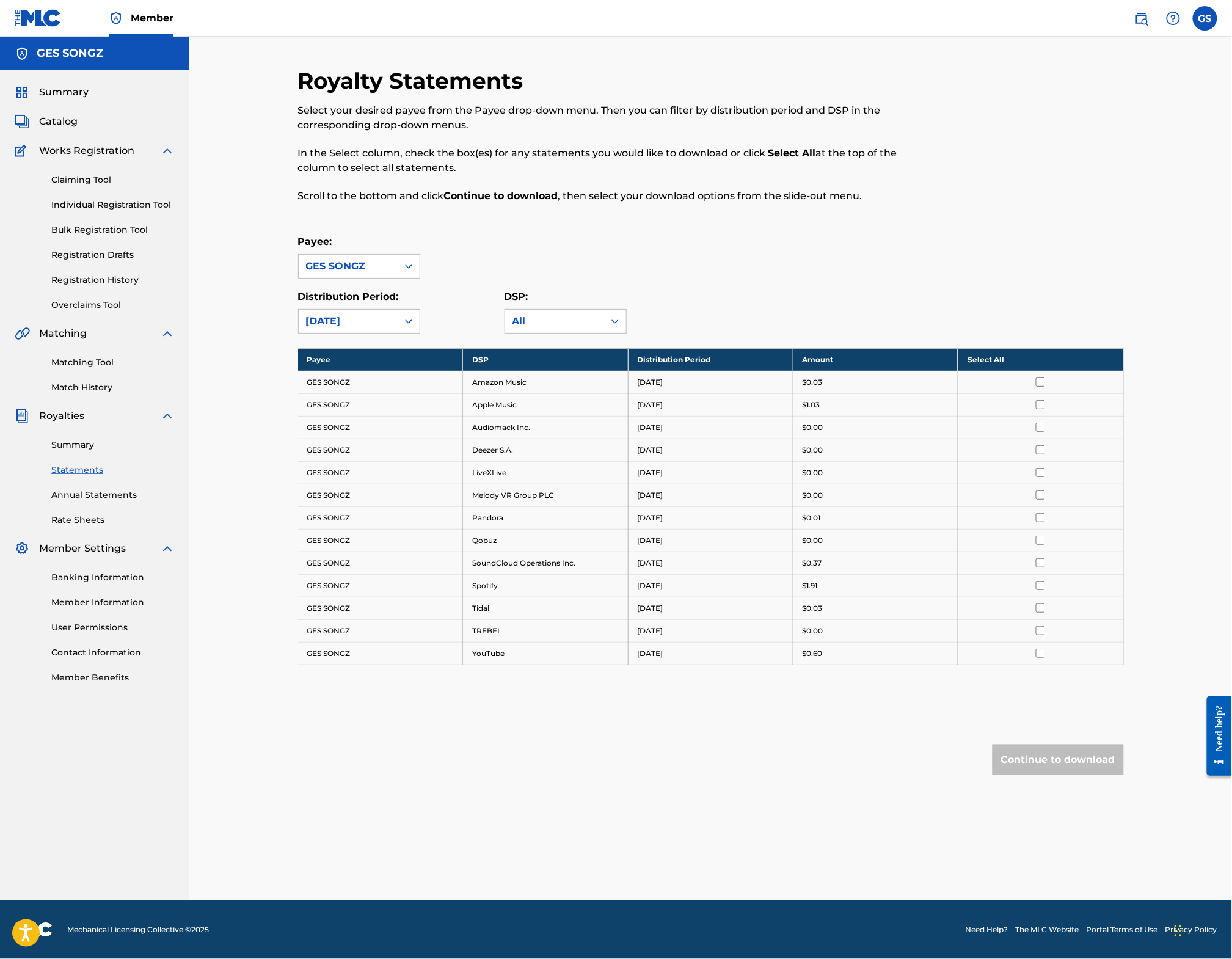
click at [1045, 409] on input "checkbox" at bounding box center [1041, 404] width 9 height 9
click at [1045, 590] on input "checkbox" at bounding box center [1041, 585] width 9 height 9
click at [1077, 774] on button "Continue to download" at bounding box center [1058, 760] width 131 height 31
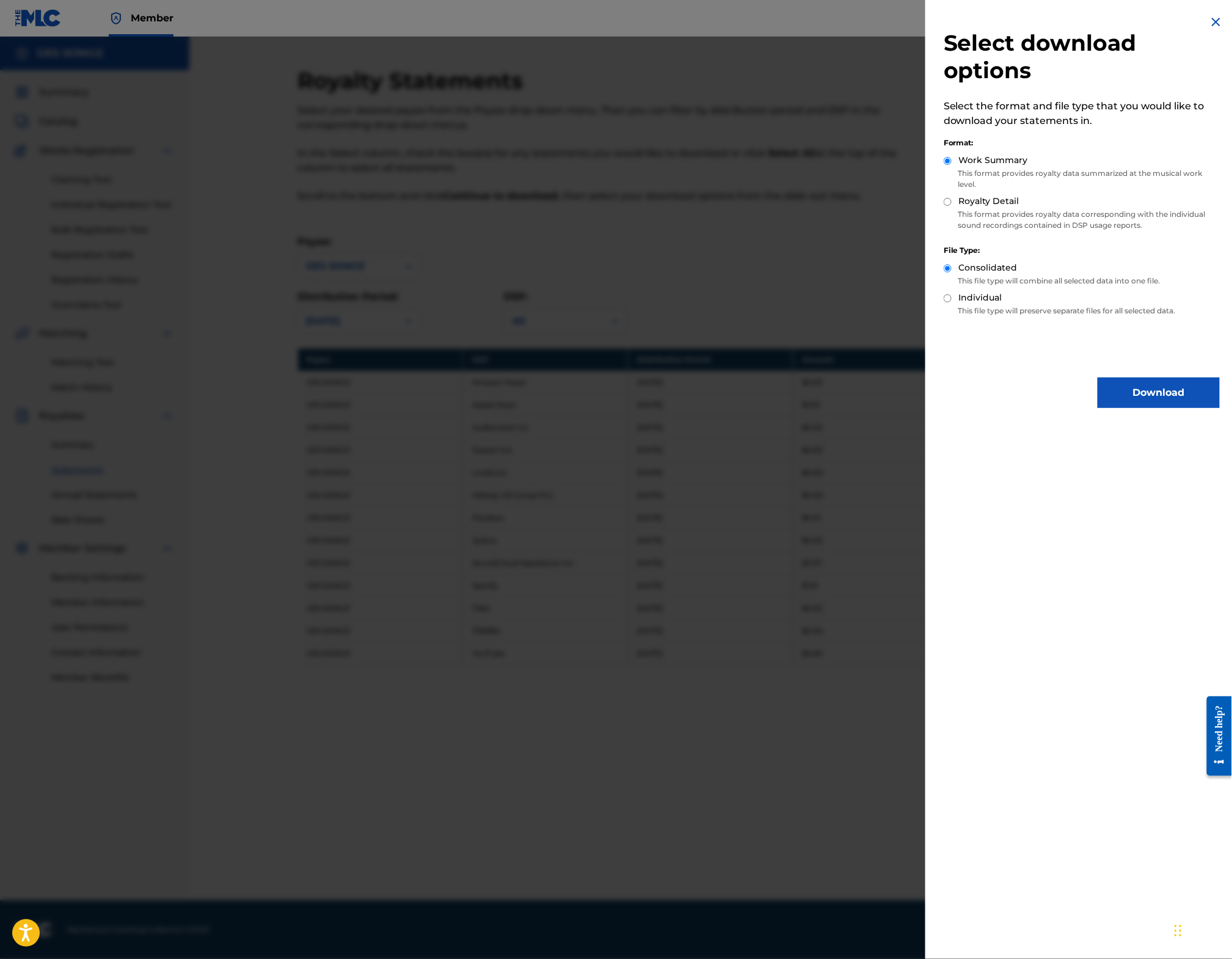
click at [1155, 378] on button "Download" at bounding box center [1159, 393] width 122 height 31
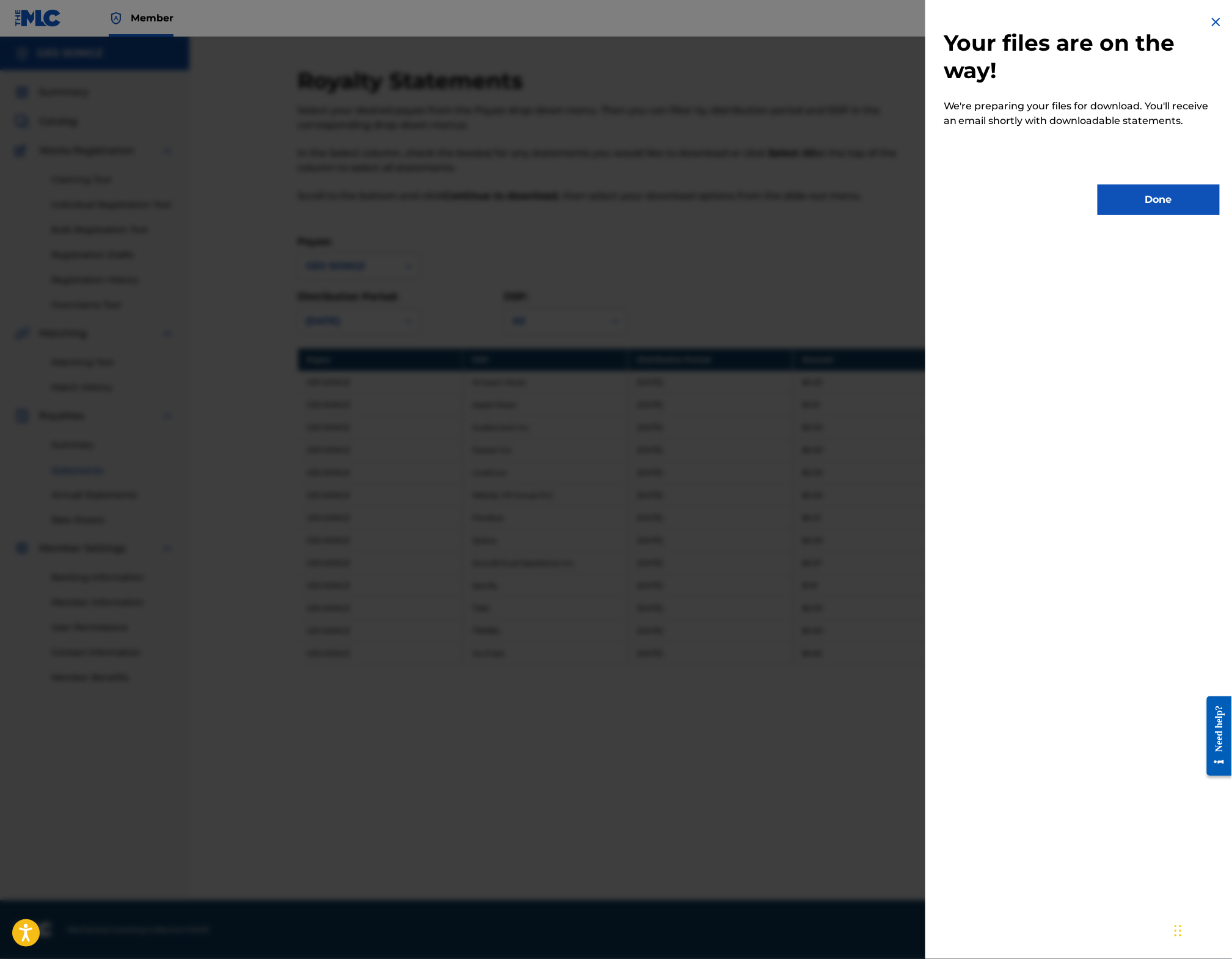
click at [1140, 207] on button "Done" at bounding box center [1159, 199] width 122 height 31
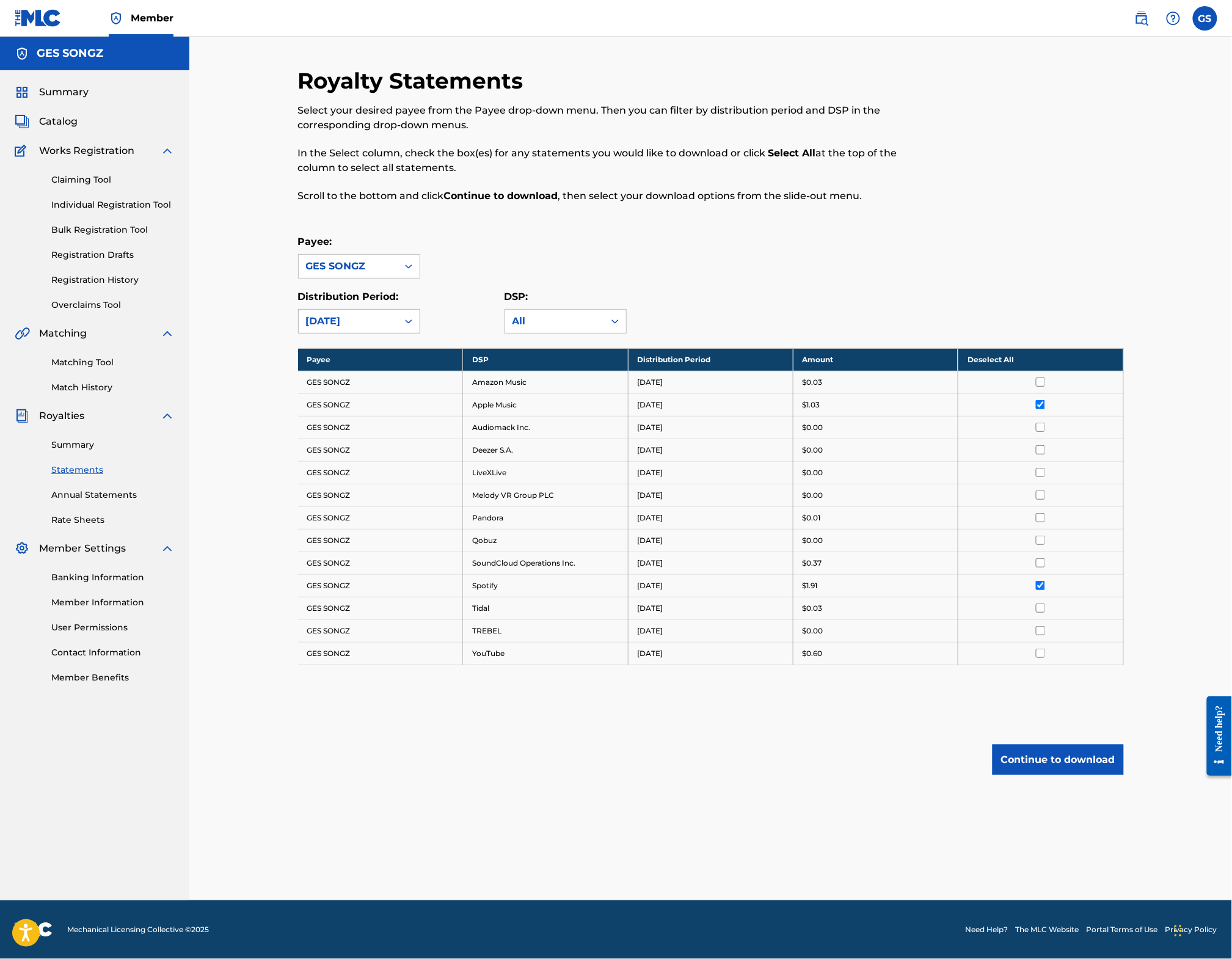
click at [380, 327] on div "[DATE]" at bounding box center [348, 321] width 99 height 23
click at [347, 386] on div "[DATE]" at bounding box center [359, 379] width 121 height 31
click at [335, 328] on div "[DATE]" at bounding box center [348, 322] width 84 height 15
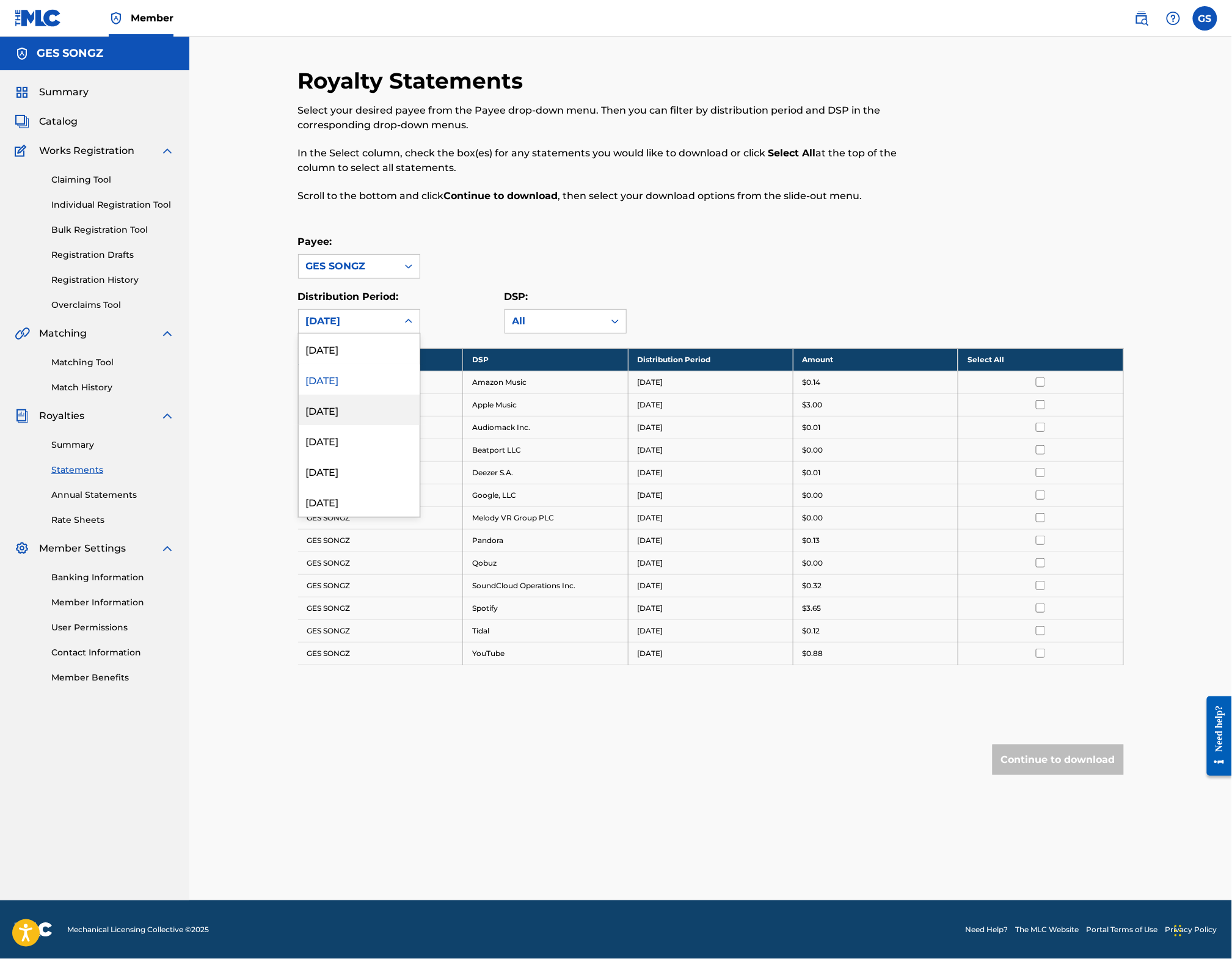
click at [319, 415] on div "[DATE]" at bounding box center [359, 409] width 121 height 31
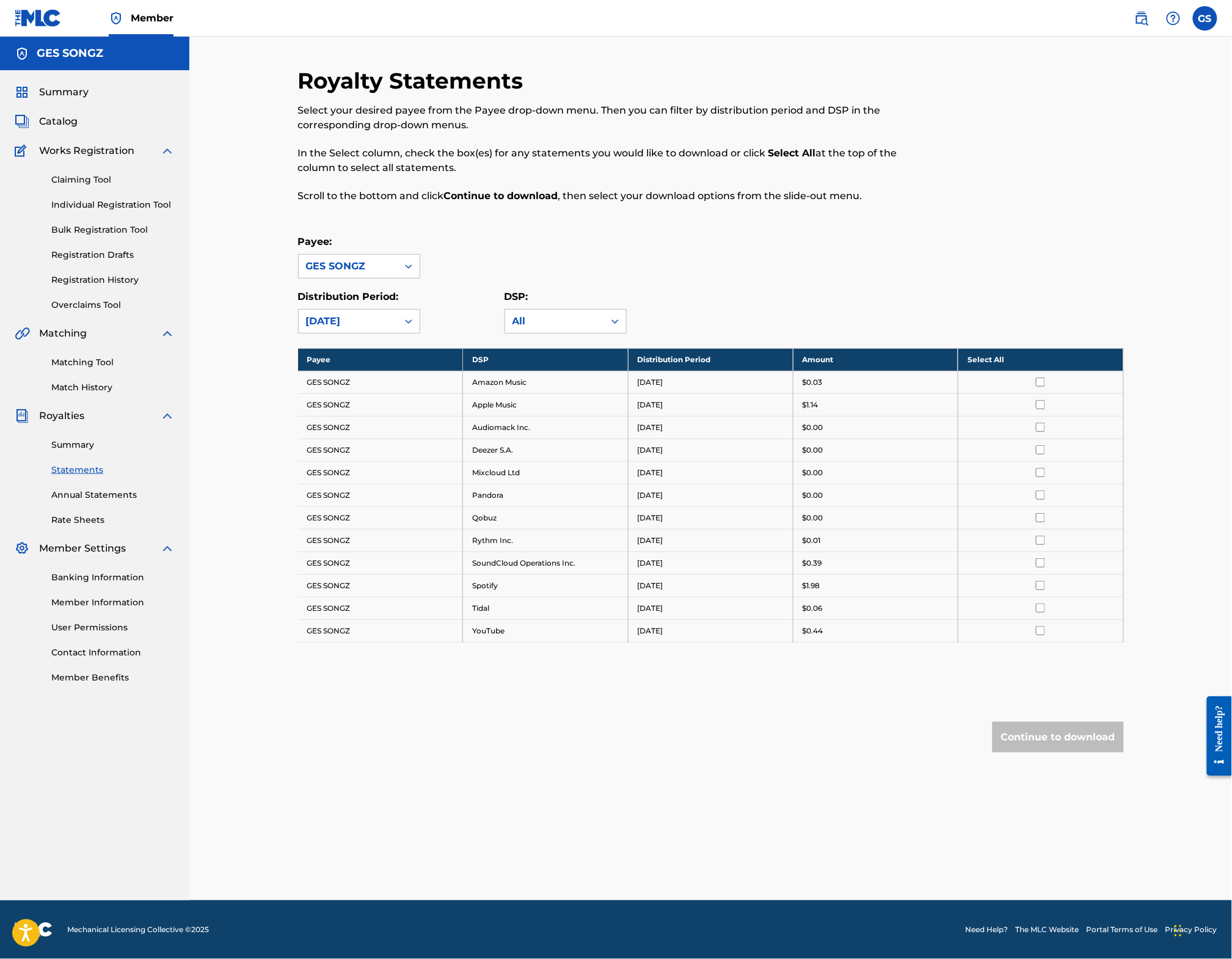
click at [314, 328] on div "[DATE]" at bounding box center [348, 322] width 84 height 15
click at [303, 450] on div "[DATE]" at bounding box center [359, 440] width 121 height 31
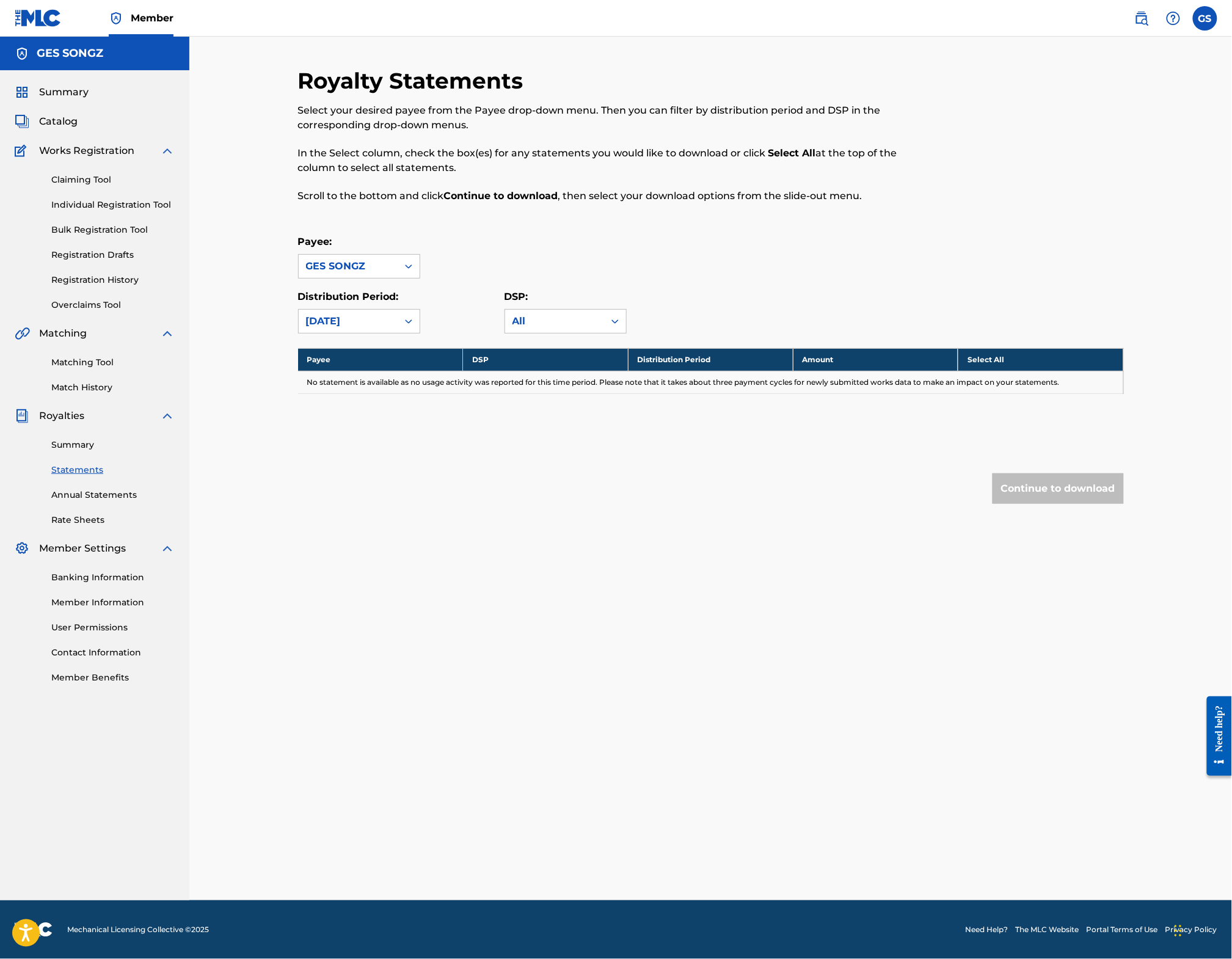
click at [311, 324] on div "[DATE]" at bounding box center [348, 322] width 84 height 15
click at [303, 413] on div "[DATE]" at bounding box center [359, 409] width 121 height 31
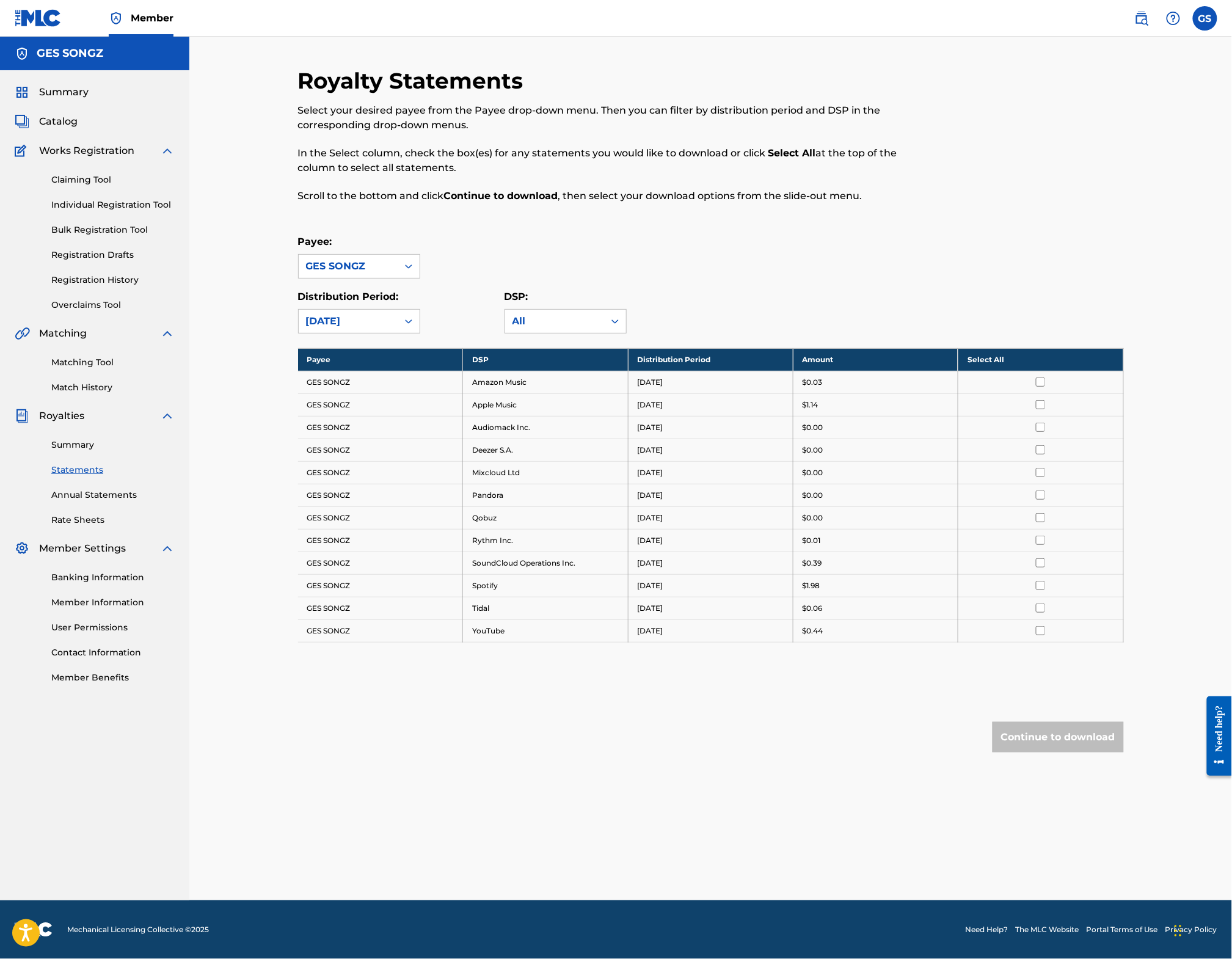
click at [310, 341] on div "Royalty Statements Select your desired payee from the Payee drop-down menu. The…" at bounding box center [710, 434] width 826 height 734
click at [308, 325] on div "[DATE]" at bounding box center [348, 322] width 84 height 15
click at [658, 158] on p "In the Select column, check the box(es) for any statements you would like to do…" at bounding box center [616, 160] width 636 height 29
click at [1045, 409] on input "checkbox" at bounding box center [1041, 404] width 9 height 9
click at [1045, 590] on input "checkbox" at bounding box center [1041, 585] width 9 height 9
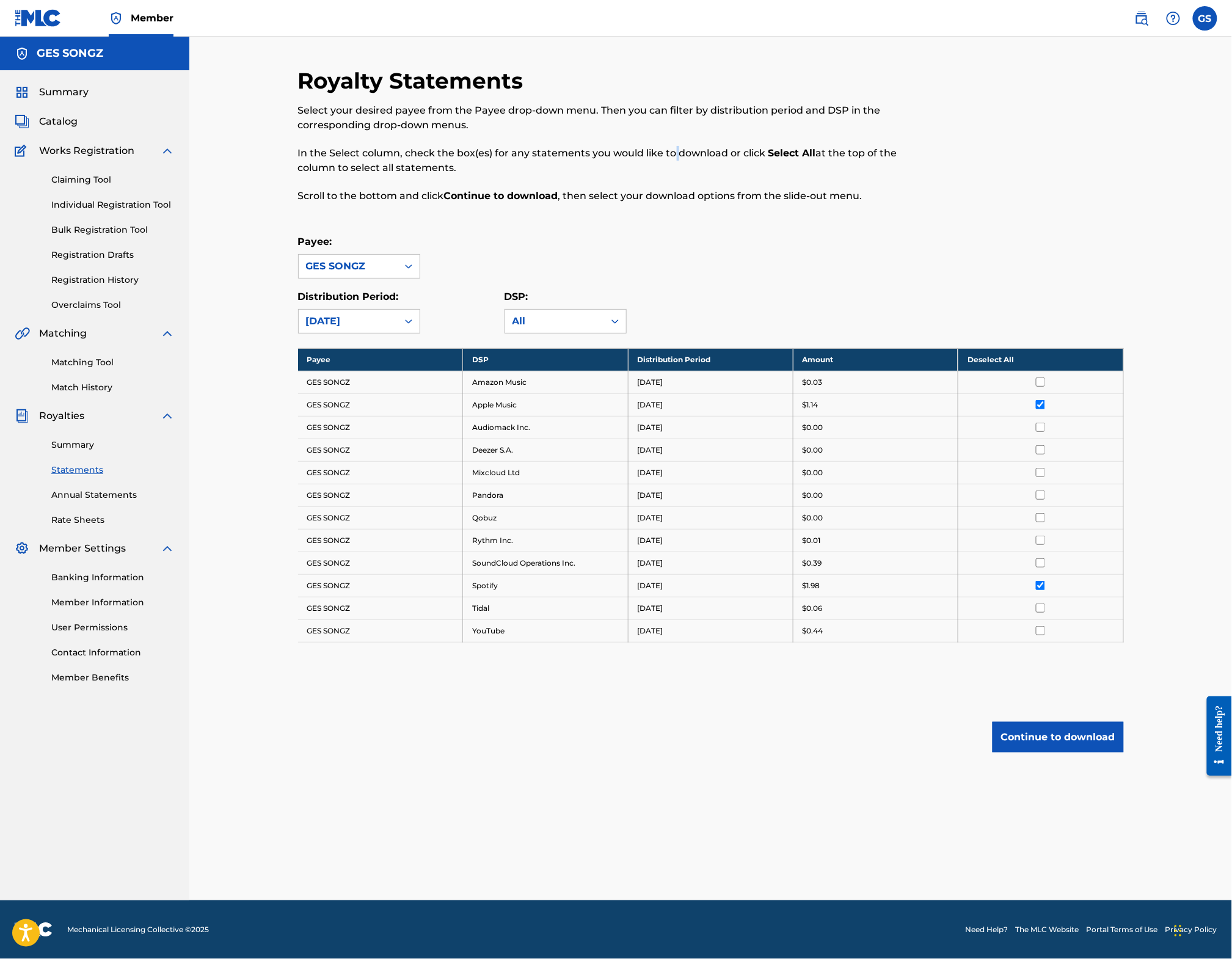
click at [1097, 747] on button "Continue to download" at bounding box center [1058, 737] width 131 height 31
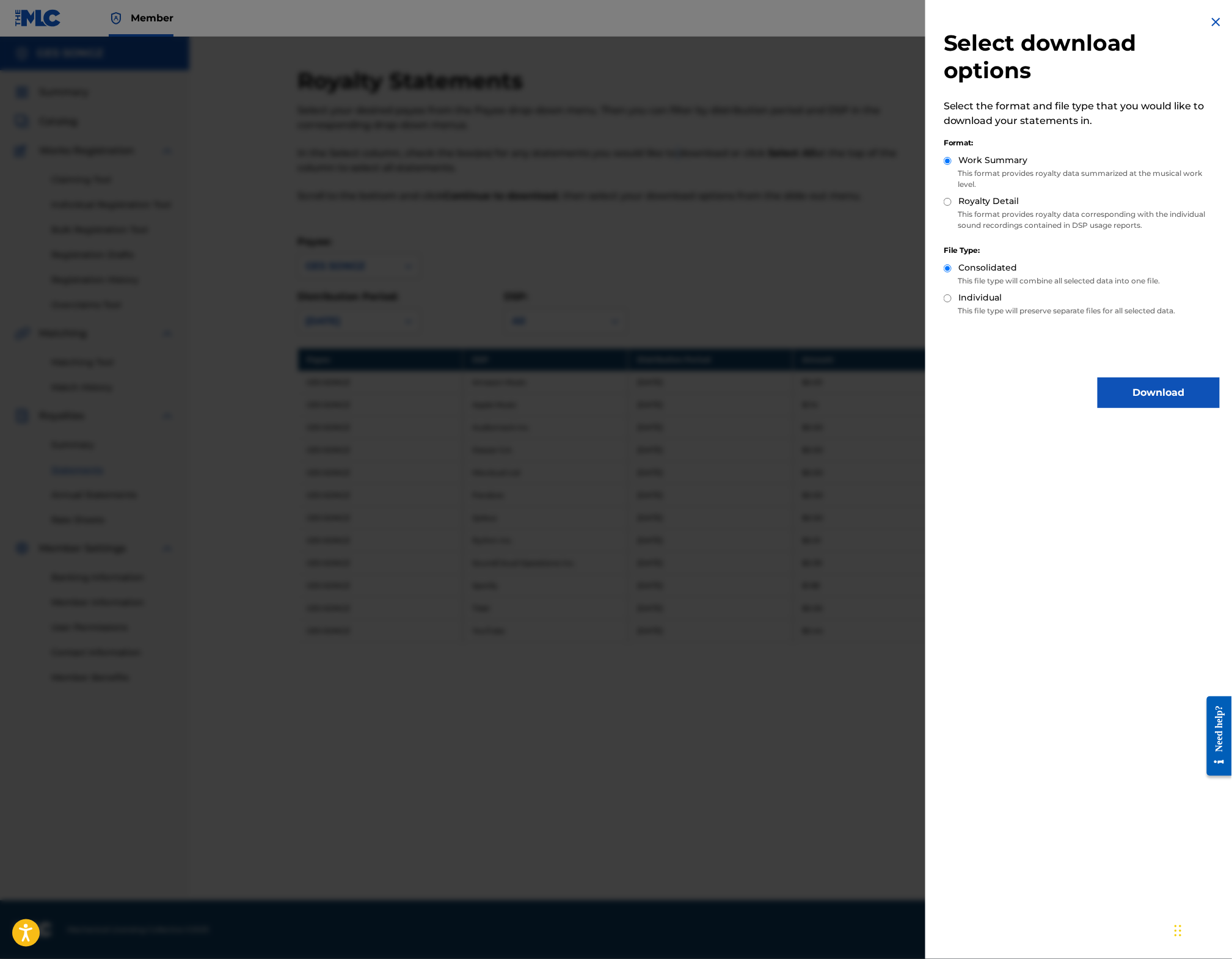
click at [1169, 378] on button "Download" at bounding box center [1159, 393] width 122 height 31
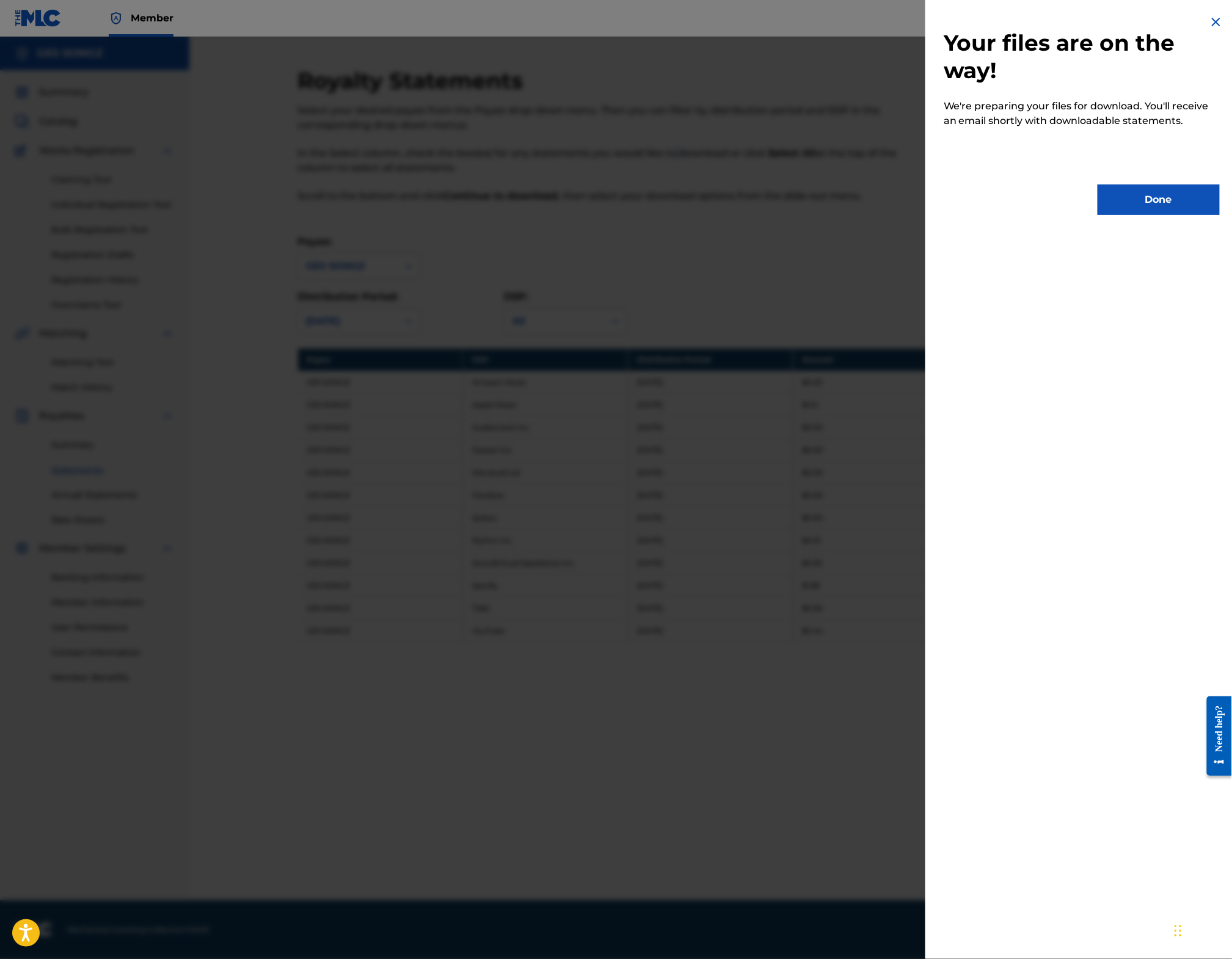
drag, startPoint x: 1184, startPoint y: 199, endPoint x: 1038, endPoint y: 238, distance: 151.1
click at [1184, 199] on button "Done" at bounding box center [1159, 199] width 122 height 31
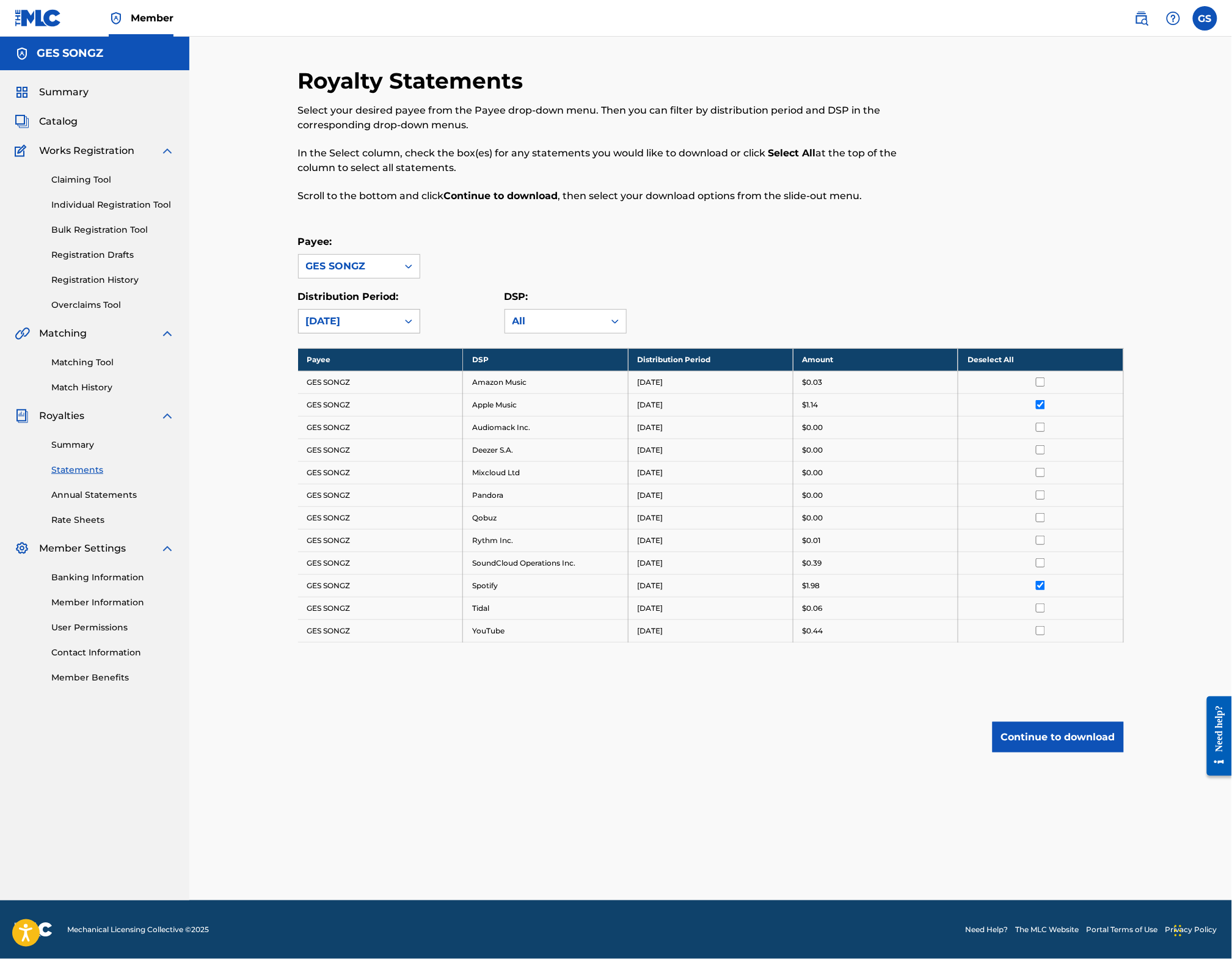
click at [328, 328] on div "[DATE]" at bounding box center [348, 322] width 84 height 15
click at [317, 391] on div "[DATE]" at bounding box center [359, 379] width 121 height 31
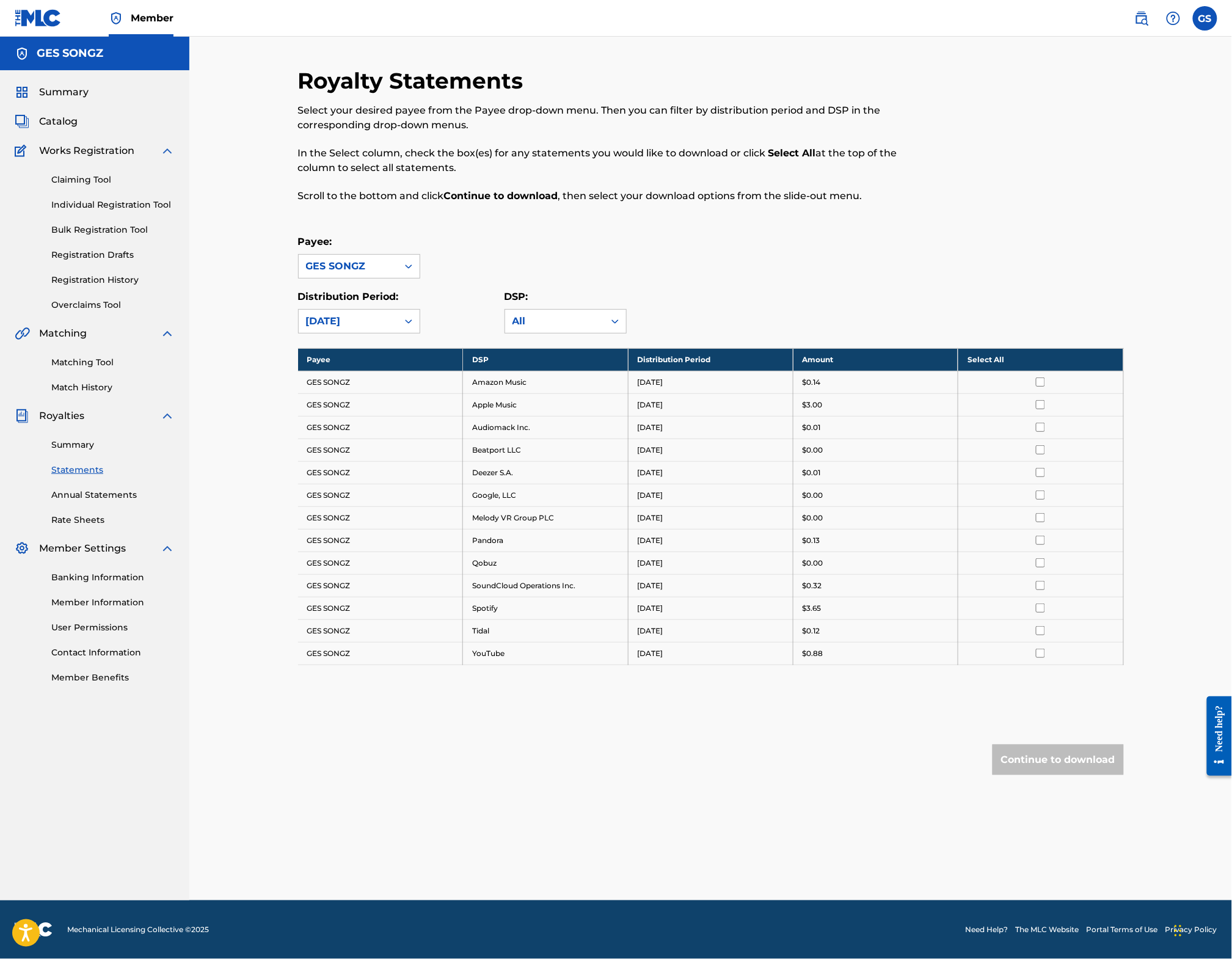
click at [1045, 409] on input "checkbox" at bounding box center [1041, 404] width 9 height 9
click at [1045, 613] on input "checkbox" at bounding box center [1041, 608] width 9 height 9
click at [1056, 768] on button "Continue to download" at bounding box center [1058, 760] width 131 height 31
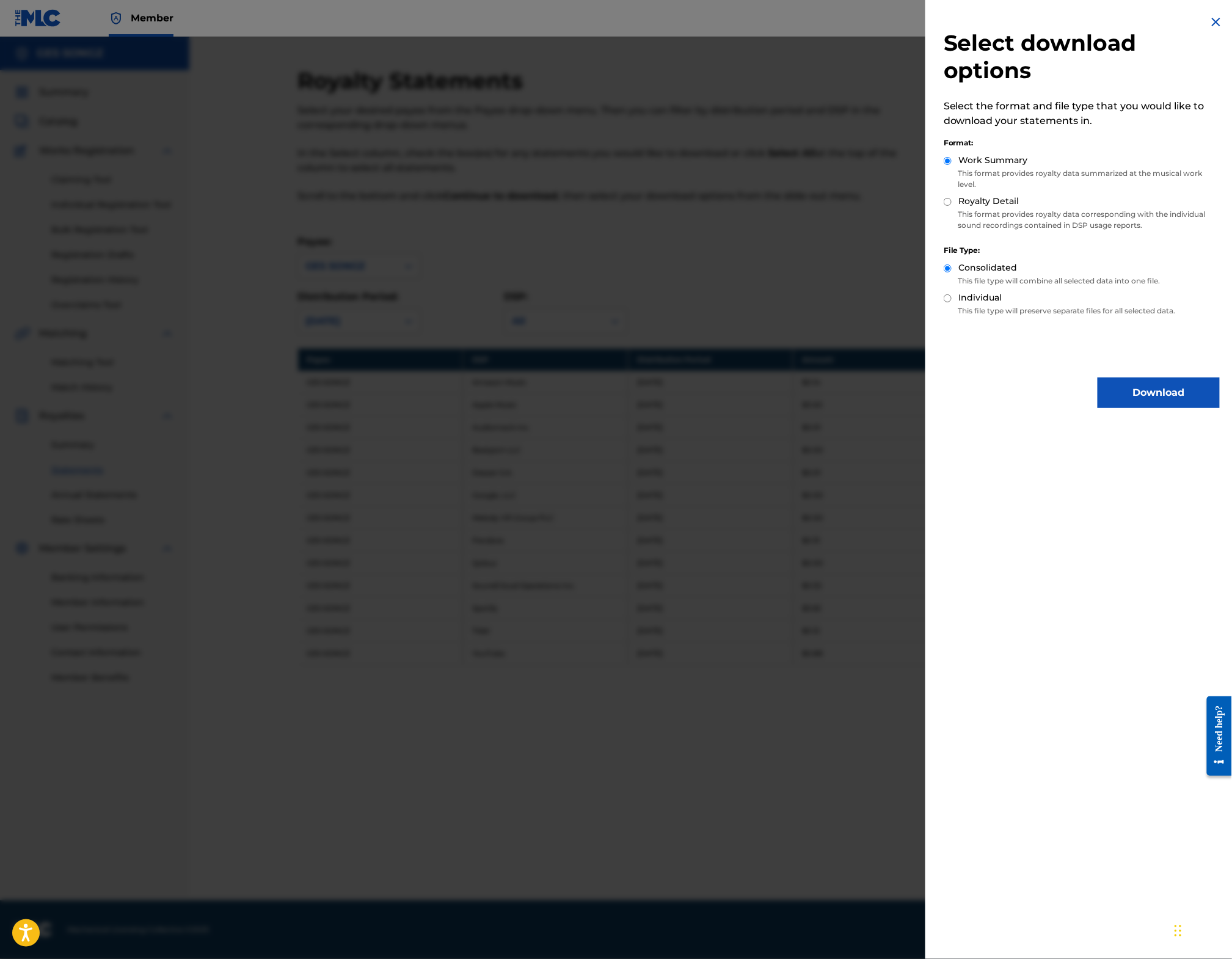
click at [1129, 378] on button "Download" at bounding box center [1159, 393] width 122 height 31
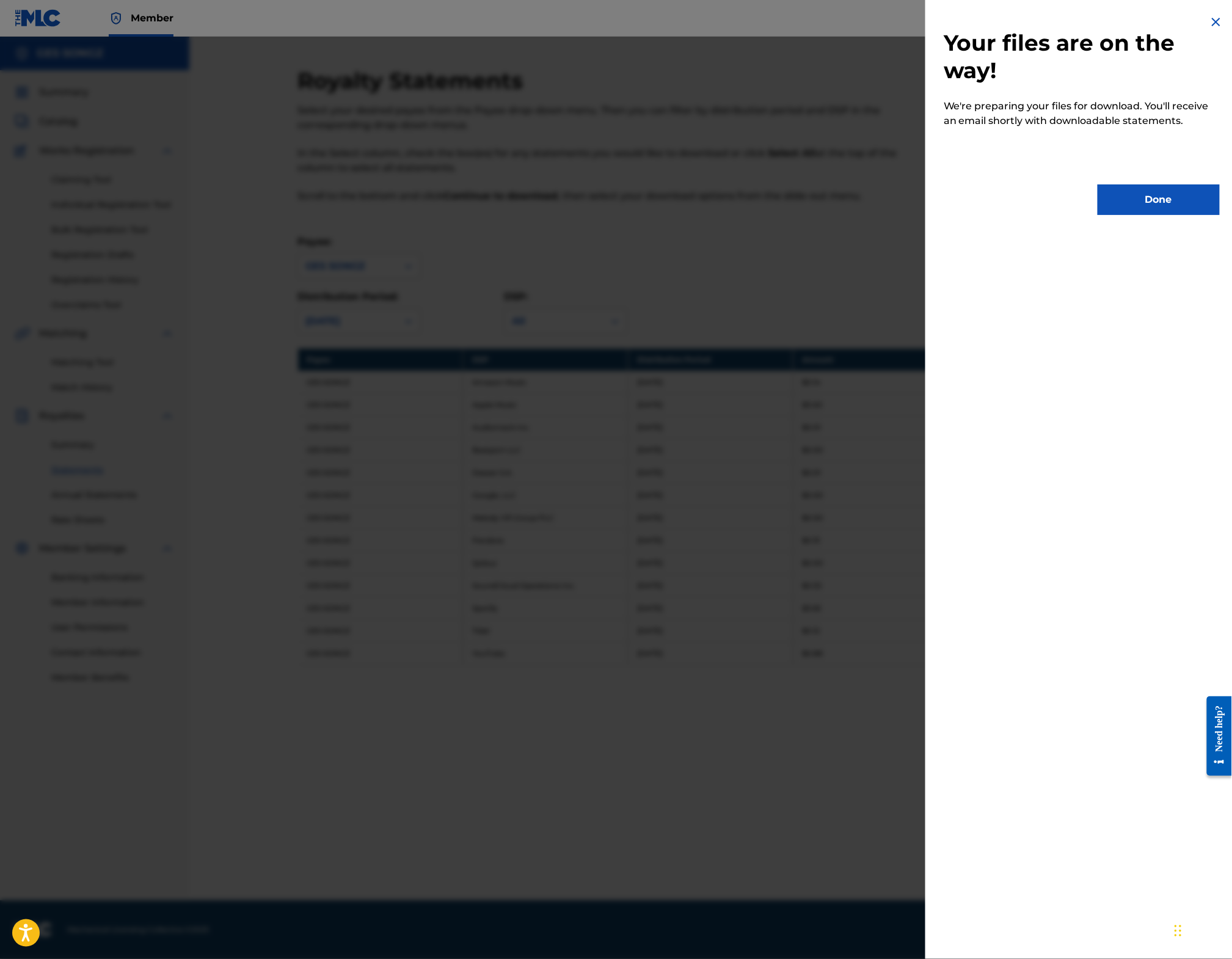
click at [1142, 215] on button "Done" at bounding box center [1159, 199] width 122 height 31
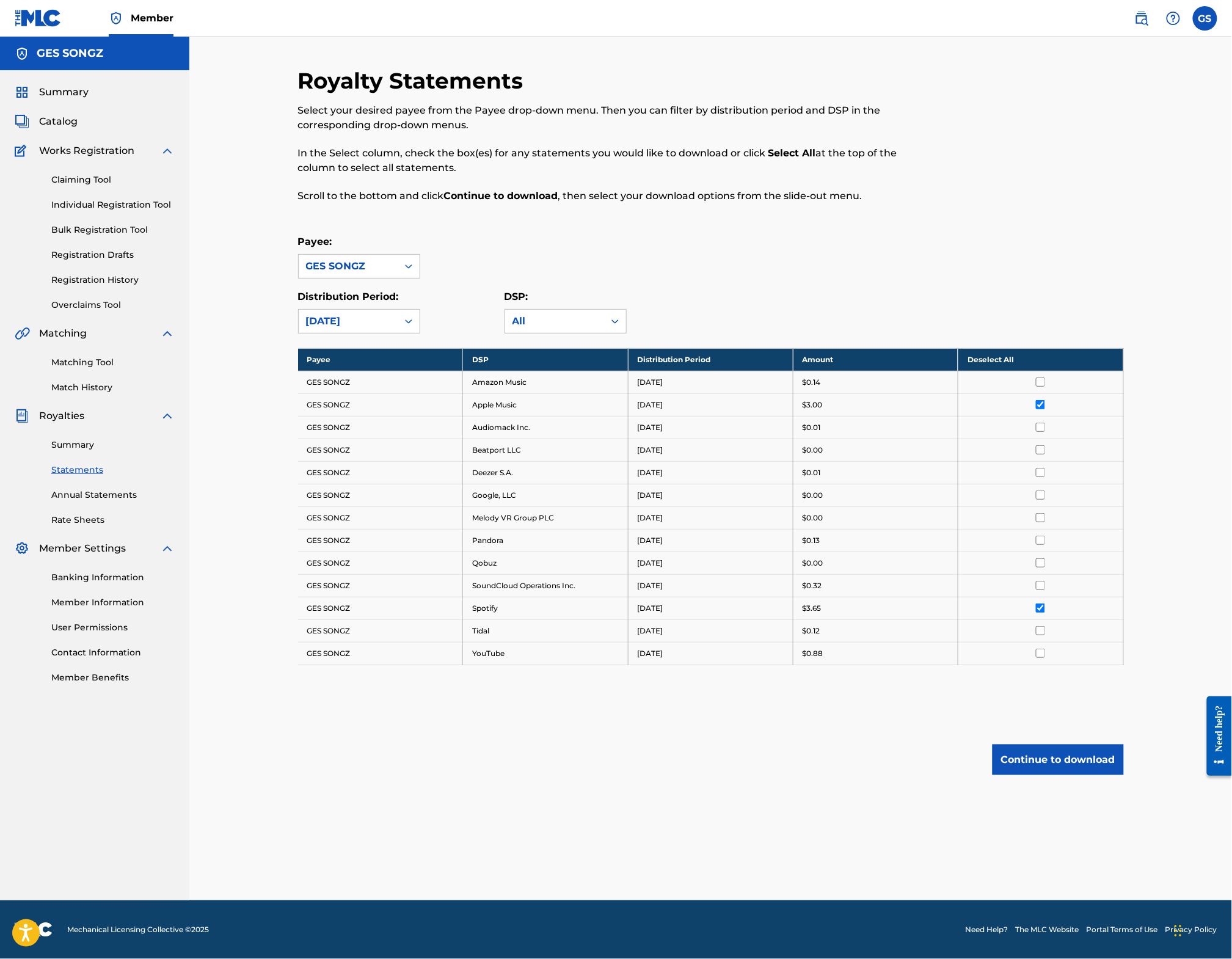
click at [83, 92] on span "Summary" at bounding box center [64, 92] width 49 height 15
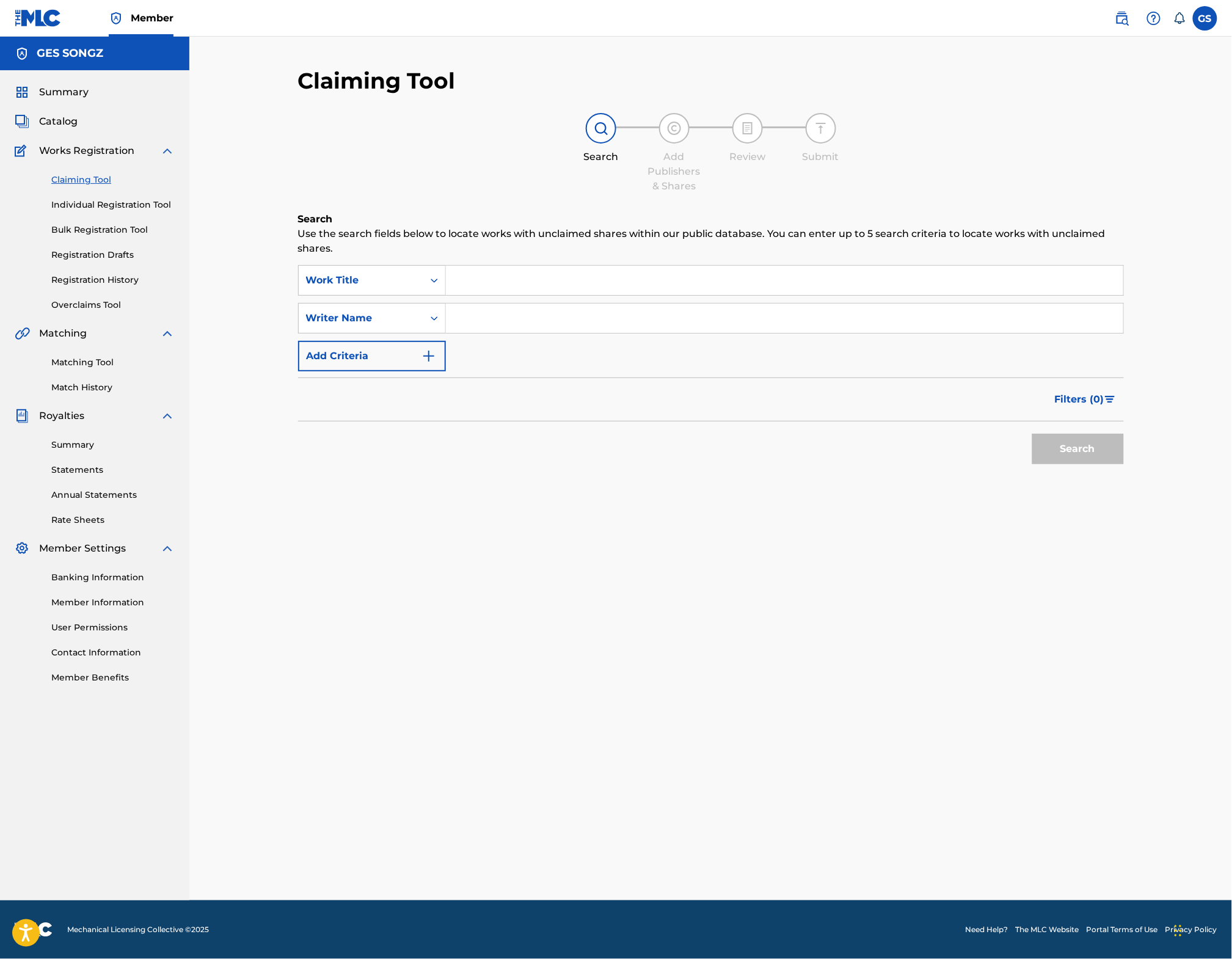
click at [60, 129] on span "Catalog" at bounding box center [59, 122] width 39 height 15
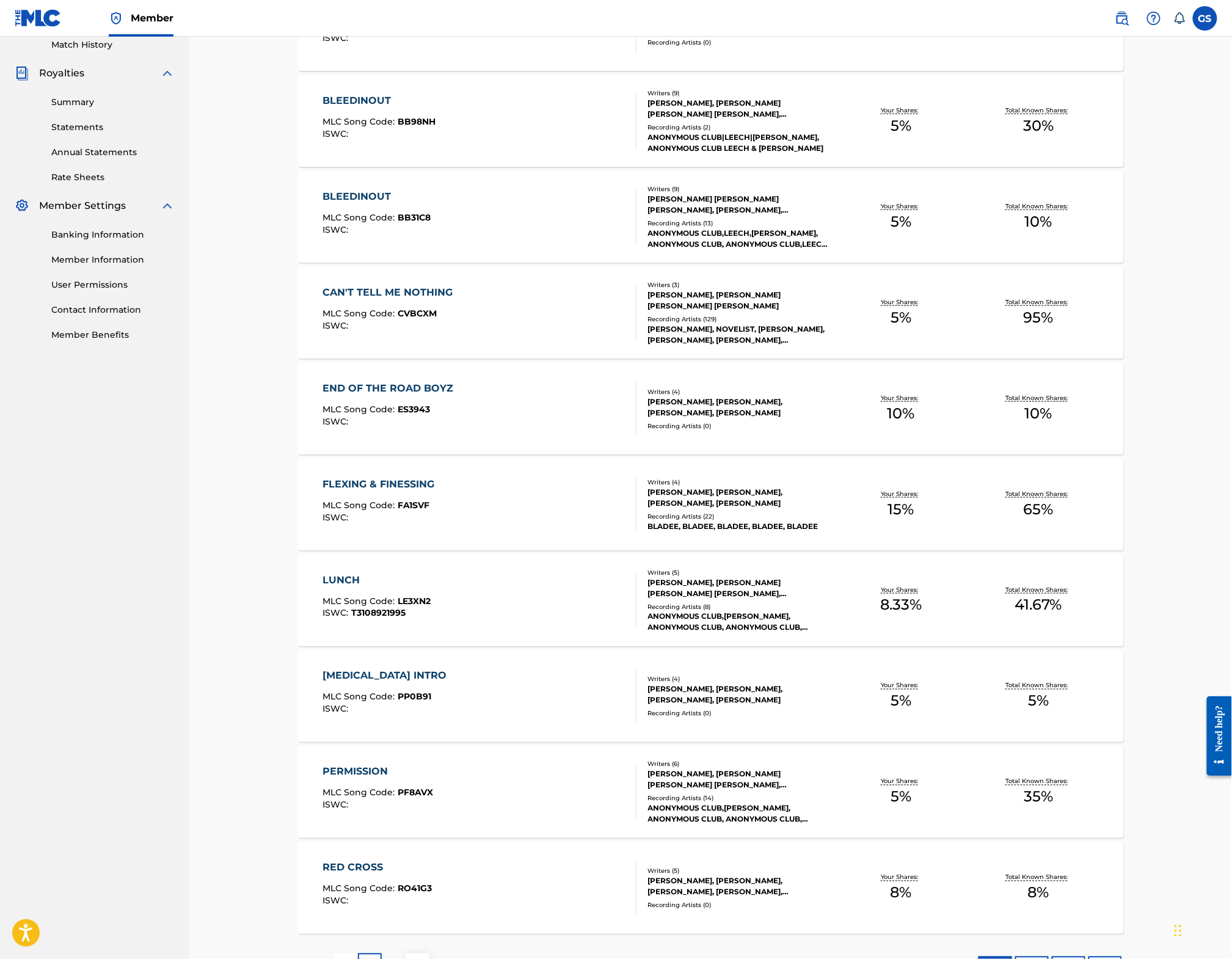
scroll to position [462, 0]
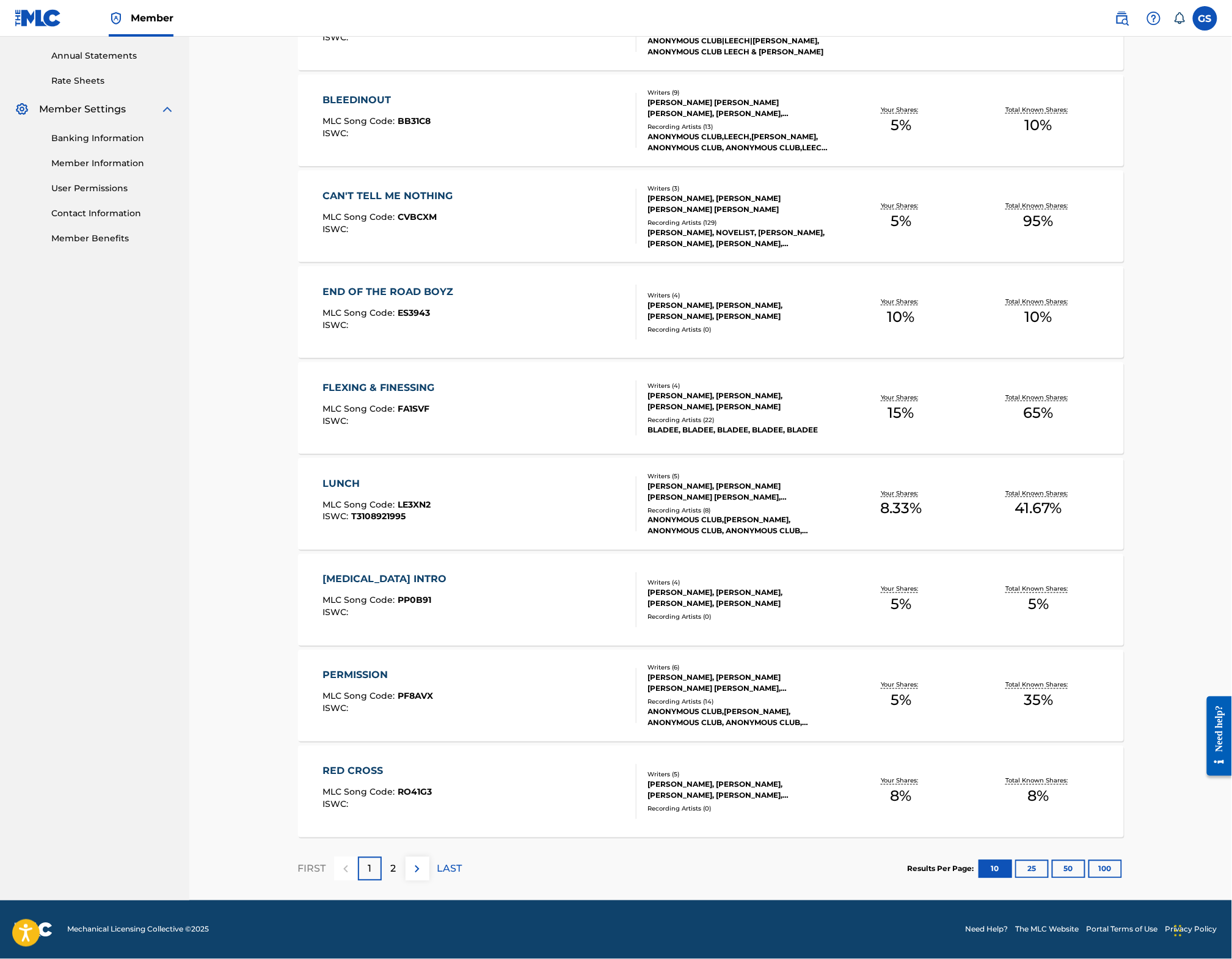
click at [382, 861] on div "2" at bounding box center [394, 869] width 24 height 24
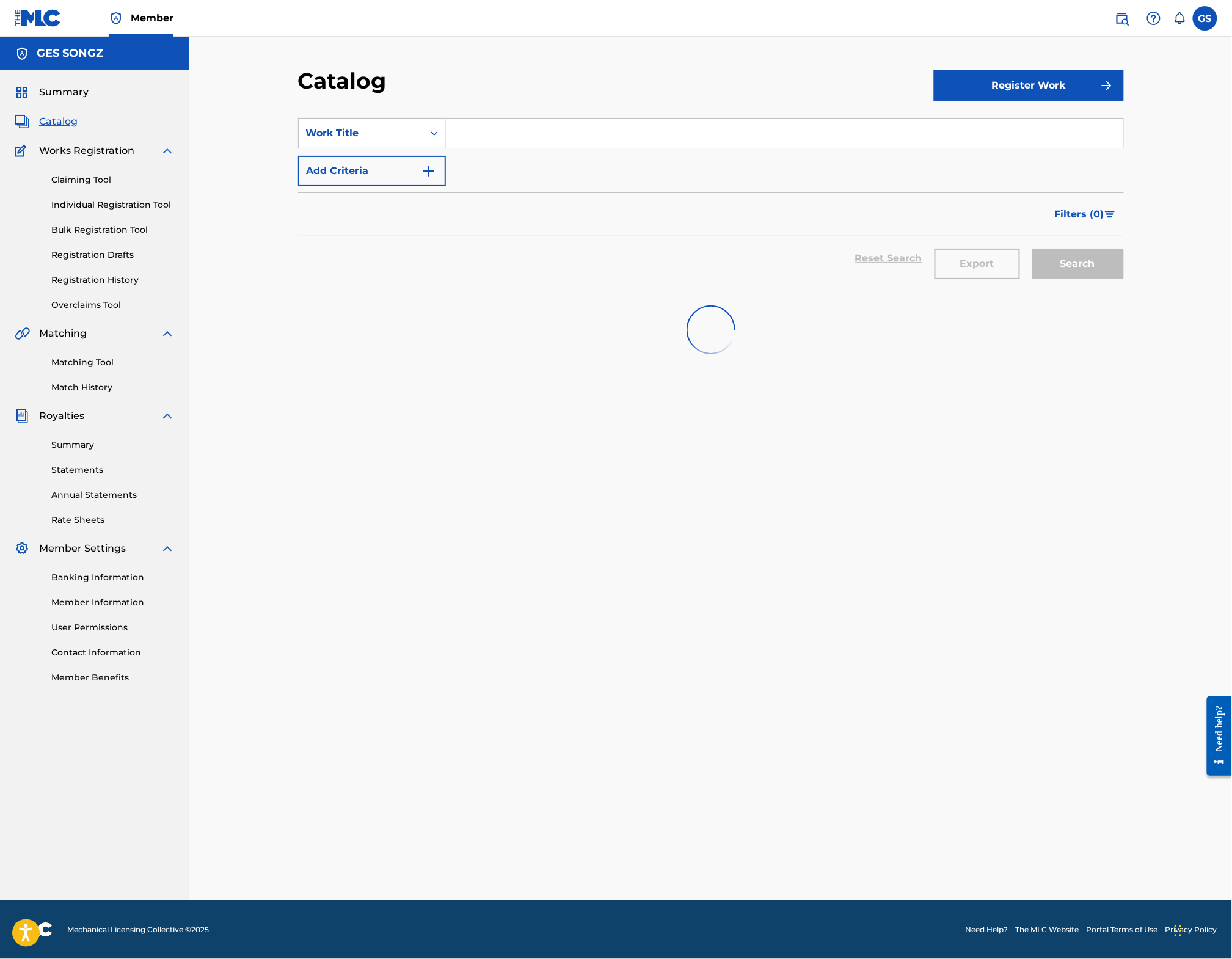
scroll to position [0, 0]
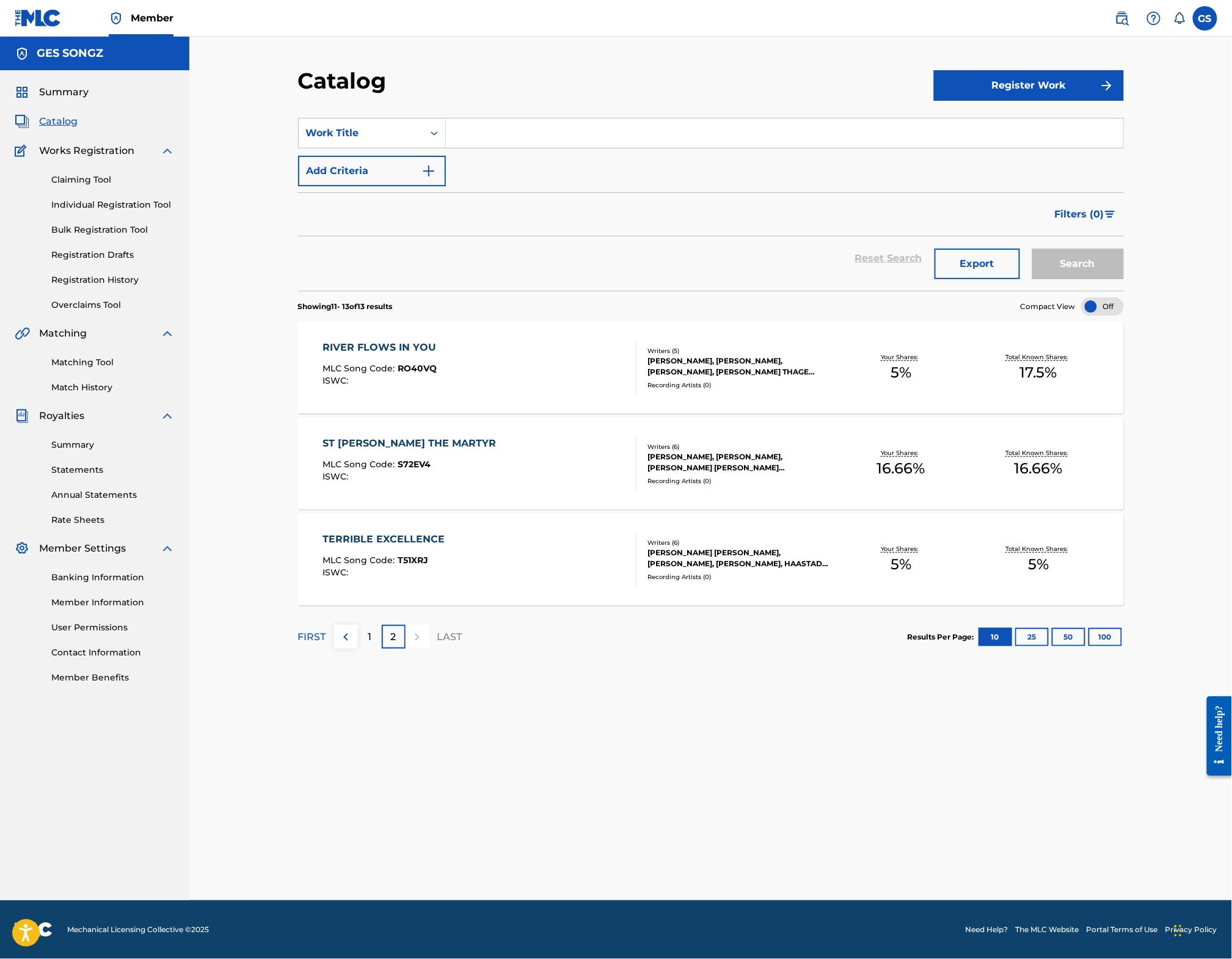
click at [368, 644] on p "1" at bounding box center [370, 637] width 4 height 15
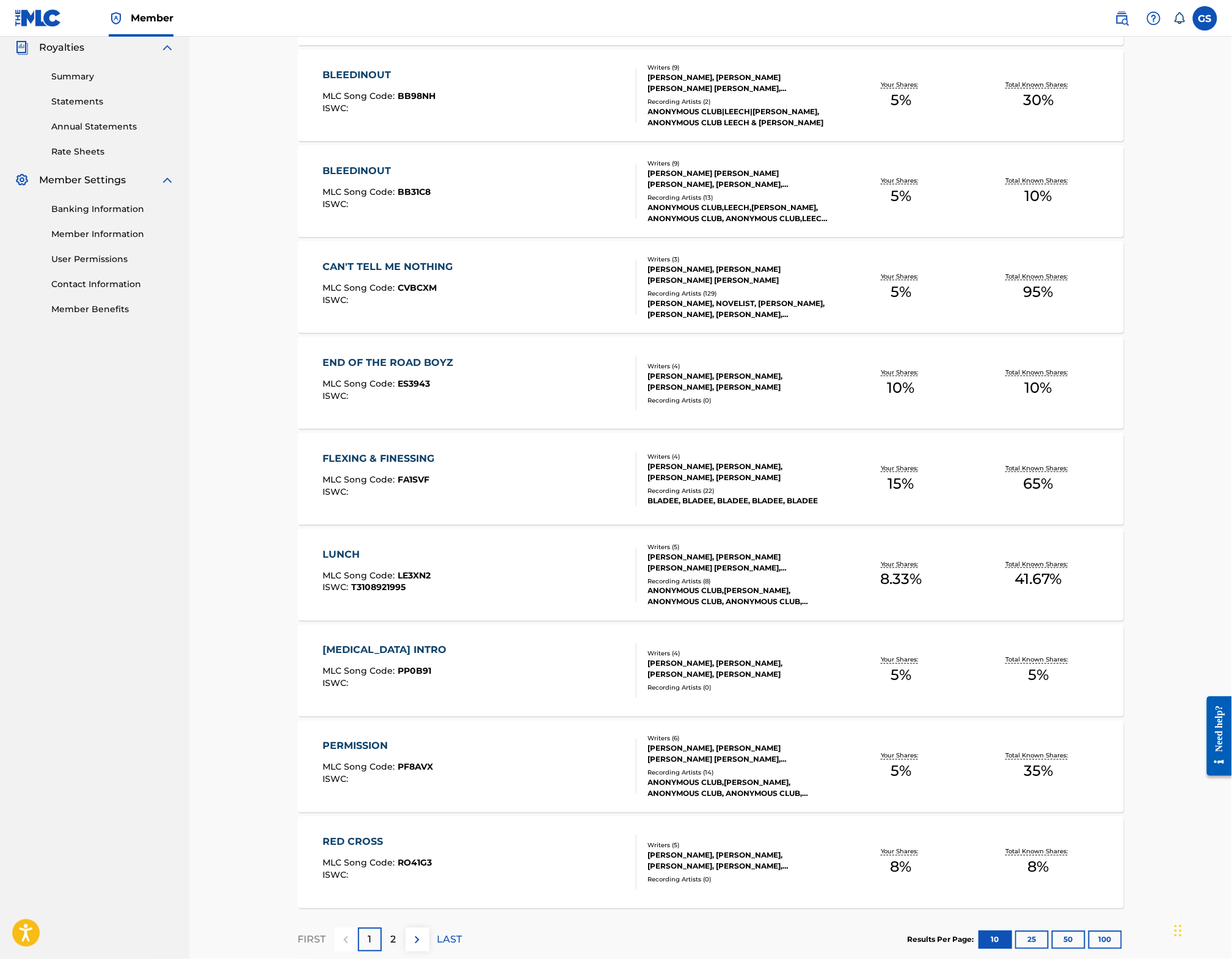
scroll to position [462, 0]
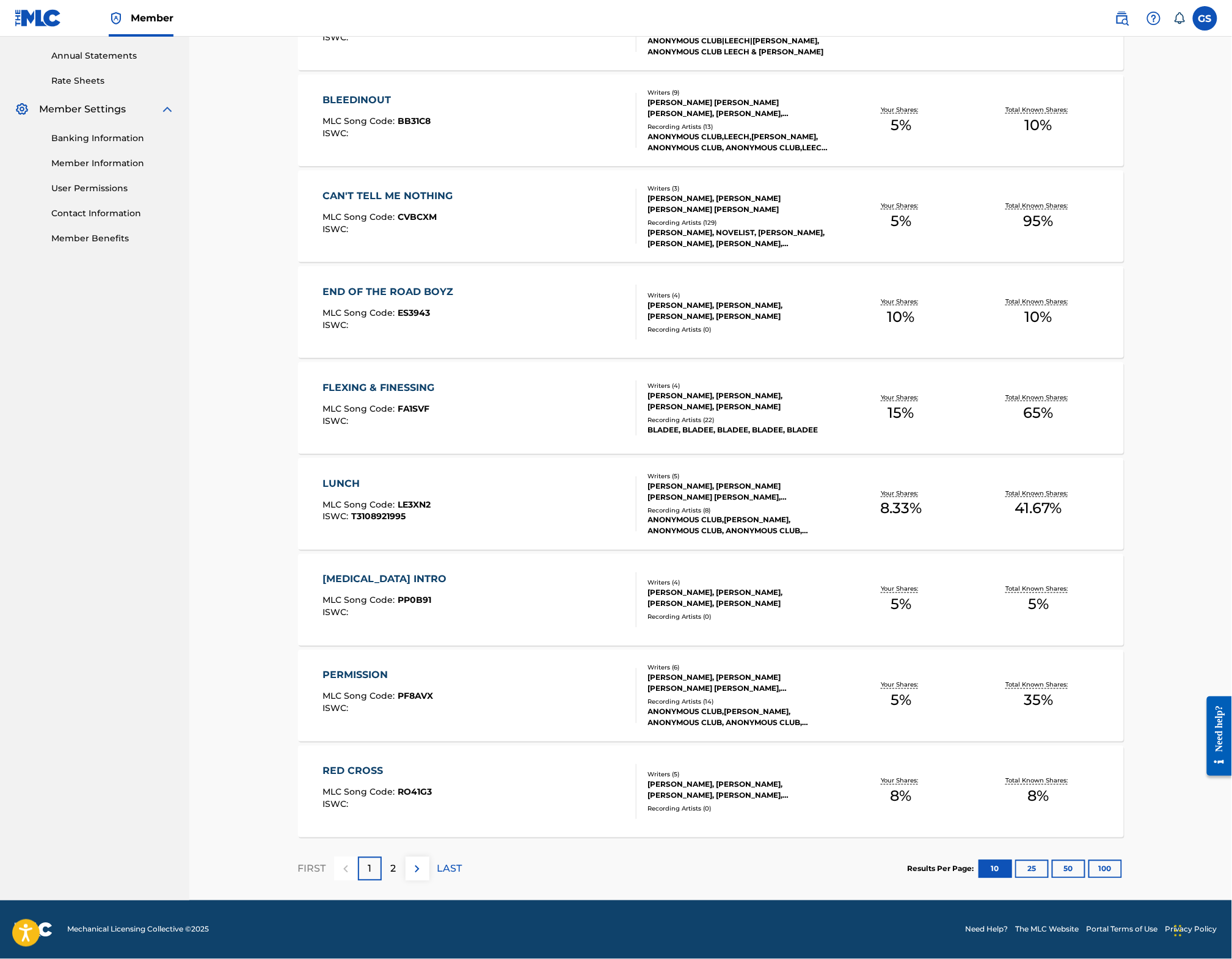
click at [391, 862] on p "2" at bounding box center [393, 869] width 6 height 15
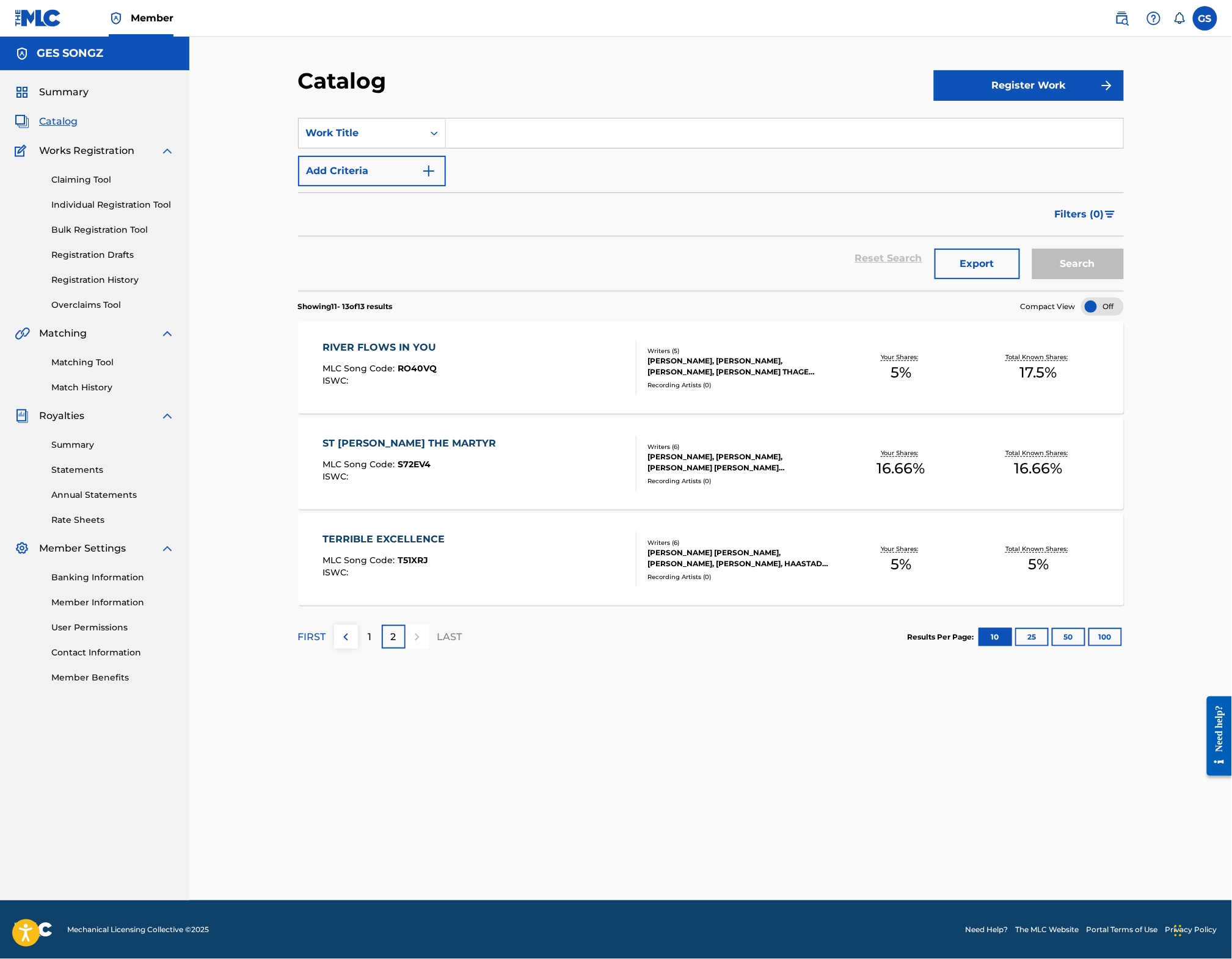
click at [358, 649] on div "1" at bounding box center [370, 637] width 24 height 24
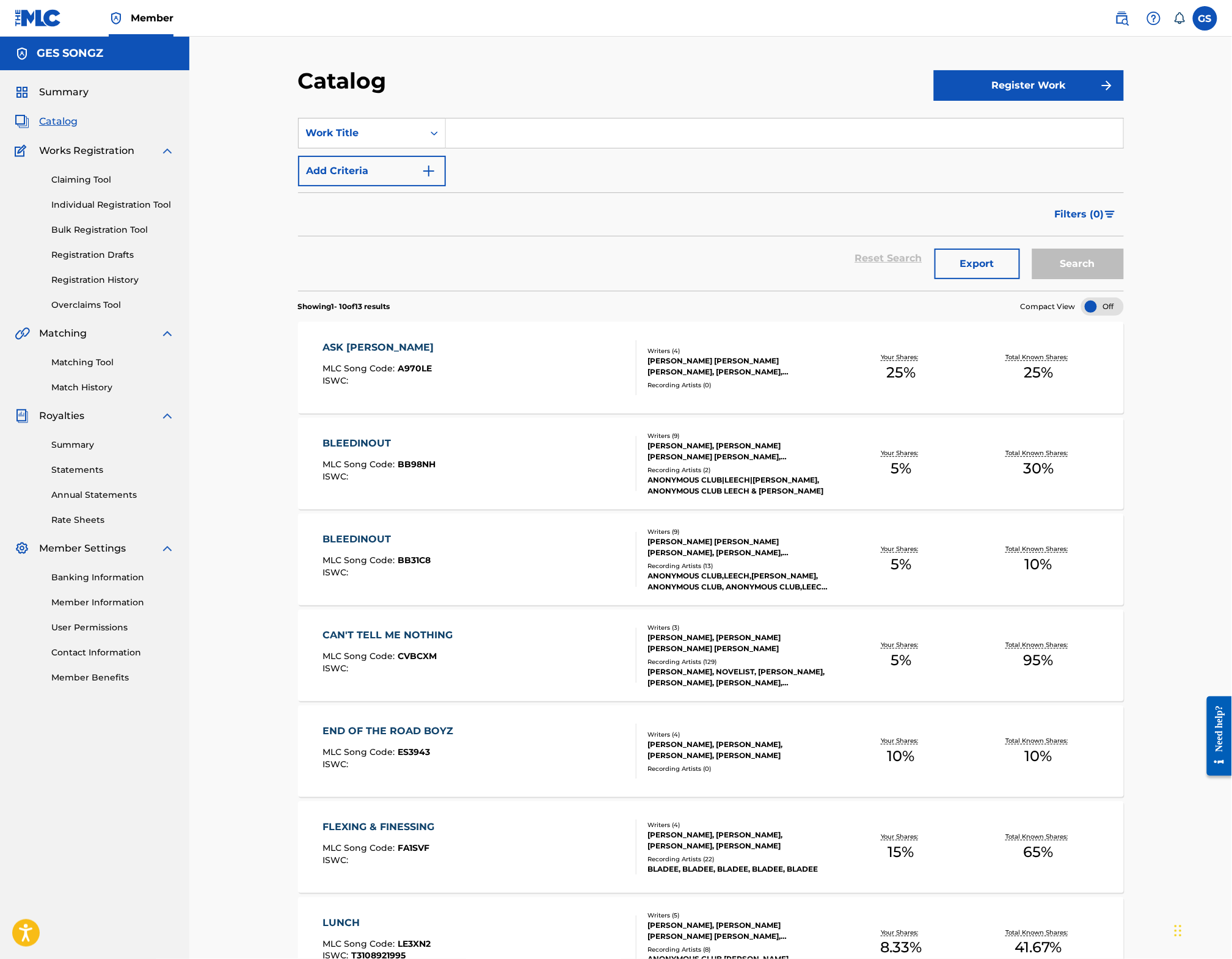
click at [552, 1] on nav "Member GS GS Gabriel Schuman gabriel.schuman@gmail.com Notification Preferences…" at bounding box center [616, 18] width 1232 height 37
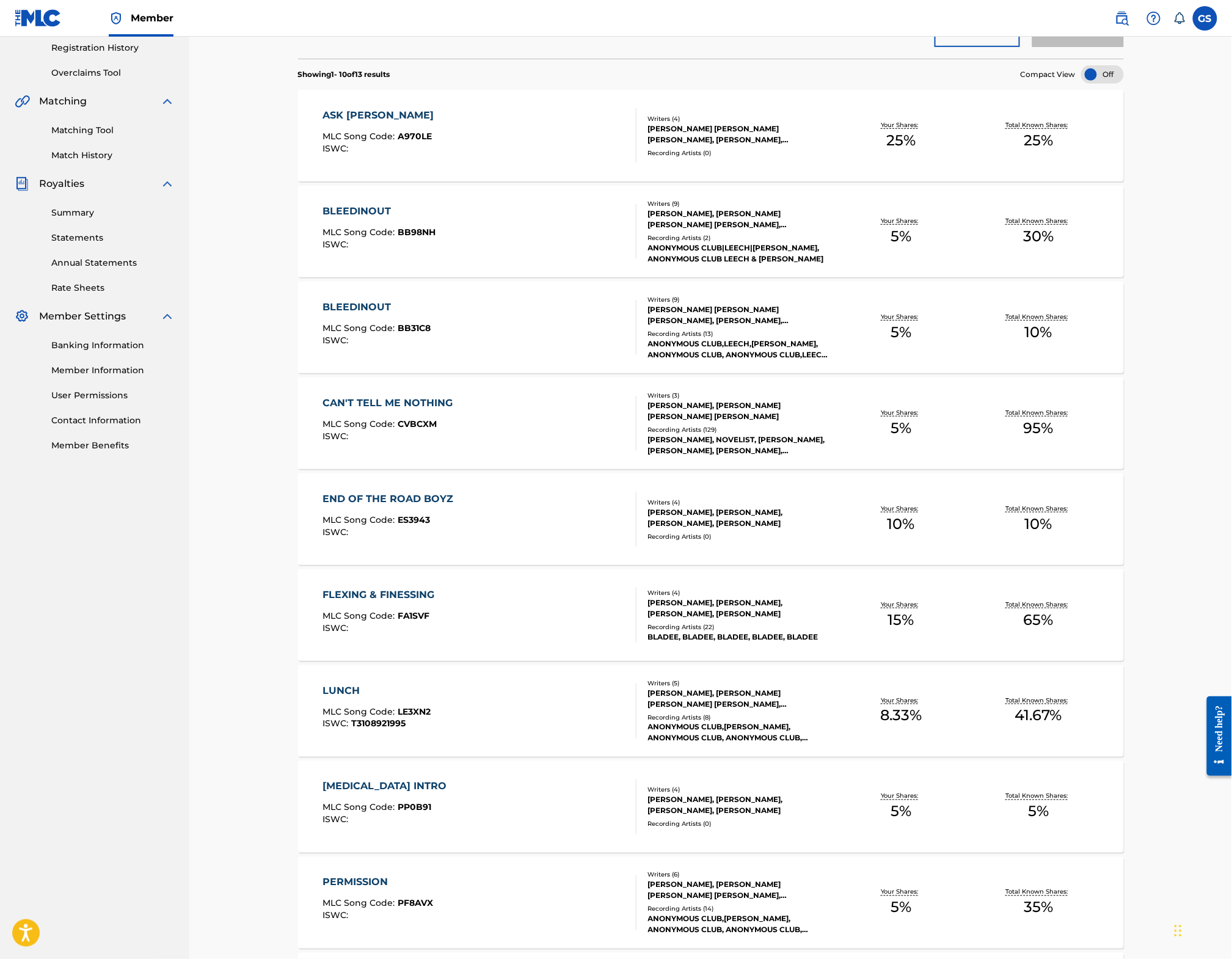
scroll to position [335, 0]
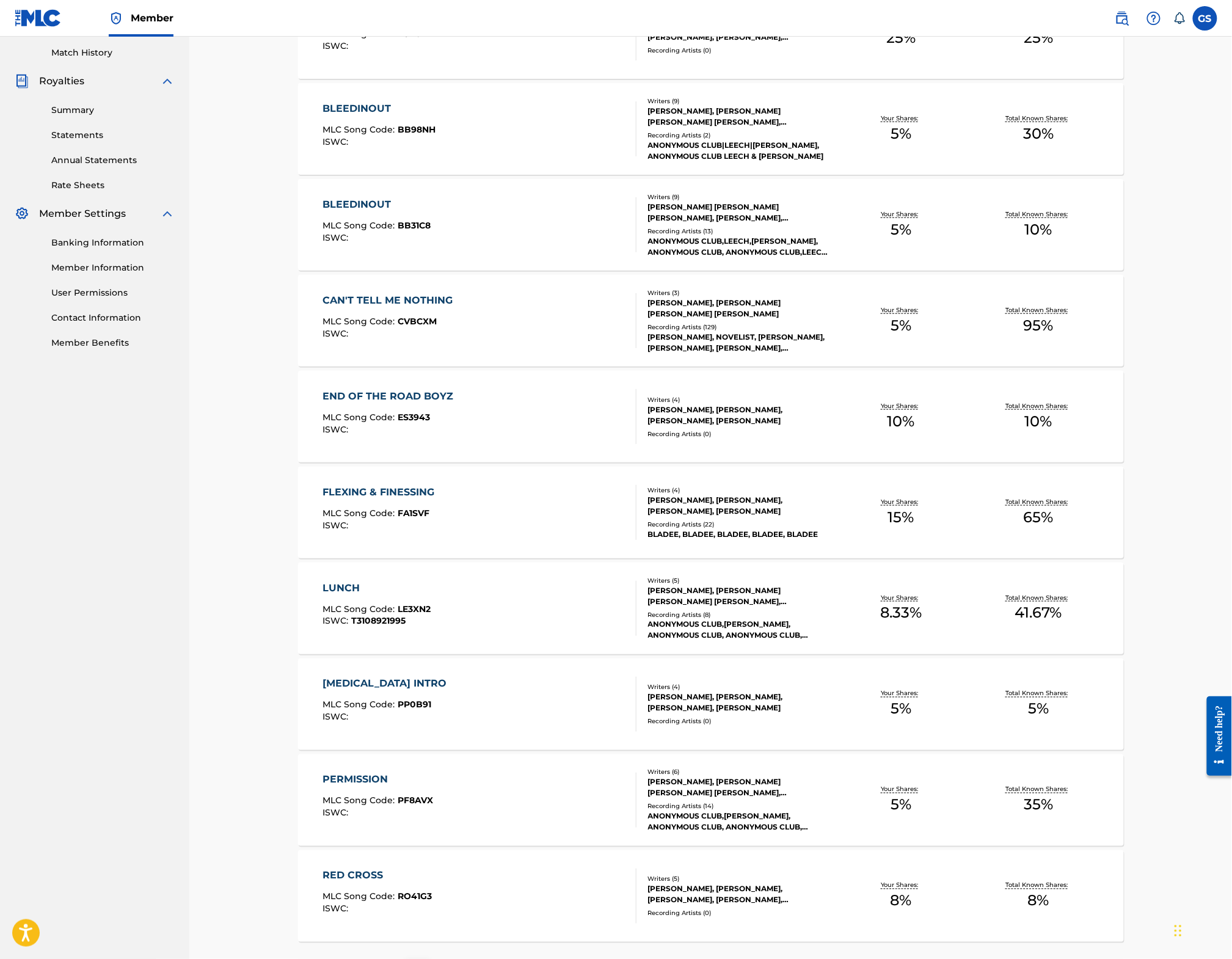
click at [363, 404] on div "END OF THE ROAD BOYZ" at bounding box center [391, 396] width 137 height 15
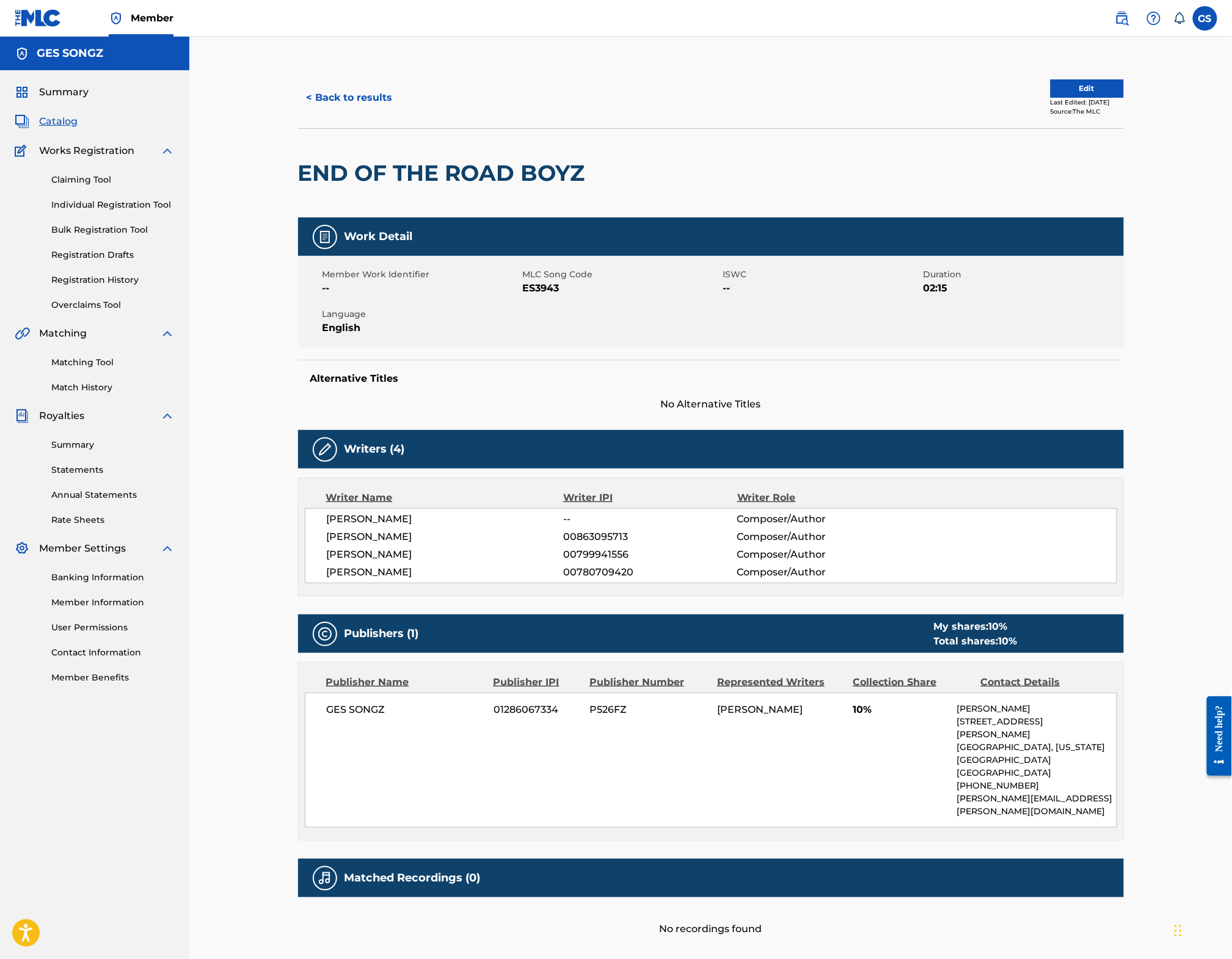
click at [593, 544] on span "00863095713" at bounding box center [650, 537] width 173 height 15
click at [755, 128] on div "< Back to results Edit Last Edited: July 24, 2025 Source: The MLC" at bounding box center [710, 98] width 826 height 61
click at [80, 369] on link "Matching Tool" at bounding box center [113, 362] width 123 height 13
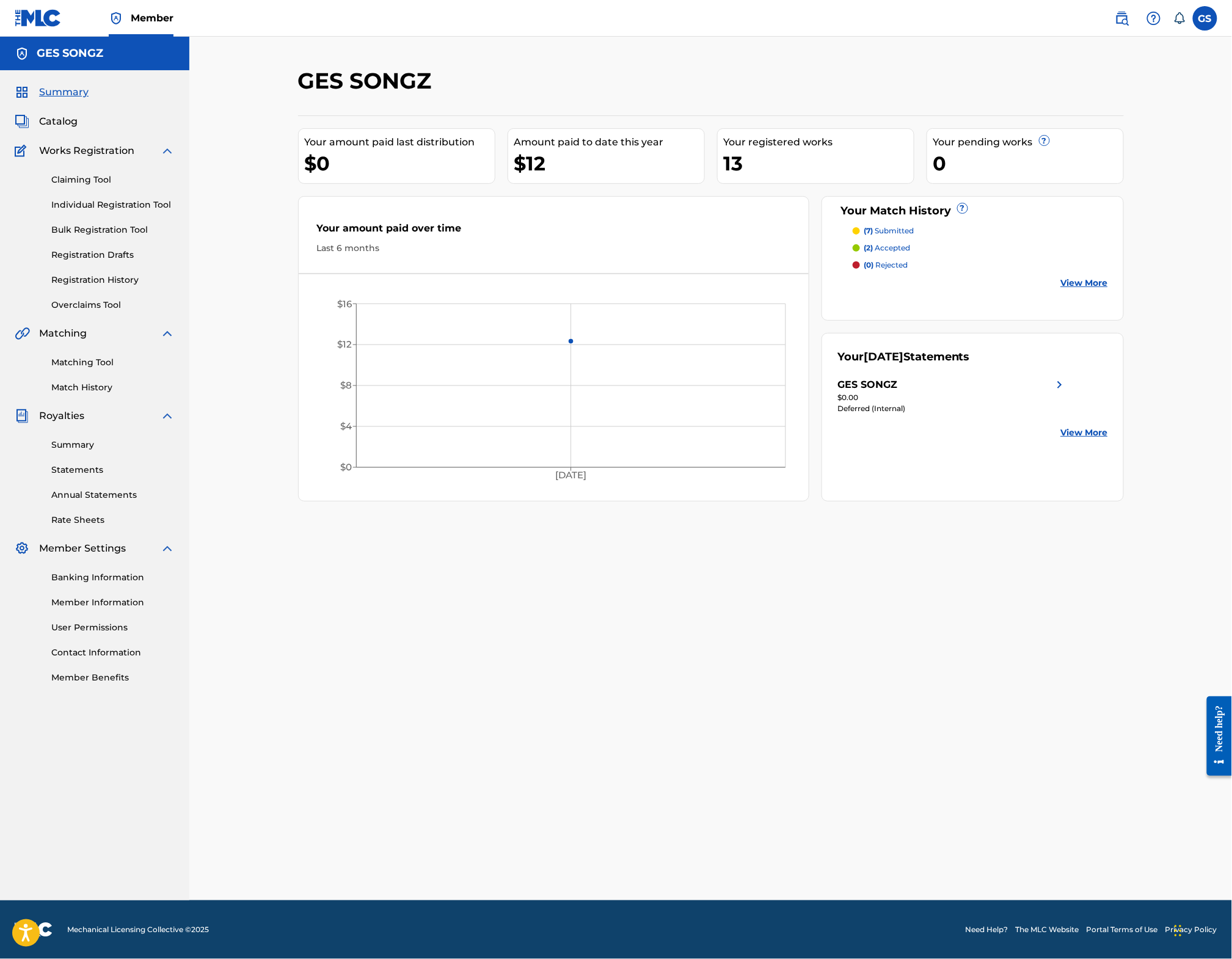
click at [52, 129] on span "Catalog" at bounding box center [59, 122] width 39 height 15
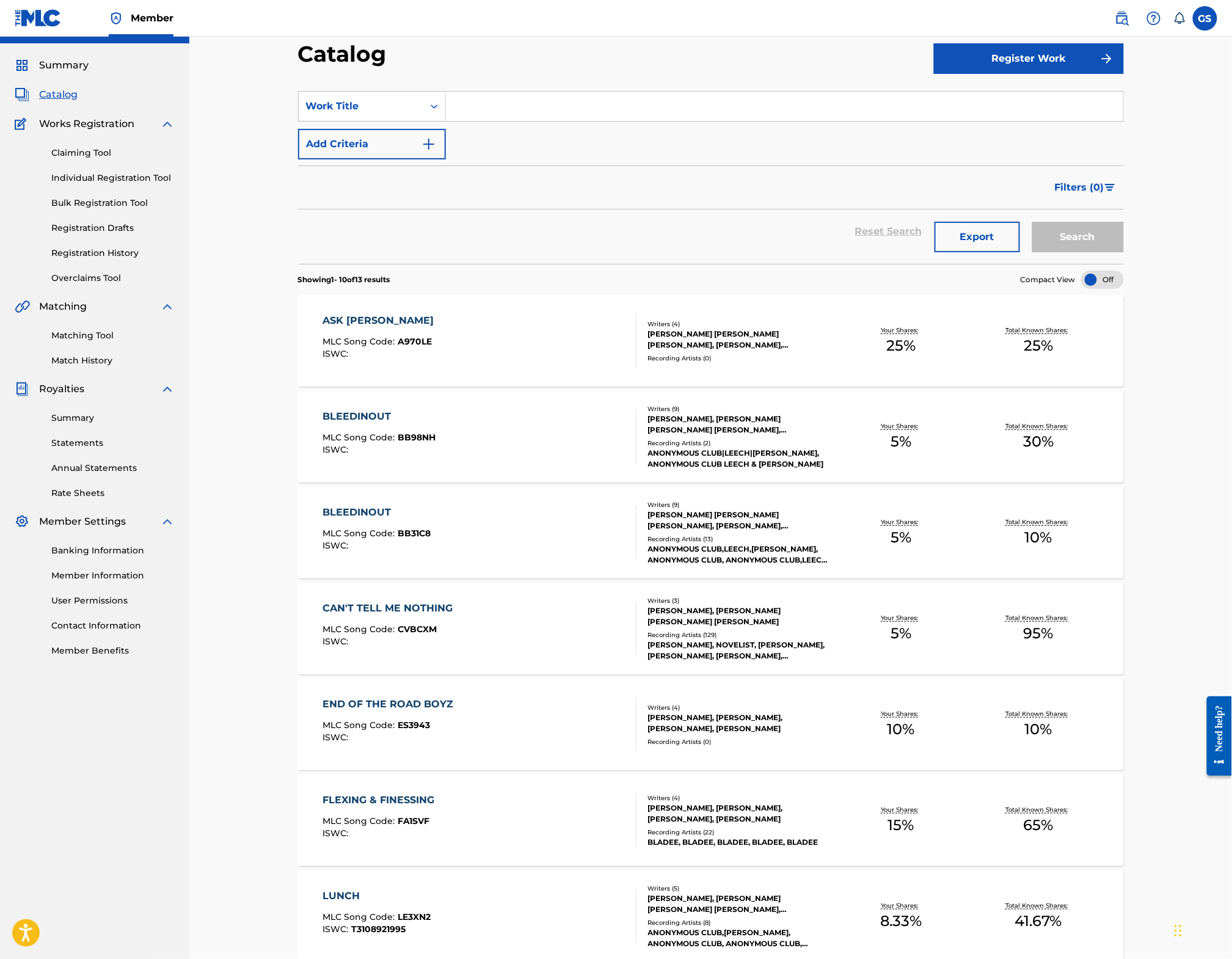
scroll to position [462, 0]
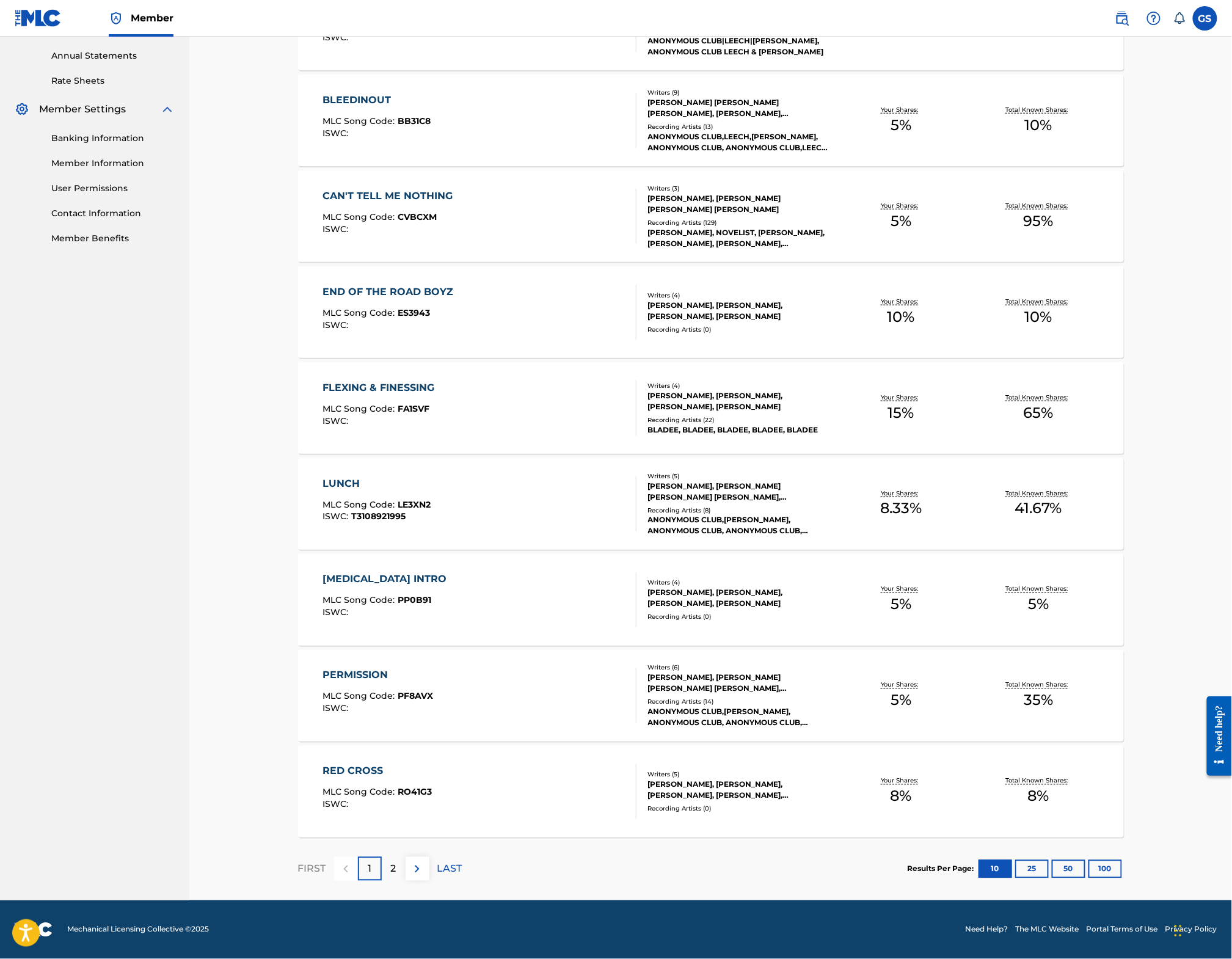
click at [382, 872] on div "2" at bounding box center [394, 869] width 24 height 24
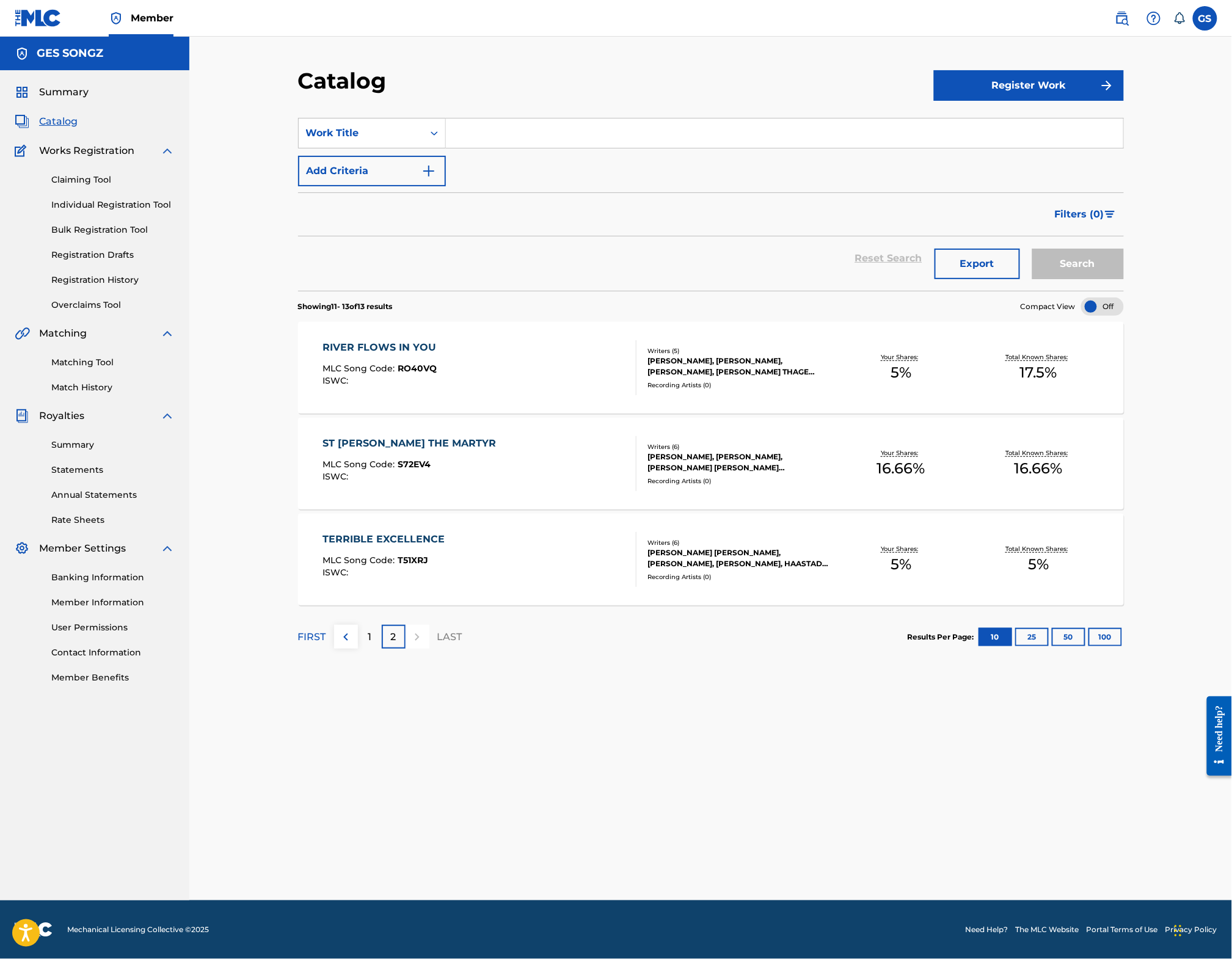
click at [364, 280] on div "Reset Search Export Search" at bounding box center [710, 258] width 826 height 44
